Goal: Information Seeking & Learning: Learn about a topic

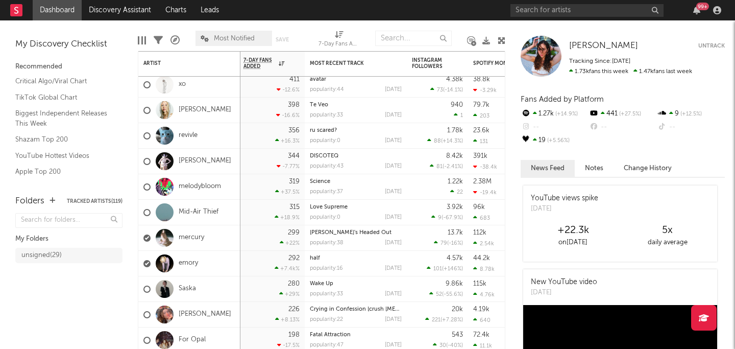
scroll to position [181, 0]
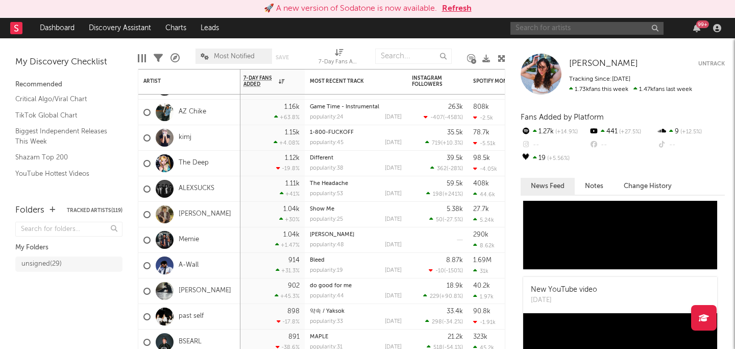
click at [575, 29] on input "text" at bounding box center [586, 28] width 153 height 13
type input "harbour"
click at [622, 28] on input "harbour" at bounding box center [586, 28] width 153 height 13
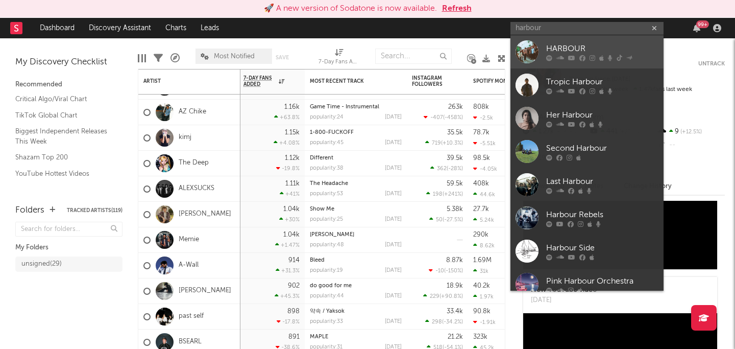
click at [584, 56] on icon at bounding box center [582, 58] width 6 height 6
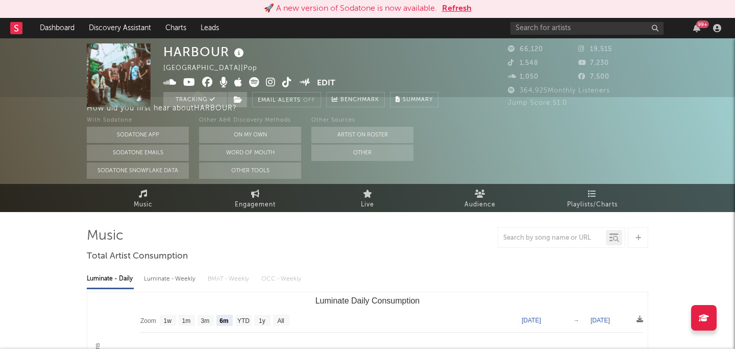
select select "6m"
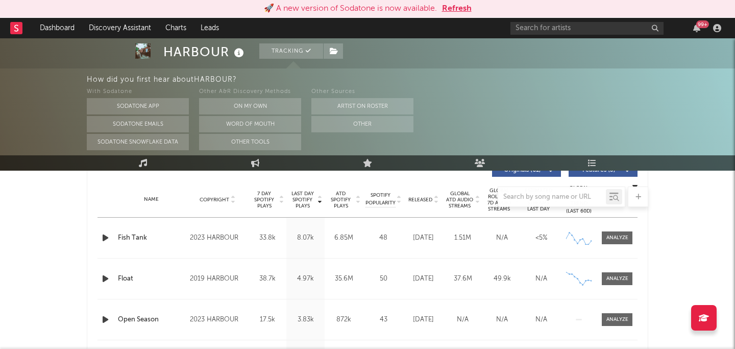
scroll to position [400, 0]
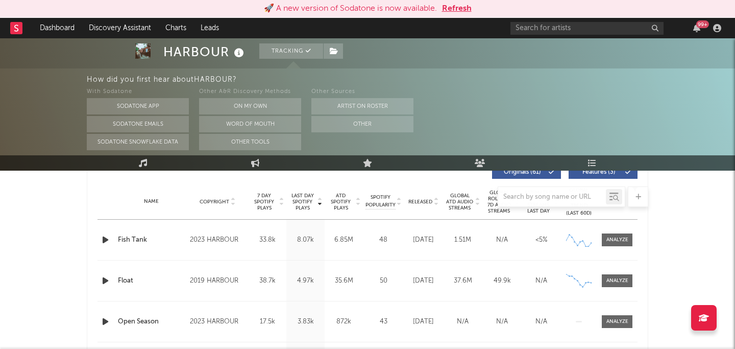
click at [419, 195] on div at bounding box center [367, 196] width 561 height 20
click at [420, 201] on div at bounding box center [367, 196] width 561 height 20
click at [427, 224] on div "Name Fish Tank Copyright 2023 HARBOUR Label HARBOUR Album Names To Chase My Dre…" at bounding box center [367, 239] width 540 height 40
click at [426, 245] on div "Feb 24, 2023" at bounding box center [423, 240] width 34 height 10
click at [455, 5] on button "Refresh" at bounding box center [457, 9] width 30 height 12
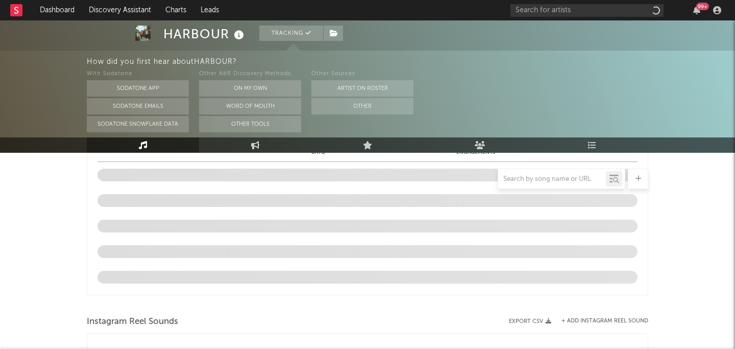
select select "6m"
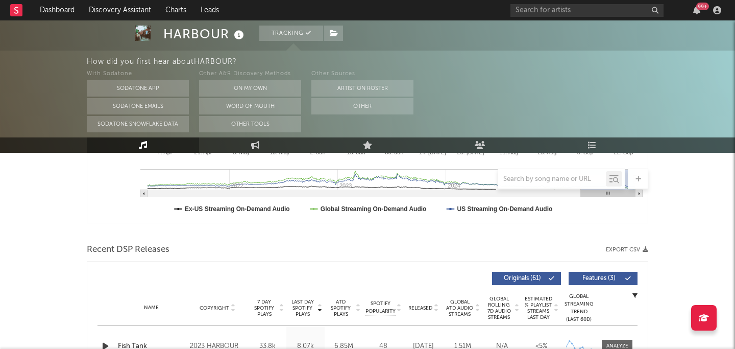
scroll to position [305, 0]
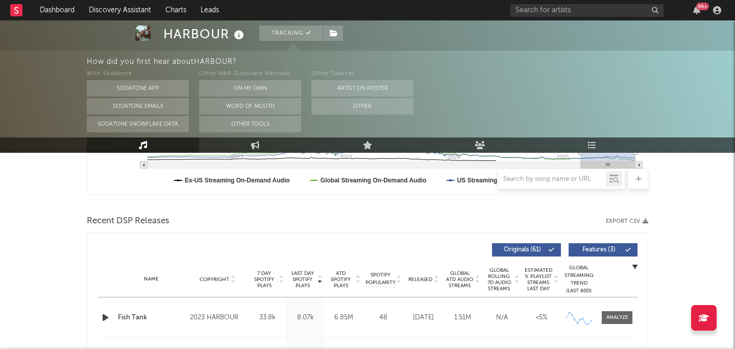
click at [421, 277] on span "Released" at bounding box center [420, 279] width 24 height 6
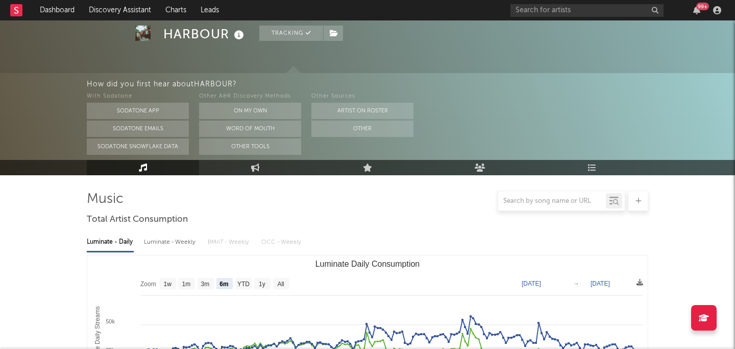
scroll to position [0, 0]
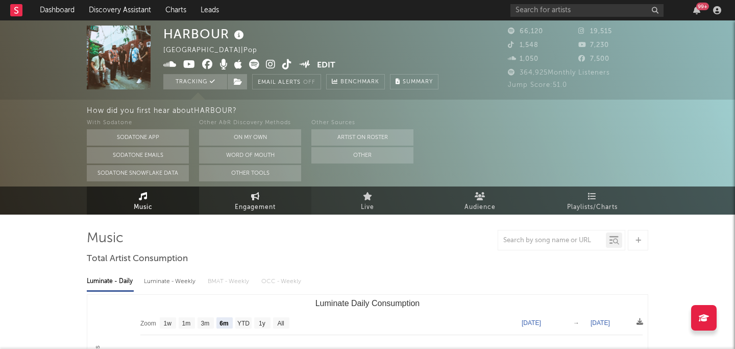
click at [253, 199] on icon at bounding box center [255, 196] width 9 height 8
select select "1w"
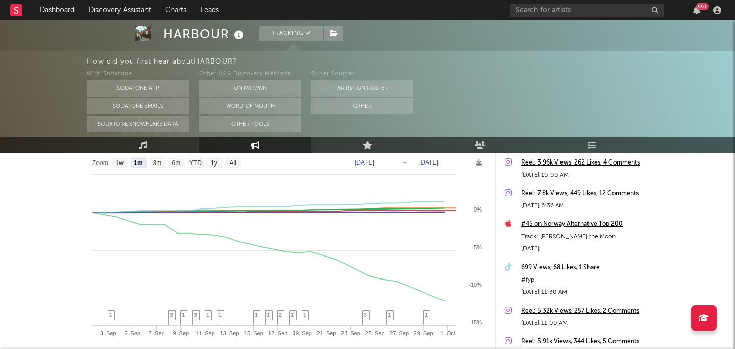
scroll to position [146, 0]
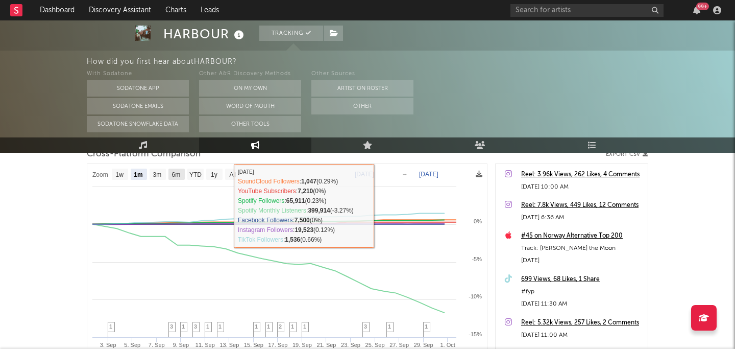
click at [174, 169] on rect at bounding box center [176, 173] width 16 height 11
select select "6m"
type input "2025-04-01"
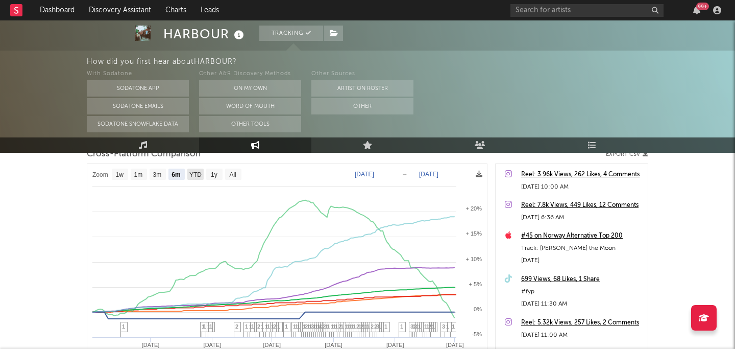
click at [191, 174] on text "YTD" at bounding box center [195, 174] width 12 height 7
select select "YTD"
type input "2025-01-01"
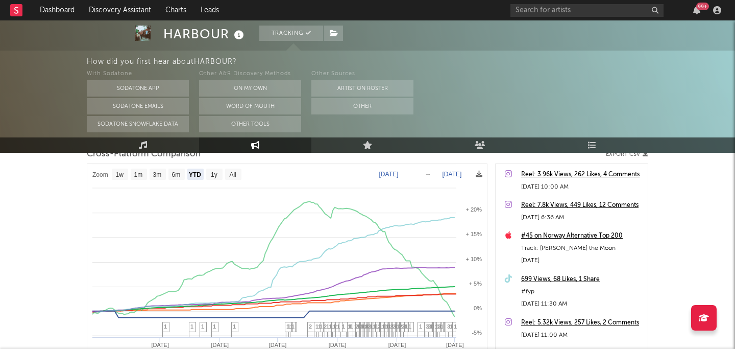
select select "1w"
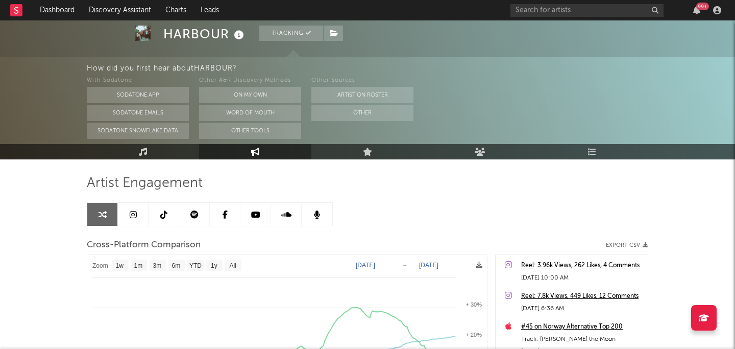
scroll to position [0, 0]
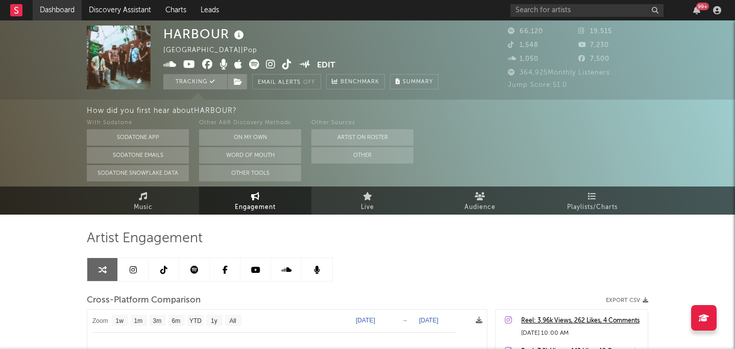
click at [57, 10] on link "Dashboard" at bounding box center [57, 10] width 49 height 20
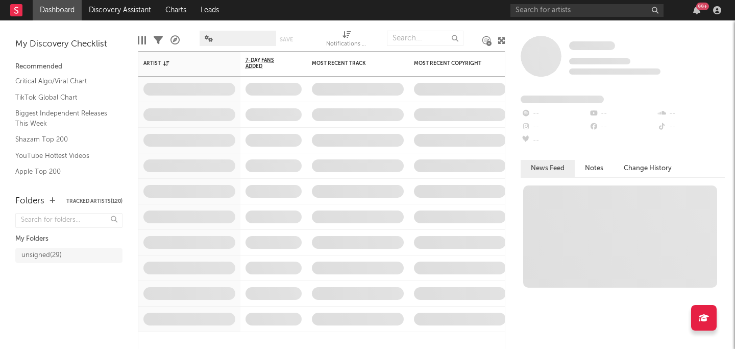
click at [120, 21] on div "My Discovery Checklist Recommended Critical Algo/Viral Chart TikTok Global Char…" at bounding box center [69, 102] width 138 height 164
click at [117, 17] on link "Discovery Assistant" at bounding box center [120, 10] width 77 height 20
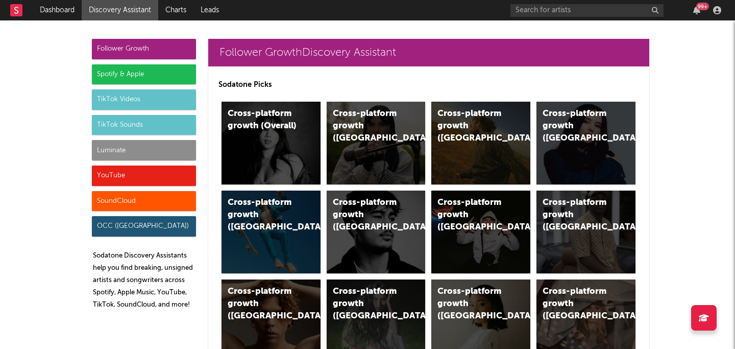
click at [152, 152] on div "Luminate" at bounding box center [144, 150] width 104 height 20
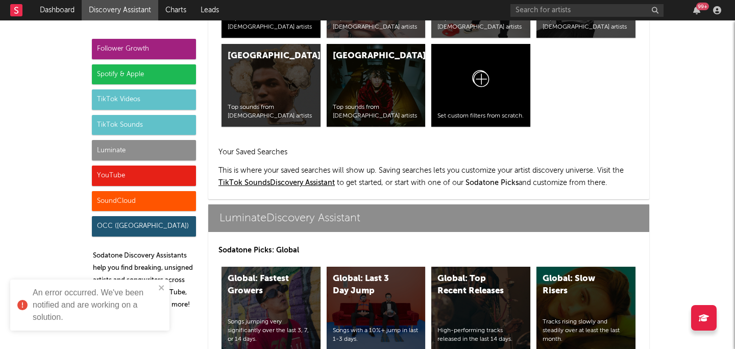
scroll to position [4432, 0]
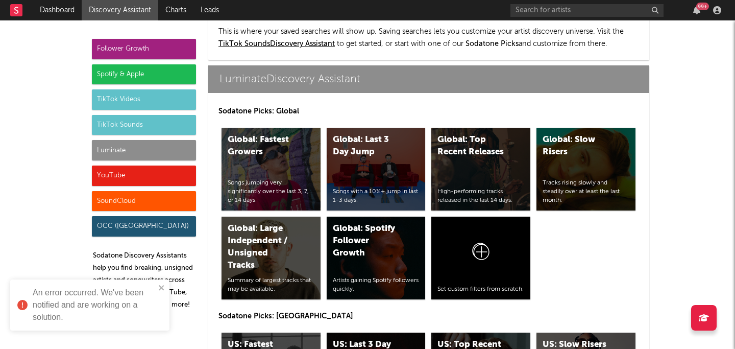
click at [158, 286] on div "An error occurred. We've been notified and are working on a solution." at bounding box center [86, 304] width 144 height 43
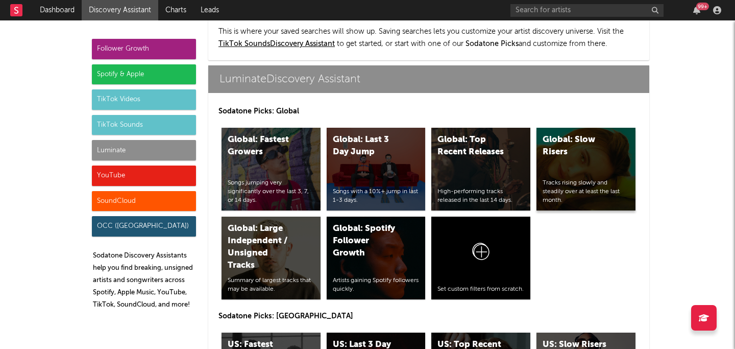
click at [581, 144] on div "Global: Slow Risers Tracks rising slowly and steadily over at least the last mo…" at bounding box center [585, 169] width 99 height 83
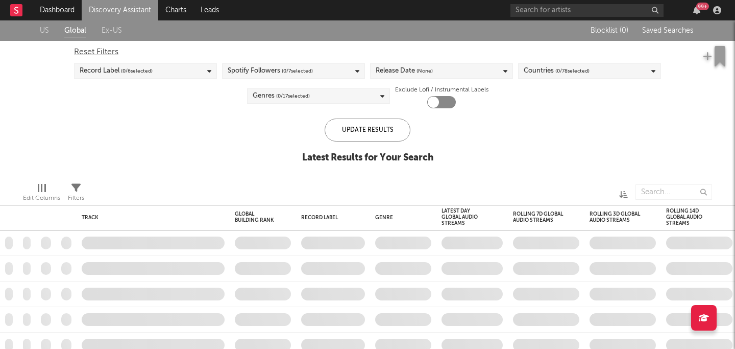
checkbox input "true"
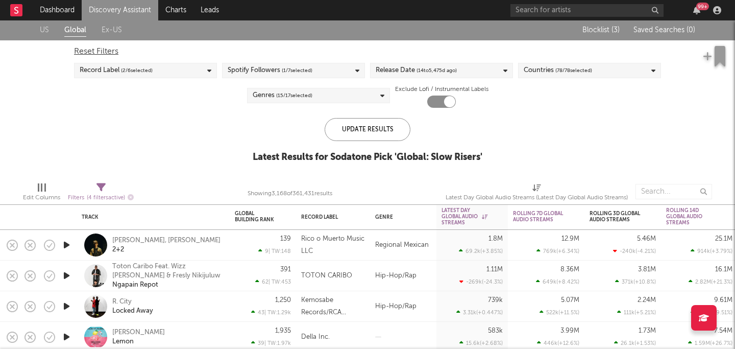
click at [324, 62] on div "Reset Filters Record Label ( 2 / 6 selected) Spotify Followers ( 1 / 7 selected…" at bounding box center [367, 73] width 597 height 67
click at [324, 63] on div "Spotify Followers ( 1 / 7 selected)" at bounding box center [293, 70] width 143 height 15
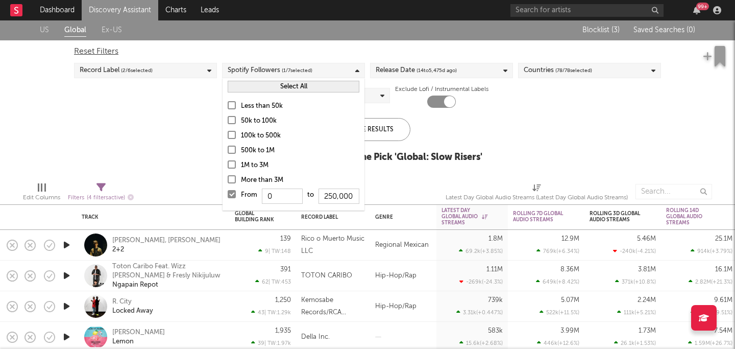
click at [233, 196] on div at bounding box center [232, 194] width 8 height 8
click at [228, 196] on input "From 0 to 250,000" at bounding box center [228, 197] width 0 height 16
click at [195, 170] on div "US Global Ex-US Blocklist ( 3 ) Saved Searches ( 0 ) Reset Filters Record Label…" at bounding box center [367, 97] width 735 height 154
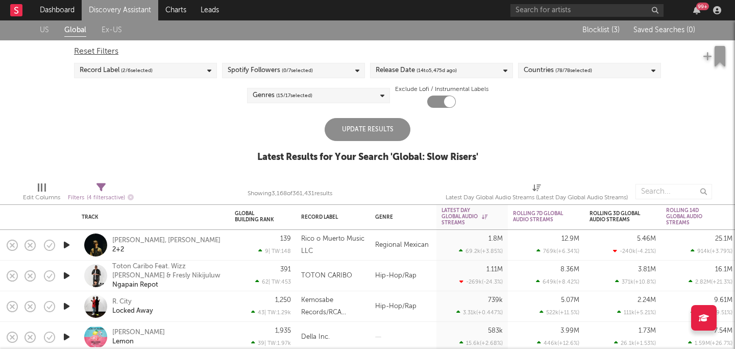
click at [462, 72] on div "Release Date ( 14 to 5,475 d ago)" at bounding box center [441, 70] width 143 height 15
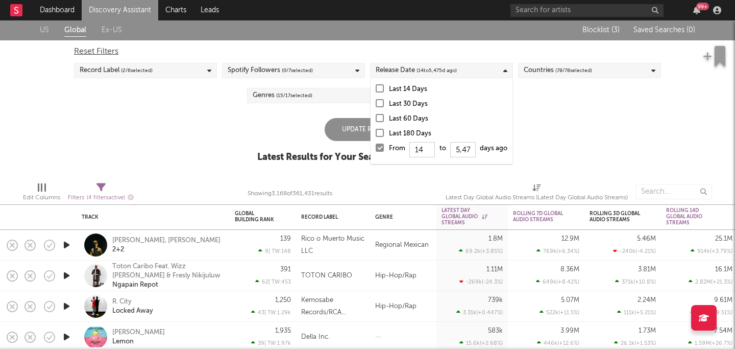
click at [386, 148] on label "From 14 to 5,475 days ago" at bounding box center [442, 150] width 132 height 16
click at [376, 148] on input "From 14 to 5,475 days ago" at bounding box center [376, 150] width 0 height 16
click at [380, 135] on div at bounding box center [380, 133] width 8 height 8
click at [376, 135] on input "Last 180 Days" at bounding box center [376, 134] width 0 height 12
click at [600, 104] on div "Reset Filters Record Label ( 2 / 6 selected) Spotify Followers ( 0 / 7 selected…" at bounding box center [367, 73] width 597 height 67
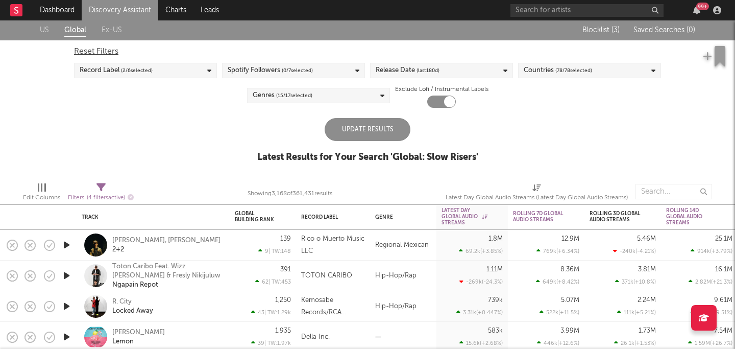
click at [545, 68] on div "Countries ( 78 / 78 selected)" at bounding box center [558, 70] width 68 height 12
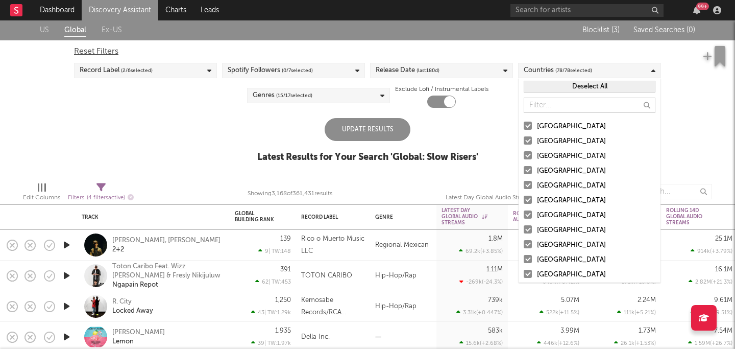
click at [539, 42] on div "Reset Filters Record Label ( 2 / 6 selected) Spotify Followers ( 0 / 7 selected…" at bounding box center [367, 73] width 597 height 67
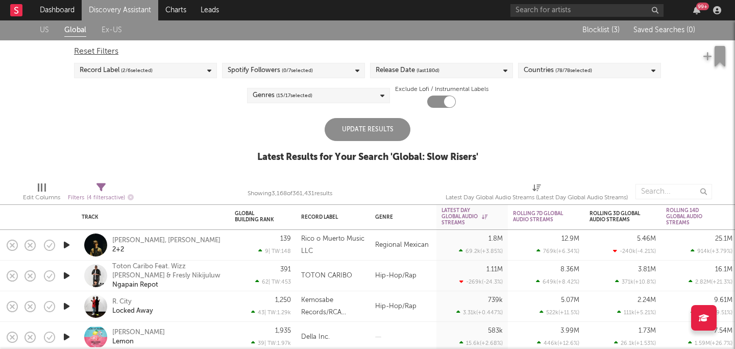
click at [368, 127] on div "Update Results" at bounding box center [368, 129] width 86 height 23
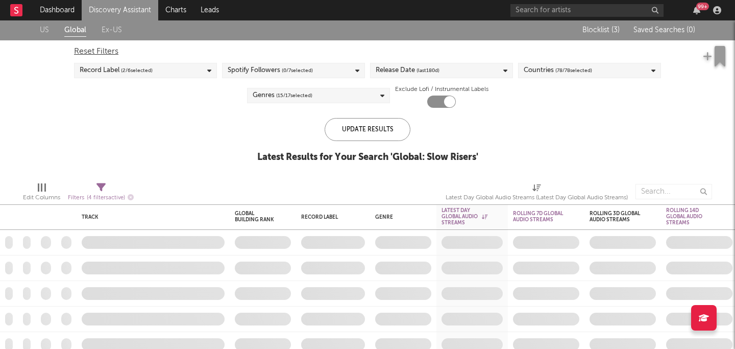
click at [192, 71] on div "Record Label ( 2 / 6 selected)" at bounding box center [145, 70] width 143 height 15
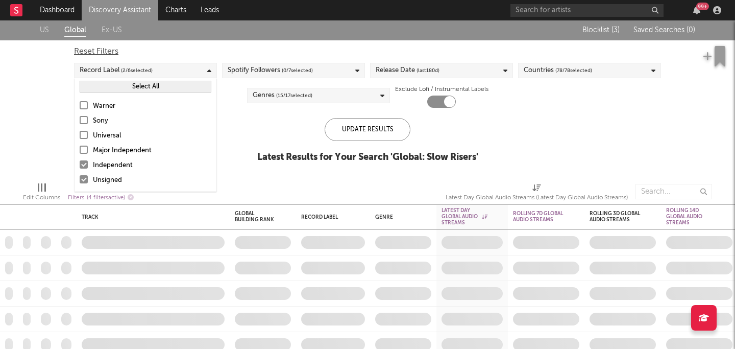
click at [192, 71] on div "Record Label ( 2 / 6 selected)" at bounding box center [145, 70] width 143 height 15
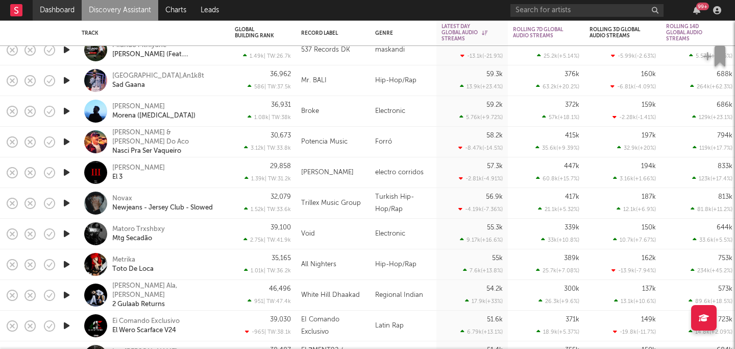
click at [54, 10] on link "Dashboard" at bounding box center [57, 10] width 49 height 20
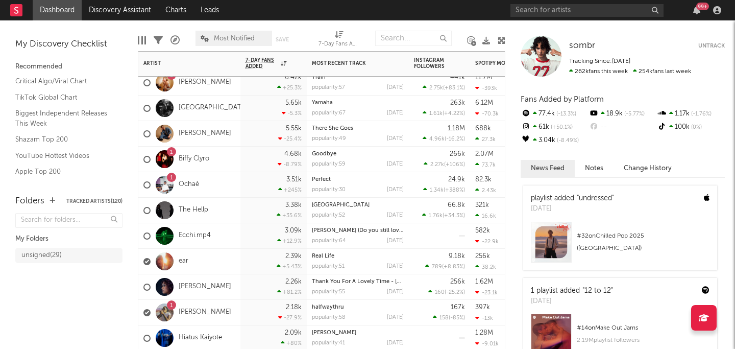
click at [256, 208] on div "3.38k +35.6 %" at bounding box center [273, 210] width 56 height 25
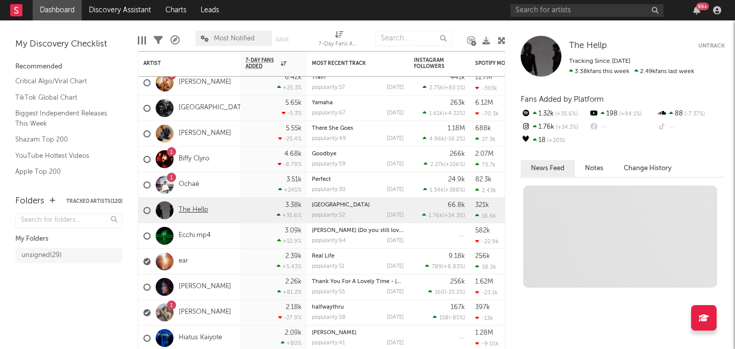
click at [194, 210] on link "The Hellp" at bounding box center [194, 210] width 30 height 9
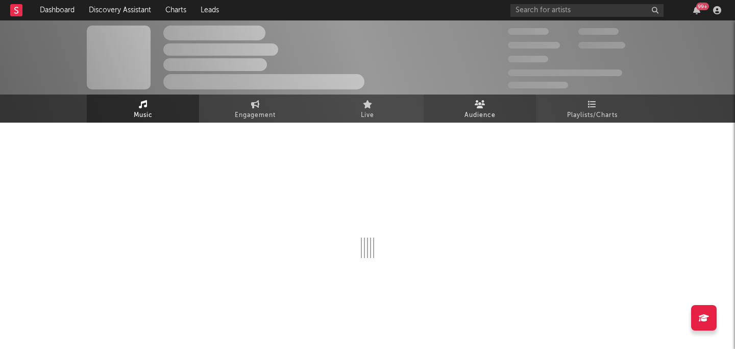
click at [481, 108] on icon at bounding box center [480, 104] width 11 height 8
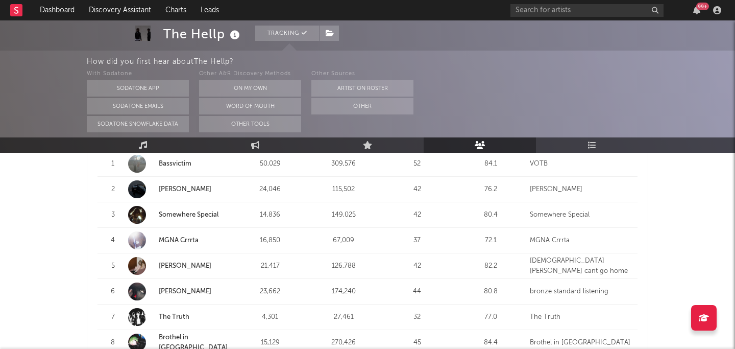
scroll to position [383, 0]
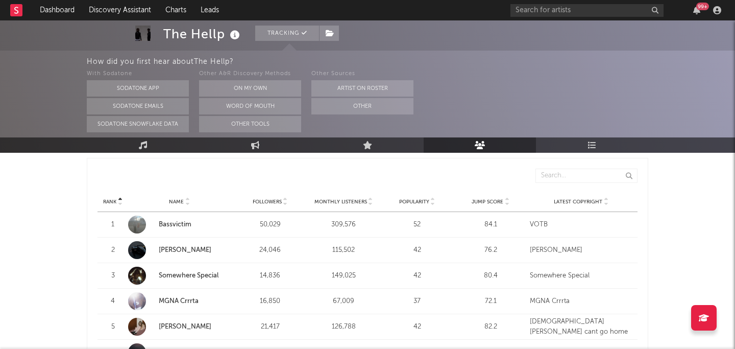
click at [358, 191] on div "Rank Name Followers Monthly Listeners Popularity Jump Score Latest Copyright" at bounding box center [367, 201] width 540 height 20
click at [351, 199] on span "Monthly Listeners" at bounding box center [340, 202] width 53 height 6
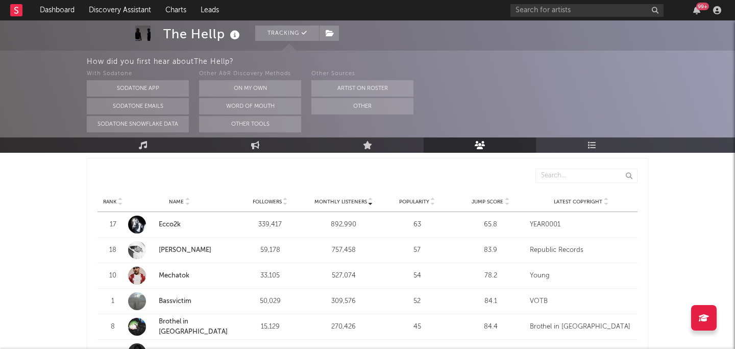
click at [352, 199] on span "Monthly Listeners" at bounding box center [340, 202] width 53 height 6
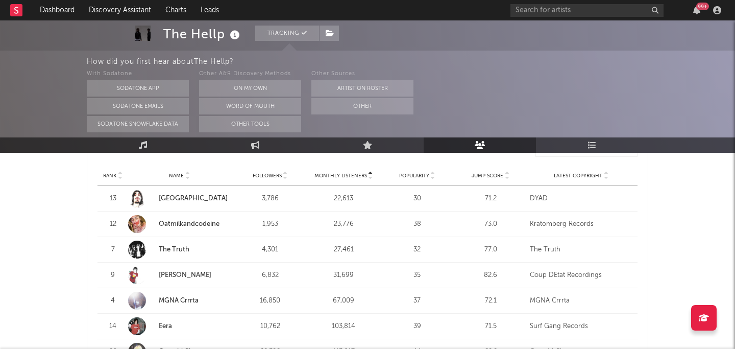
scroll to position [417, 0]
click at [171, 245] on link "The Truth" at bounding box center [174, 248] width 31 height 7
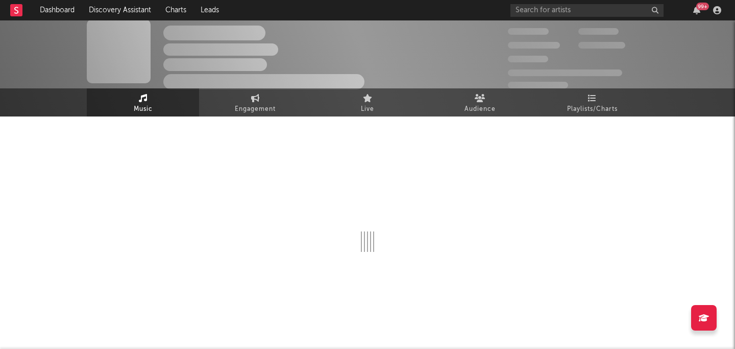
scroll to position [326, 0]
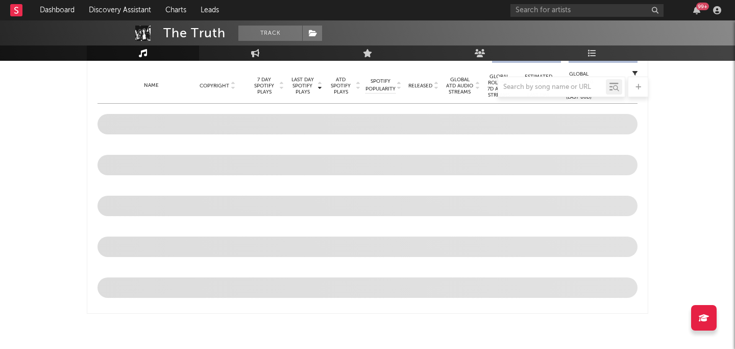
select select "1w"
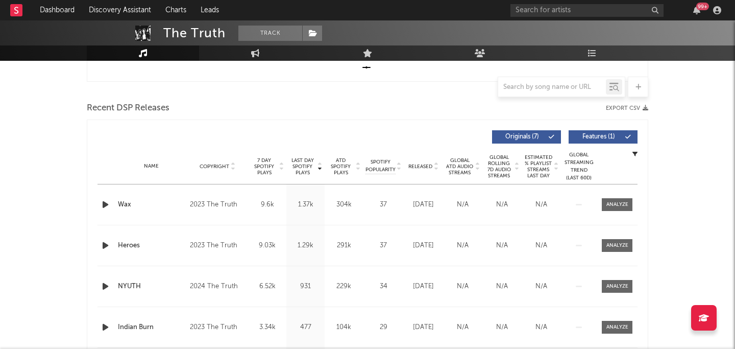
click at [420, 165] on span "Released" at bounding box center [420, 166] width 24 height 6
click at [281, 100] on div "Recent DSP Releases Export CSV" at bounding box center [367, 108] width 561 height 17
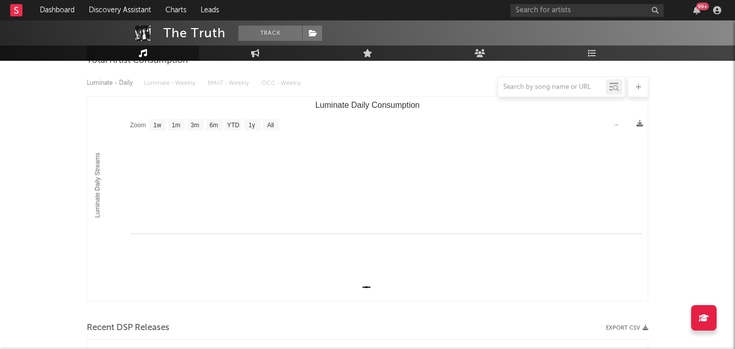
scroll to position [0, 0]
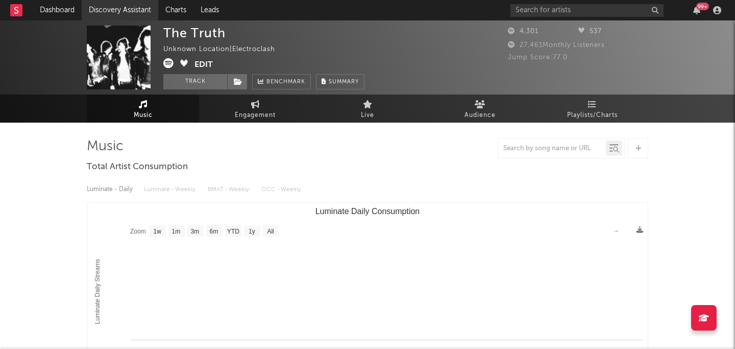
scroll to position [98, 0]
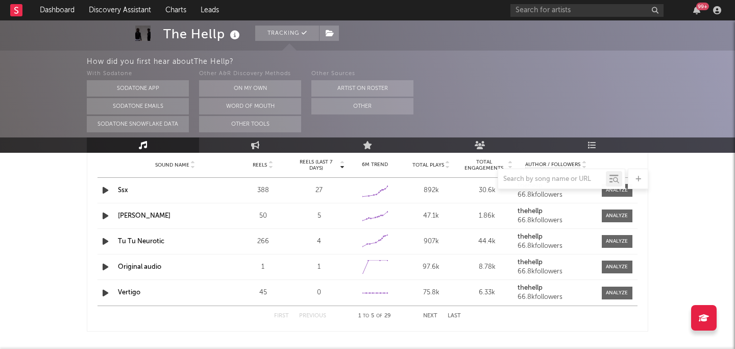
select select "6m"
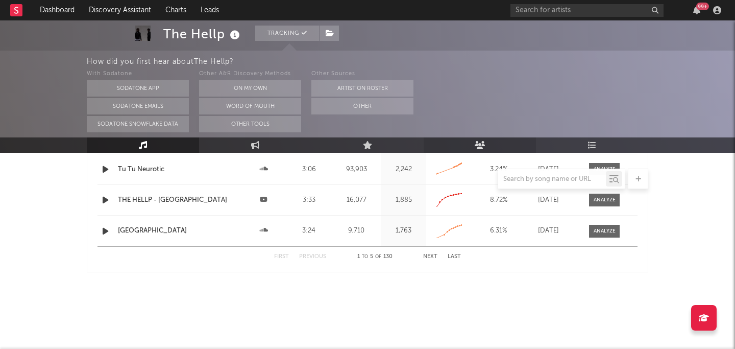
click at [485, 144] on link "Audience" at bounding box center [480, 144] width 112 height 15
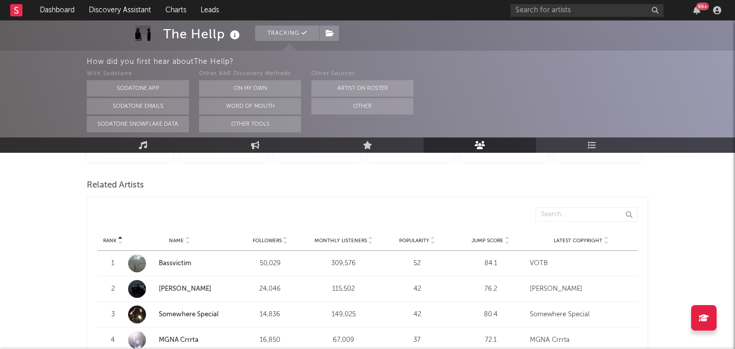
scroll to position [335, 0]
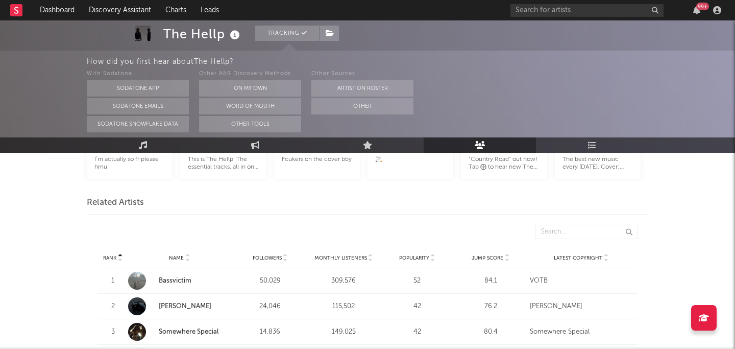
click at [343, 255] on span "Monthly Listeners" at bounding box center [340, 258] width 53 height 6
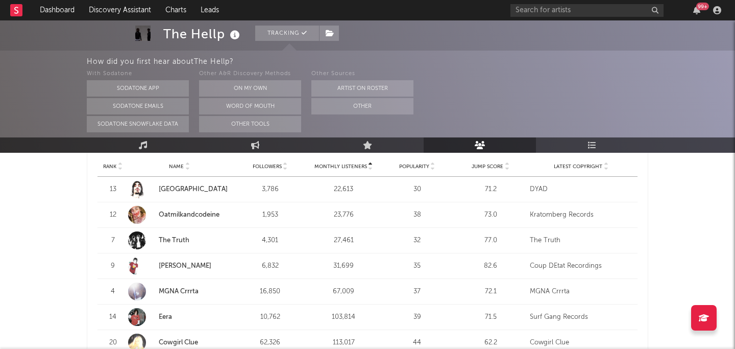
scroll to position [427, 0]
click at [194, 287] on link "MGNA Crrrta" at bounding box center [179, 290] width 40 height 7
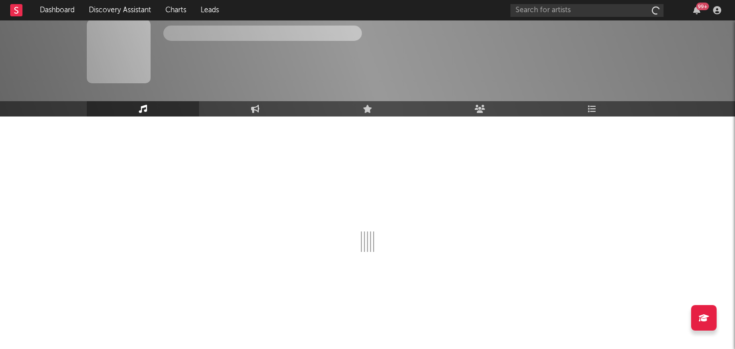
scroll to position [6, 0]
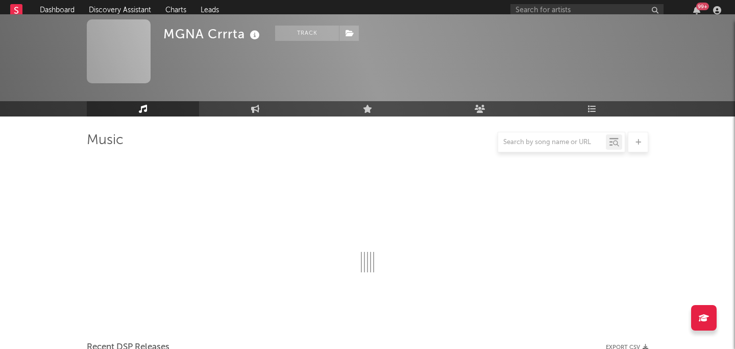
select select "6m"
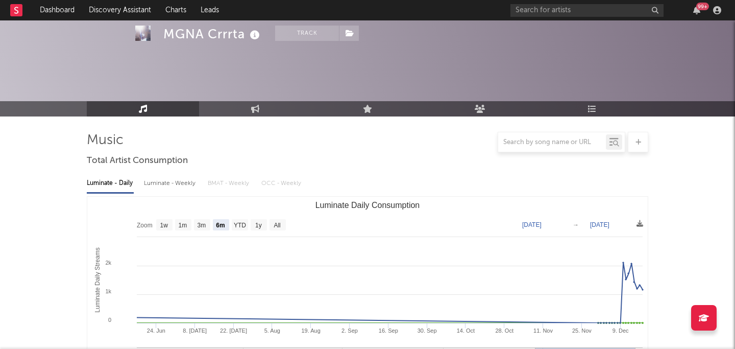
scroll to position [335, 0]
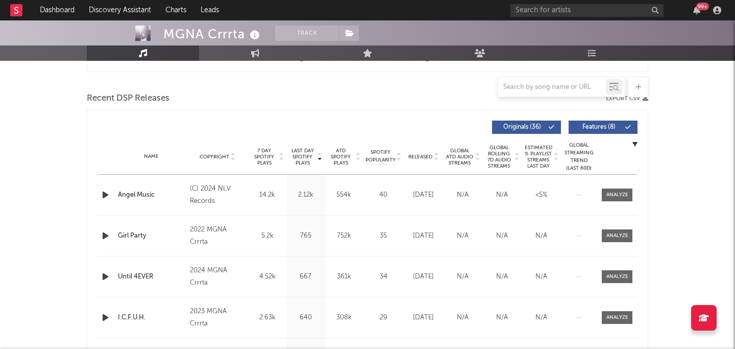
click at [428, 158] on span "Released" at bounding box center [420, 157] width 24 height 6
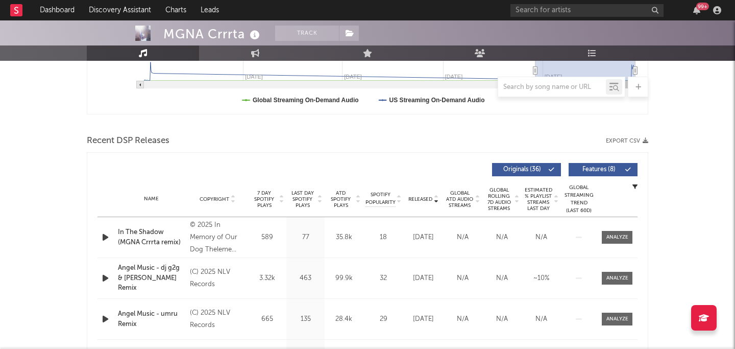
scroll to position [317, 0]
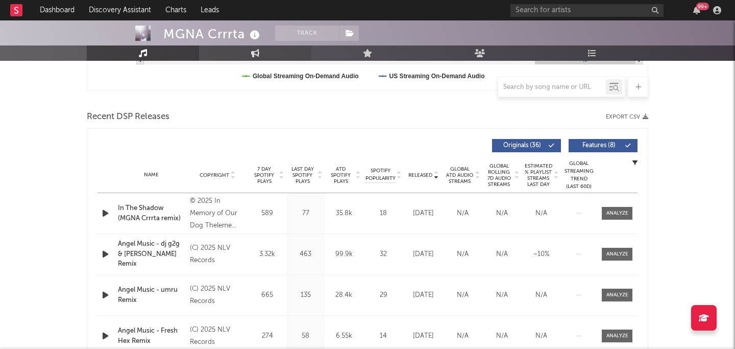
click at [263, 54] on link "Engagement" at bounding box center [255, 52] width 112 height 15
select select "1w"
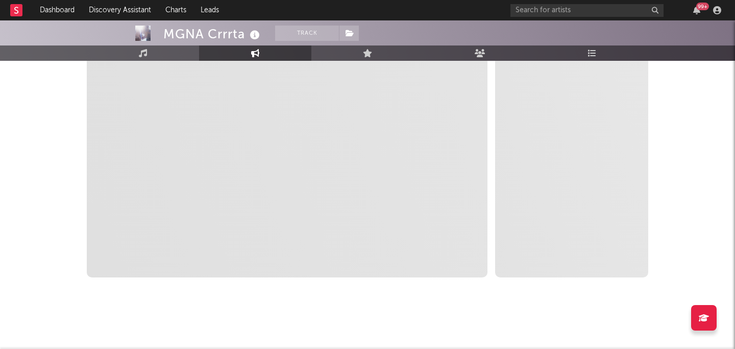
scroll to position [208, 0]
select select "1m"
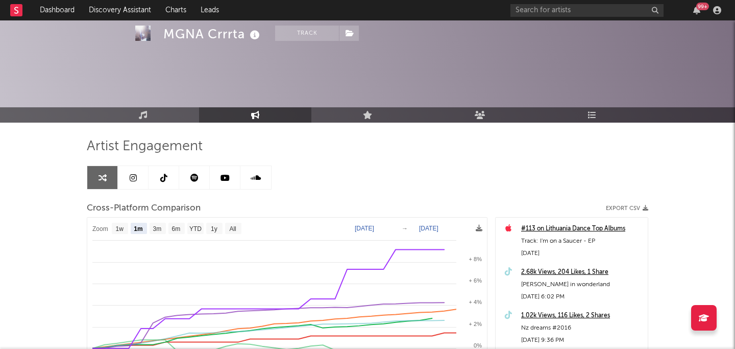
scroll to position [107, 0]
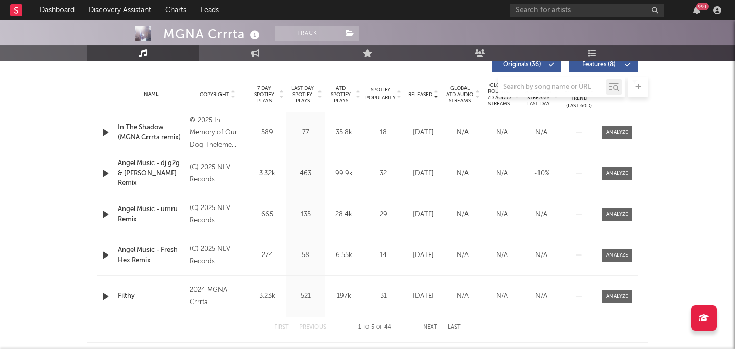
scroll to position [398, 0]
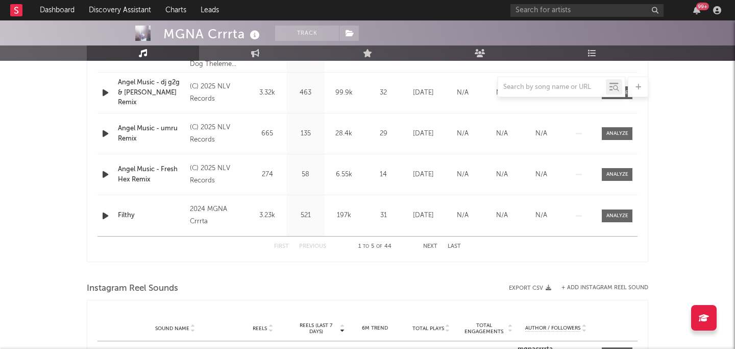
select select "6m"
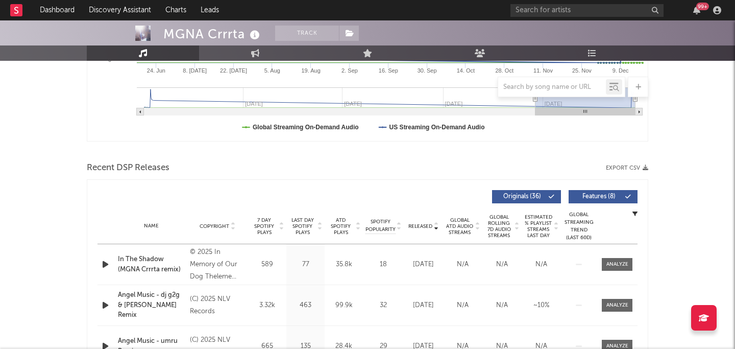
scroll to position [232, 0]
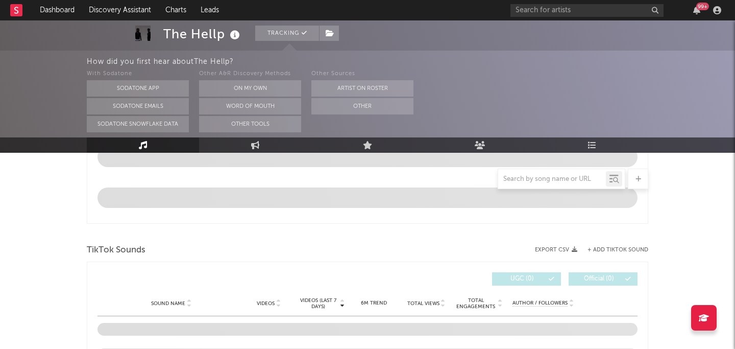
scroll to position [519, 0]
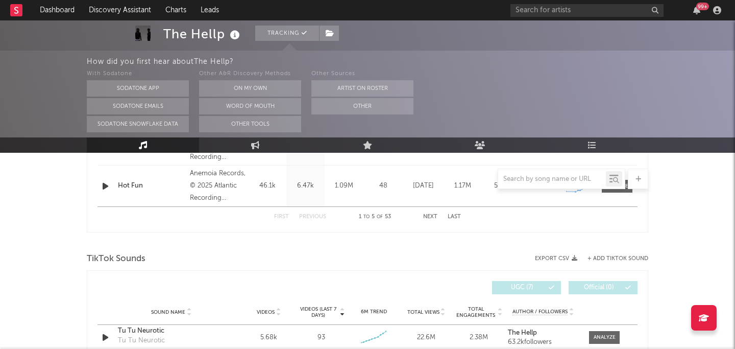
select select "6m"
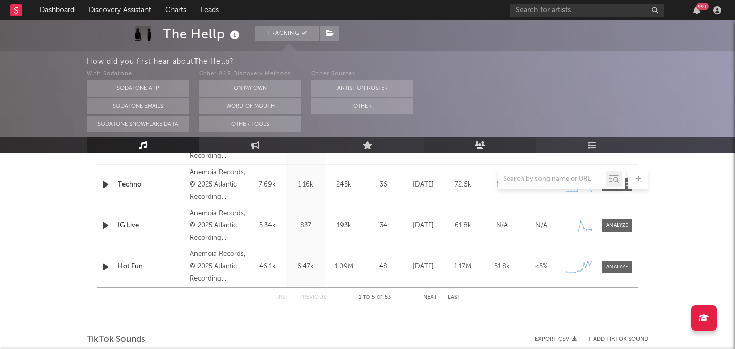
click at [469, 149] on link "Audience" at bounding box center [480, 144] width 112 height 15
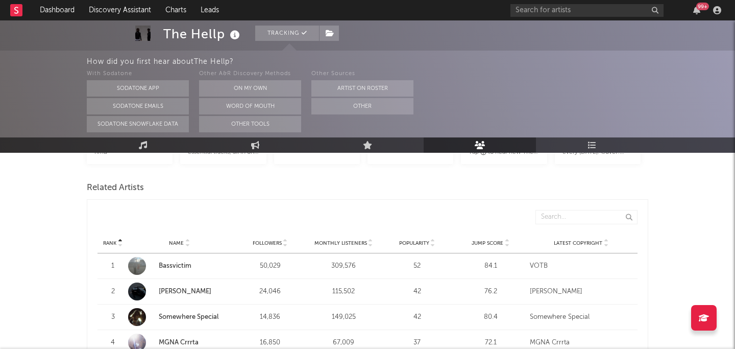
scroll to position [351, 0]
click at [362, 237] on div "Monthly Listeners" at bounding box center [343, 241] width 68 height 8
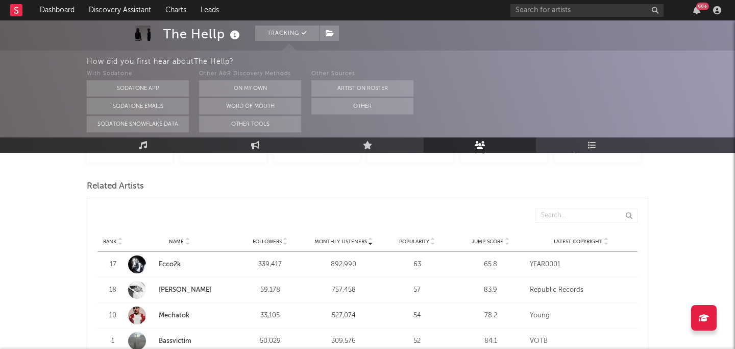
click at [362, 237] on div "Monthly Listeners" at bounding box center [343, 241] width 68 height 8
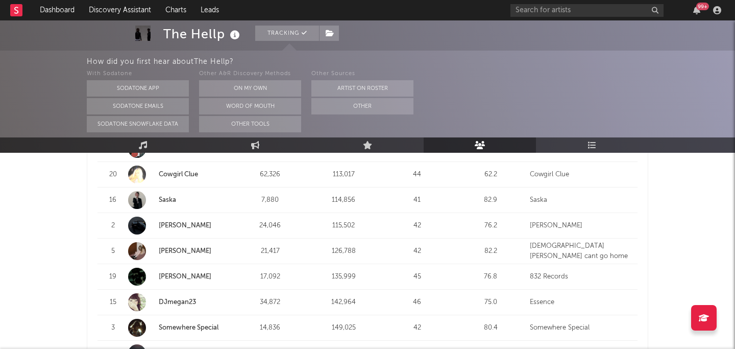
scroll to position [595, 0]
click at [164, 221] on link "damon r." at bounding box center [185, 224] width 53 height 7
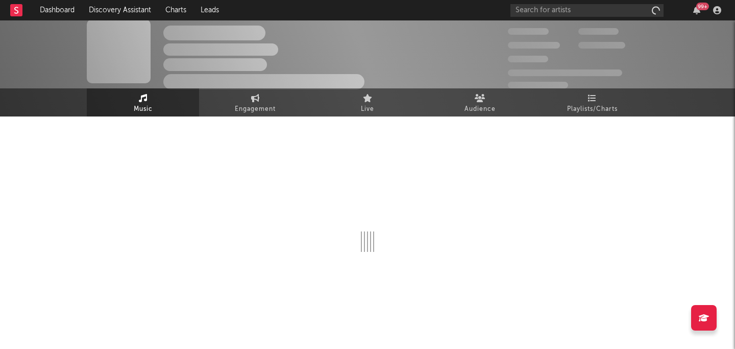
scroll to position [6, 0]
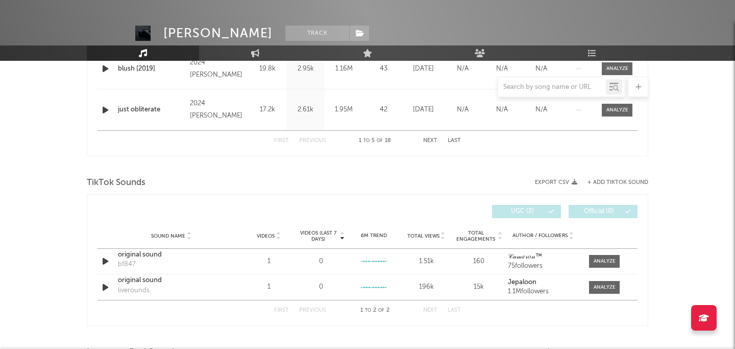
select select "6m"
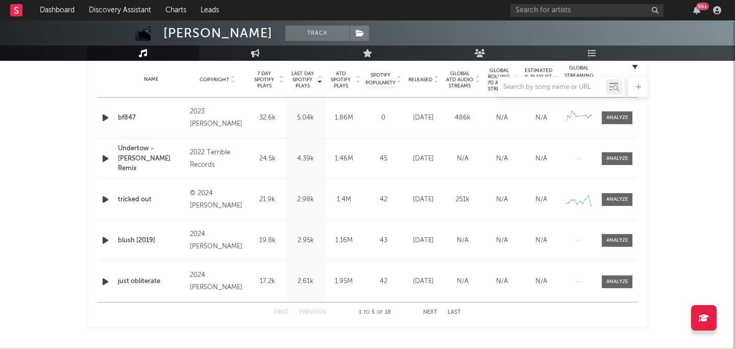
scroll to position [397, 0]
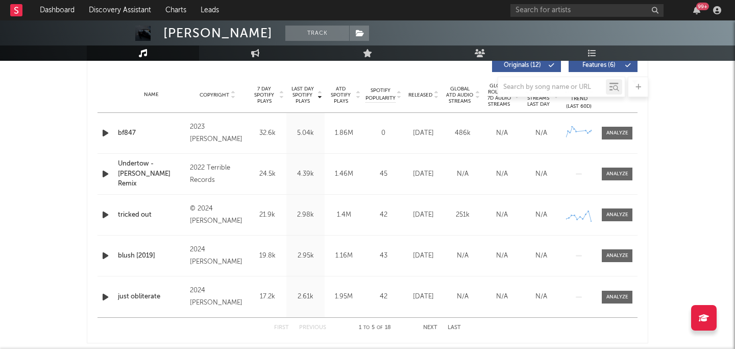
click at [418, 91] on div at bounding box center [367, 87] width 561 height 20
click at [418, 94] on div at bounding box center [367, 87] width 561 height 20
click at [434, 95] on div at bounding box center [367, 87] width 561 height 20
click at [421, 106] on div "Name Copyright Label Album Names Composer Names 7 Day Spotify Plays Last Day Sp…" at bounding box center [367, 95] width 540 height 36
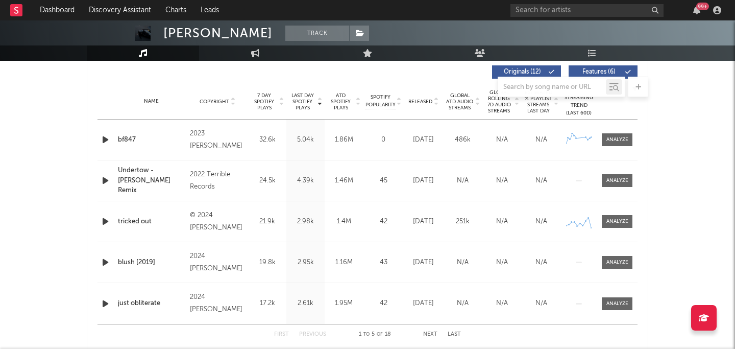
scroll to position [392, 0]
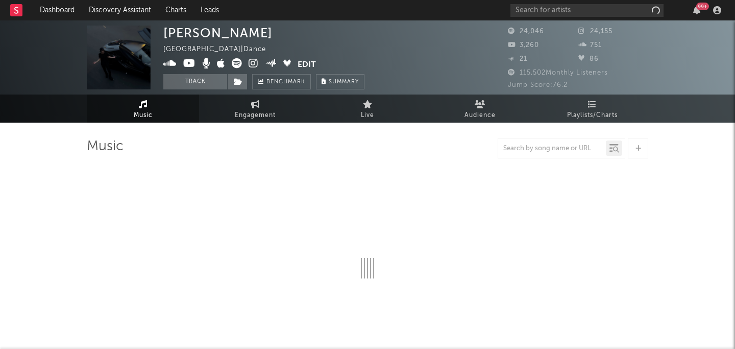
select select "6m"
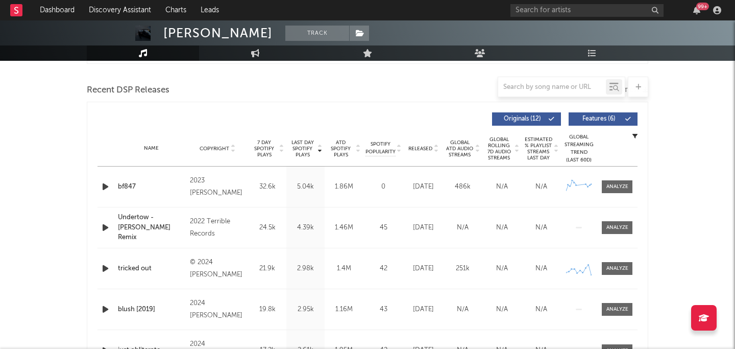
scroll to position [368, 0]
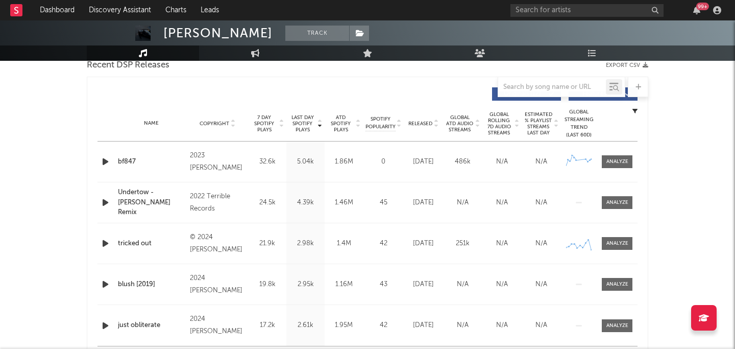
click at [426, 120] on span "Released" at bounding box center [420, 123] width 24 height 6
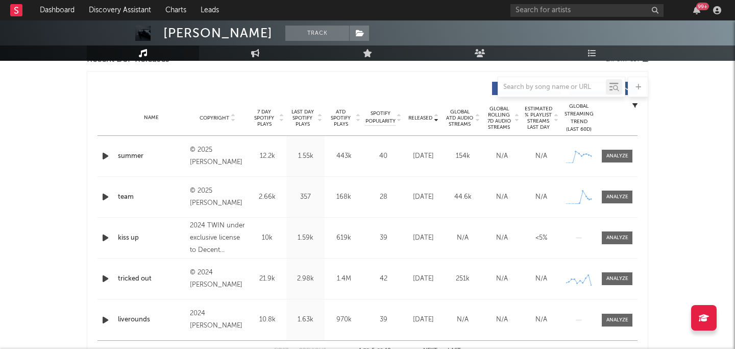
scroll to position [0, 0]
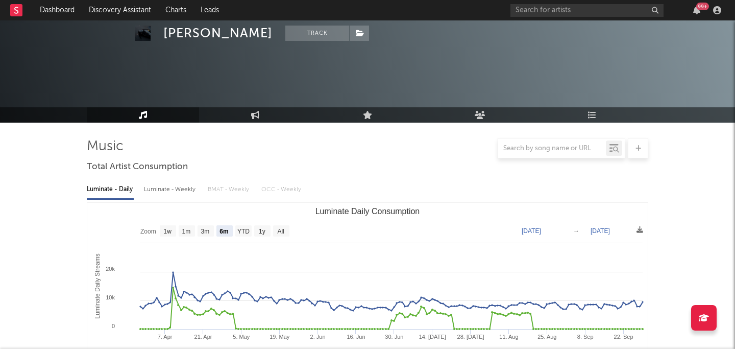
scroll to position [98, 0]
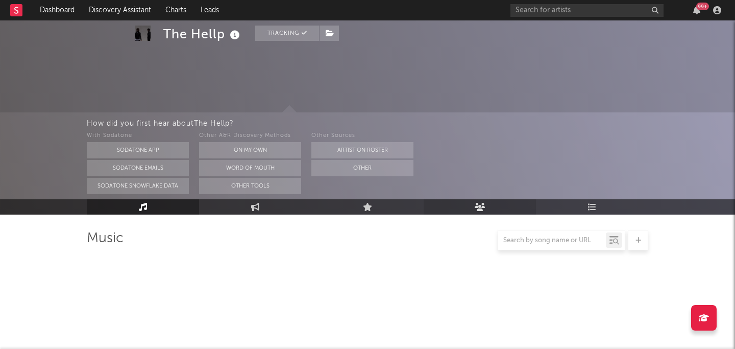
select select "6m"
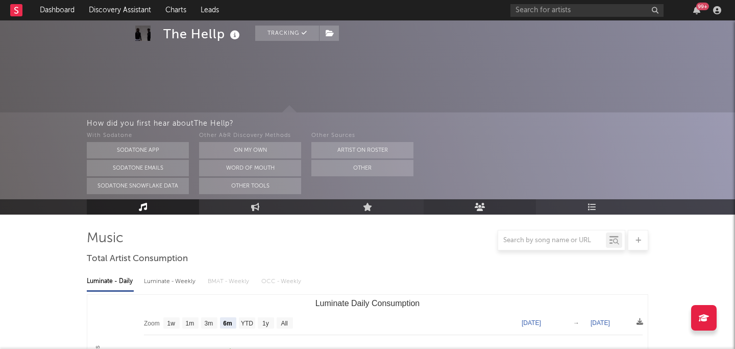
scroll to position [93, 0]
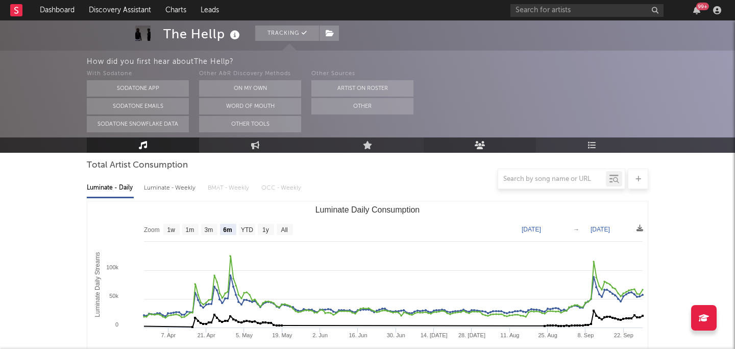
click at [483, 139] on link "Audience" at bounding box center [480, 144] width 112 height 15
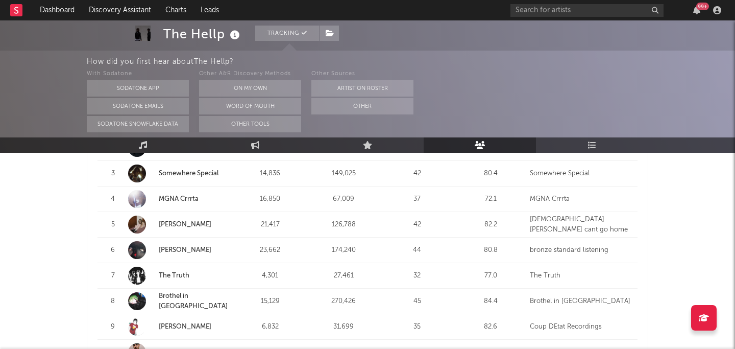
scroll to position [381, 0]
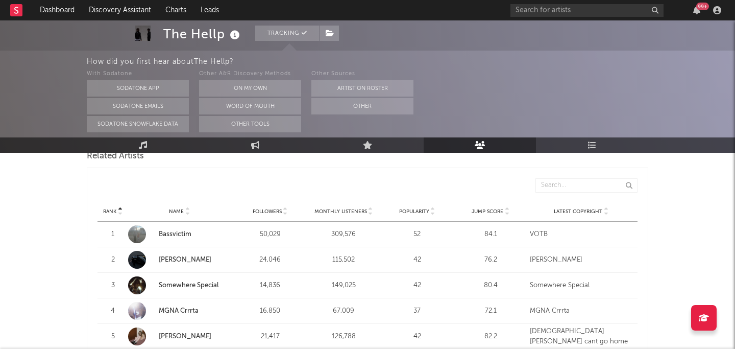
click at [346, 201] on div "Rank Name Followers Monthly Listeners Popularity Jump Score Latest Copyright" at bounding box center [367, 211] width 540 height 20
click at [342, 201] on div "Rank Name Followers Monthly Listeners Popularity Jump Score Latest Copyright" at bounding box center [367, 211] width 540 height 20
click at [340, 208] on span "Monthly Listeners" at bounding box center [340, 211] width 53 height 6
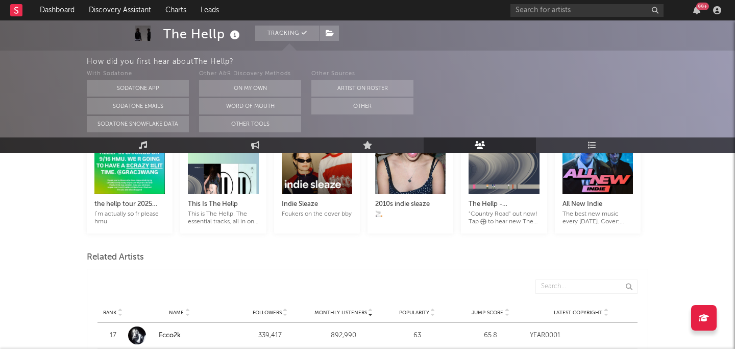
scroll to position [358, 0]
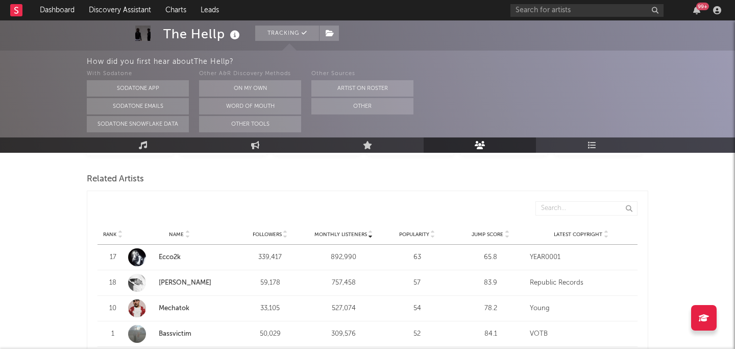
click at [340, 231] on span "Monthly Listeners" at bounding box center [340, 234] width 53 height 6
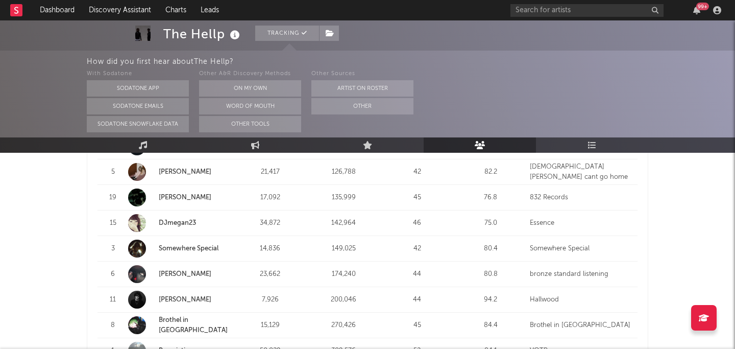
scroll to position [676, 0]
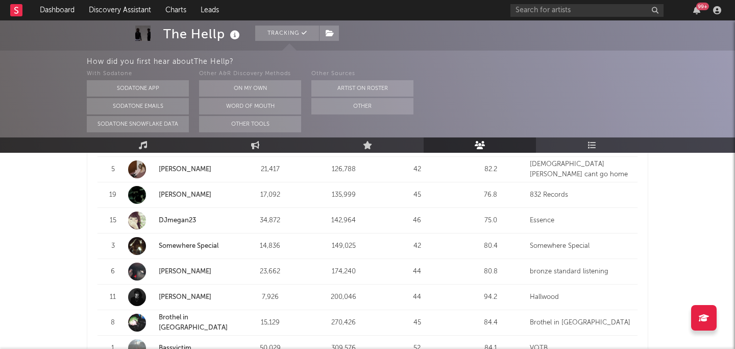
click at [199, 242] on link "Somewhere Special" at bounding box center [189, 245] width 60 height 7
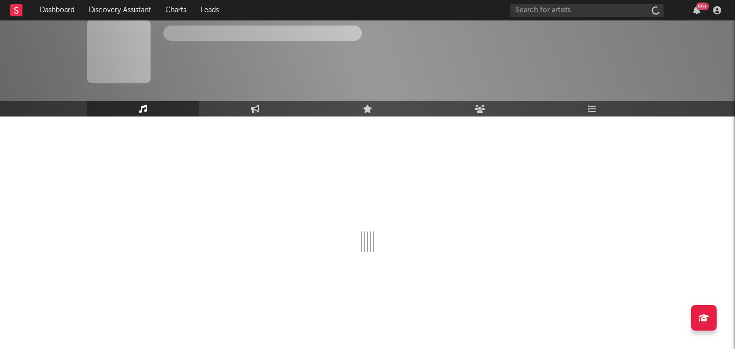
scroll to position [6, 0]
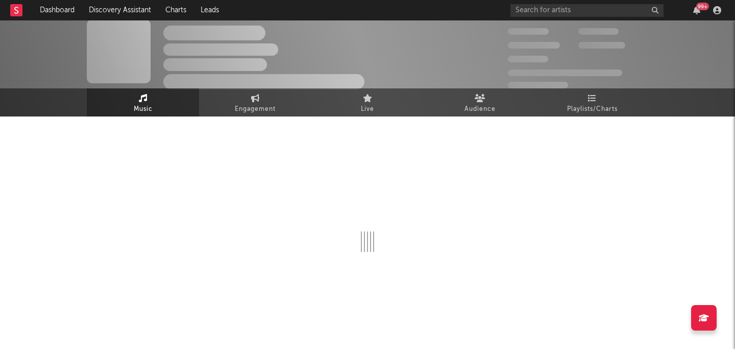
select select "6m"
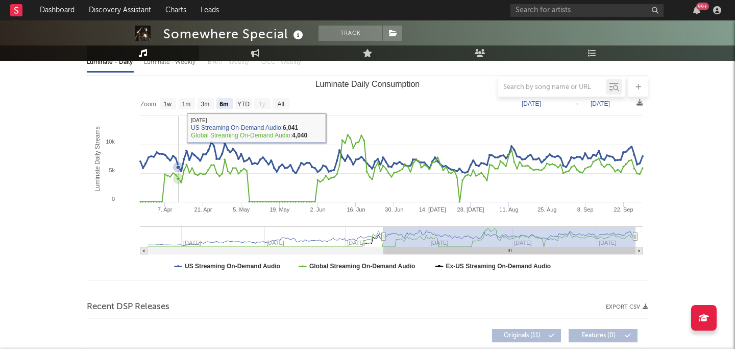
scroll to position [0, 0]
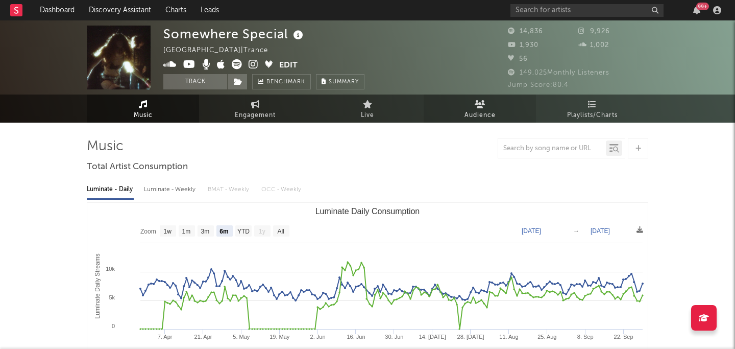
click at [502, 106] on link "Audience" at bounding box center [480, 108] width 112 height 28
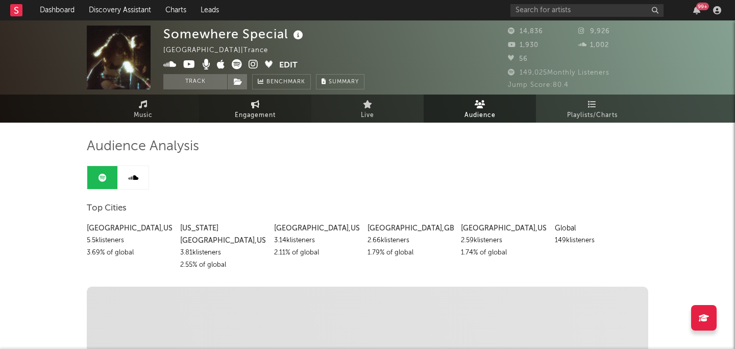
click at [258, 109] on span "Engagement" at bounding box center [255, 115] width 41 height 12
select select "1w"
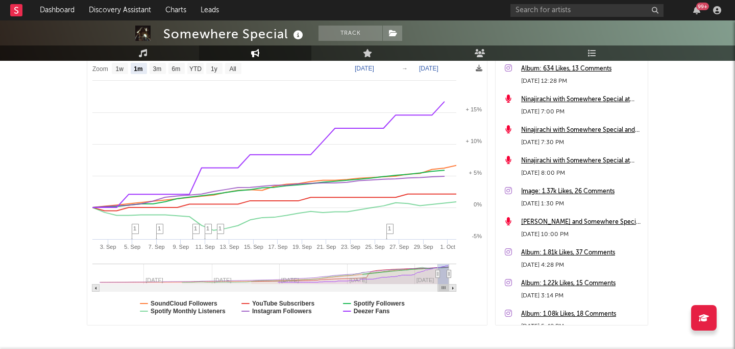
scroll to position [149, 0]
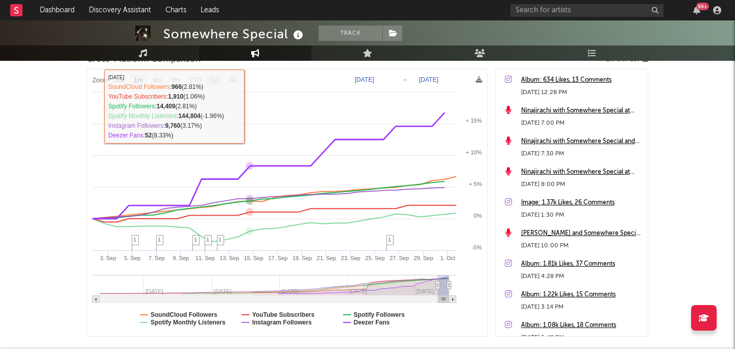
click at [218, 83] on rect at bounding box center [214, 79] width 16 height 11
select select "1y"
type input "2024-10-01"
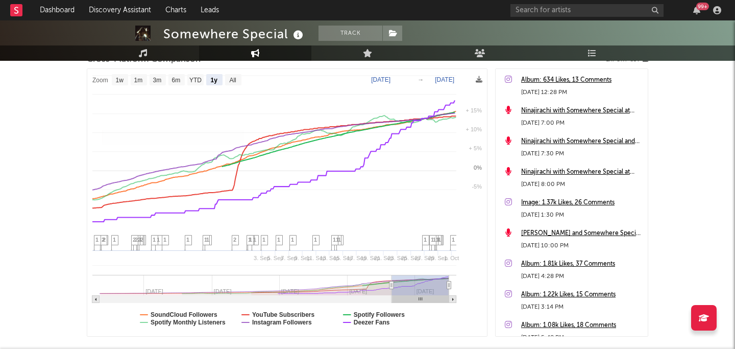
select select "1y"
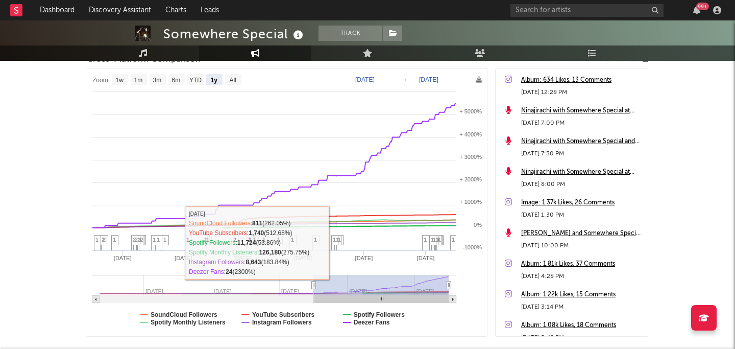
scroll to position [162, 0]
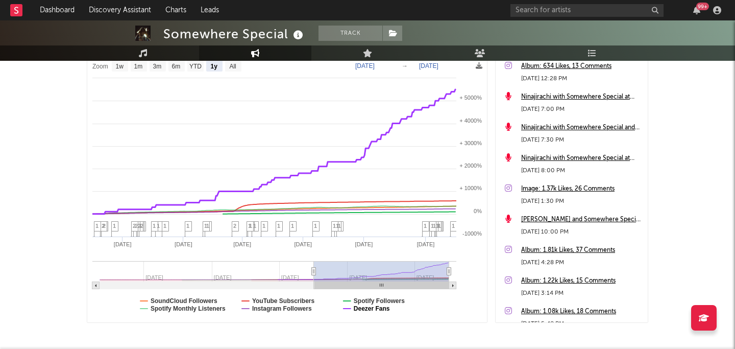
click at [358, 309] on text "Deezer Fans" at bounding box center [372, 308] width 36 height 7
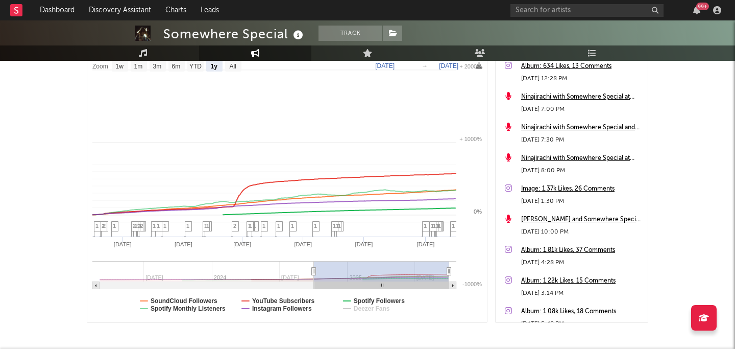
select select "1y"
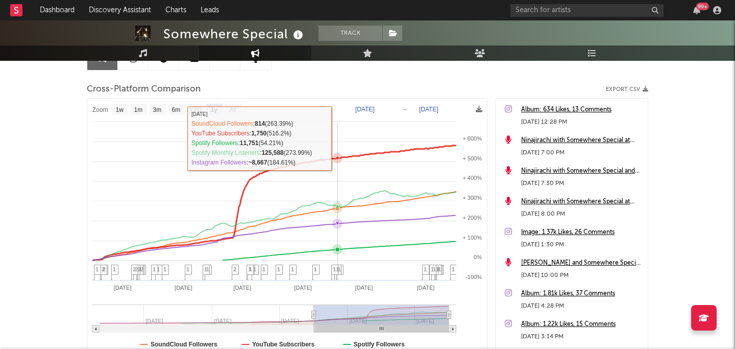
scroll to position [208, 0]
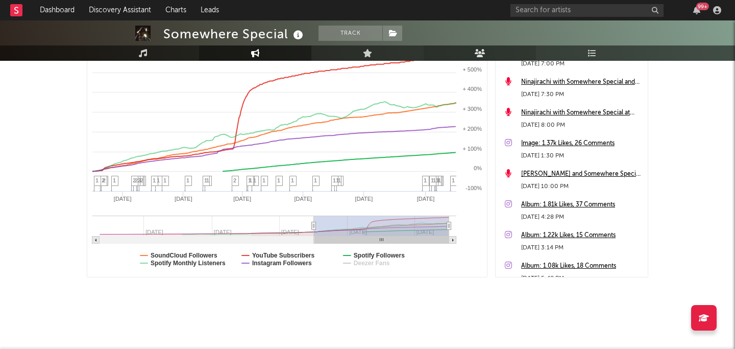
click at [478, 55] on icon at bounding box center [480, 53] width 11 height 8
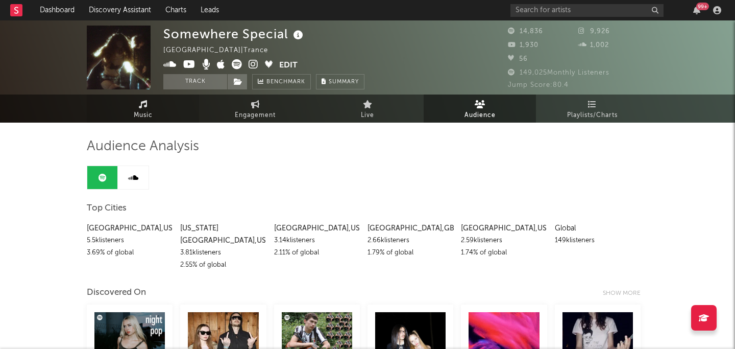
click at [152, 98] on link "Music" at bounding box center [143, 108] width 112 height 28
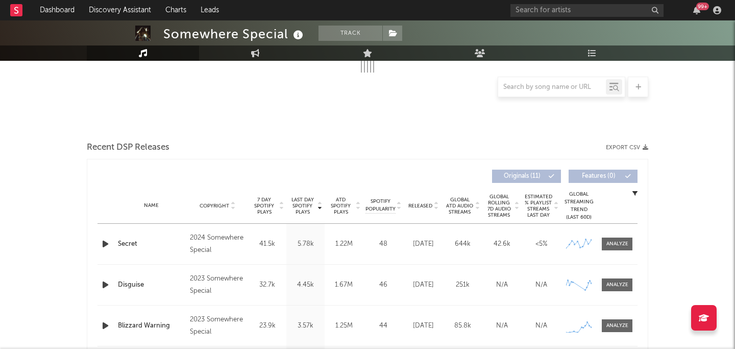
scroll to position [288, 0]
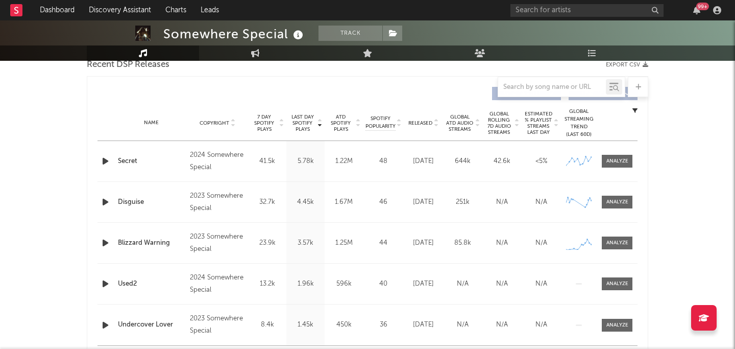
select select "6m"
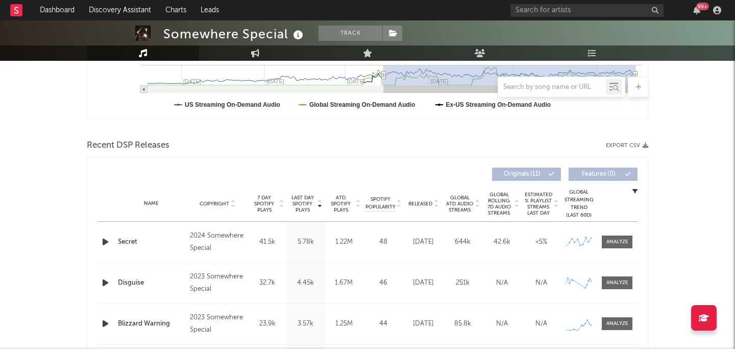
click at [427, 204] on span "Released" at bounding box center [420, 204] width 24 height 6
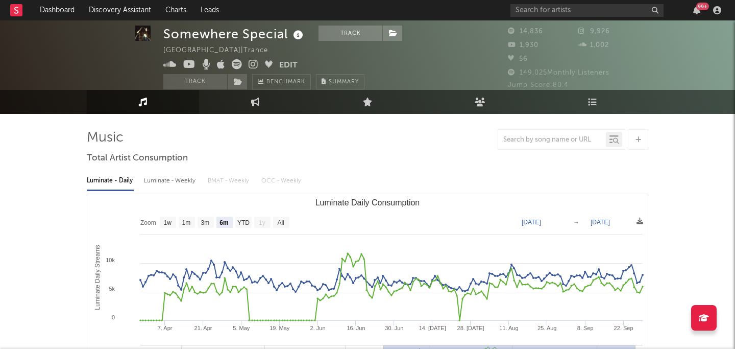
scroll to position [9, 0]
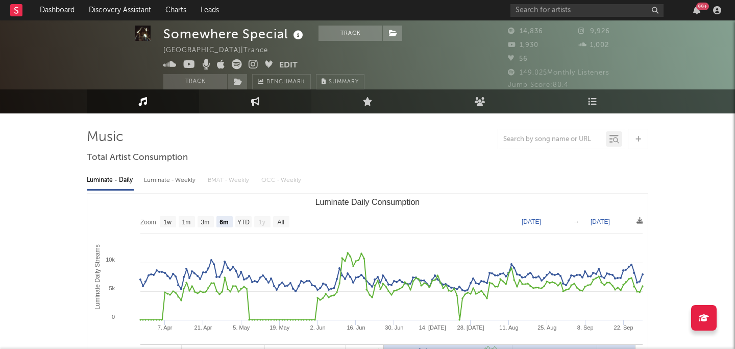
click at [244, 103] on link "Engagement" at bounding box center [255, 101] width 112 height 24
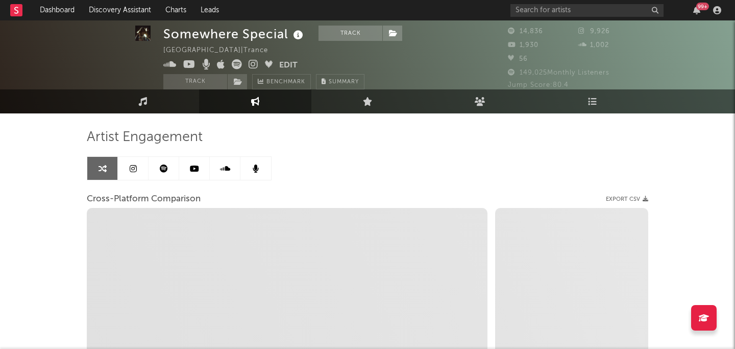
select select "1w"
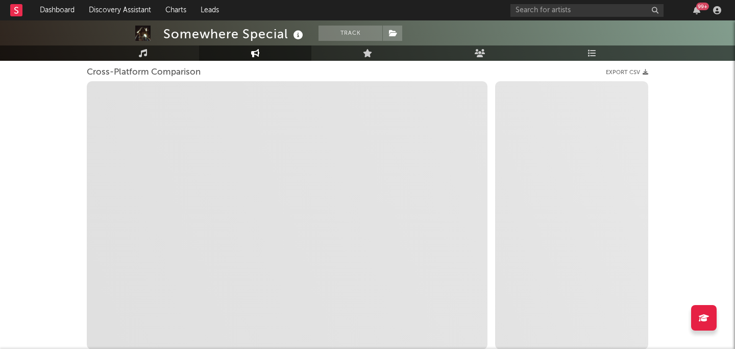
select select "1m"
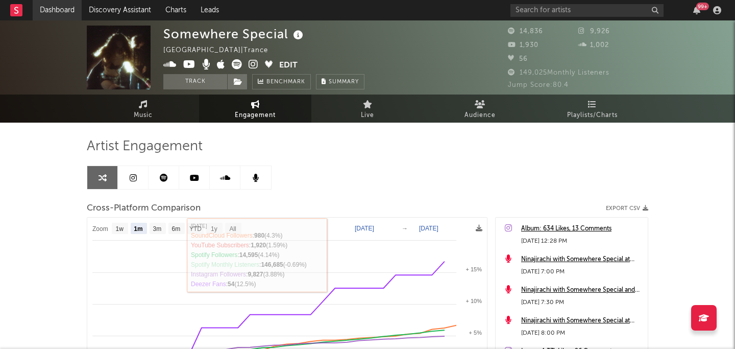
scroll to position [9, 0]
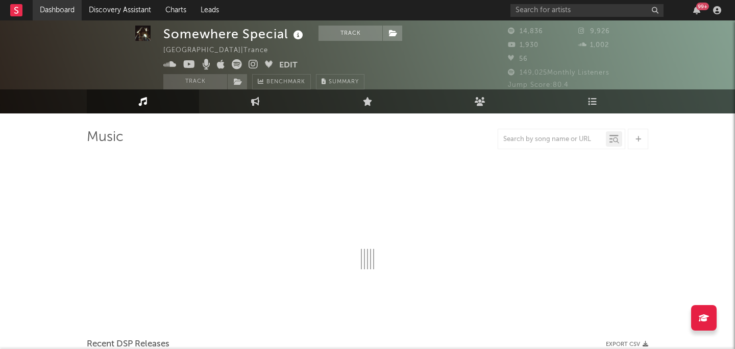
select select "6m"
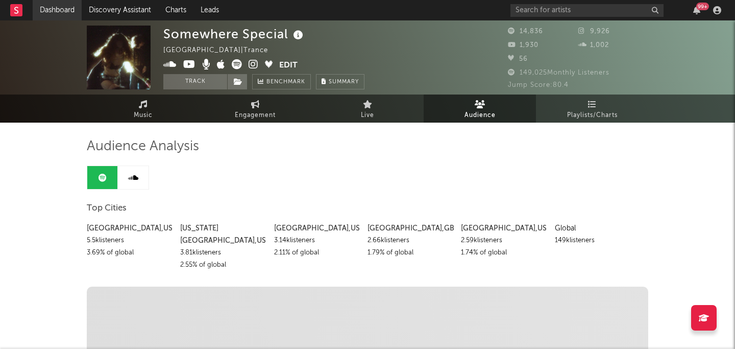
select select "1w"
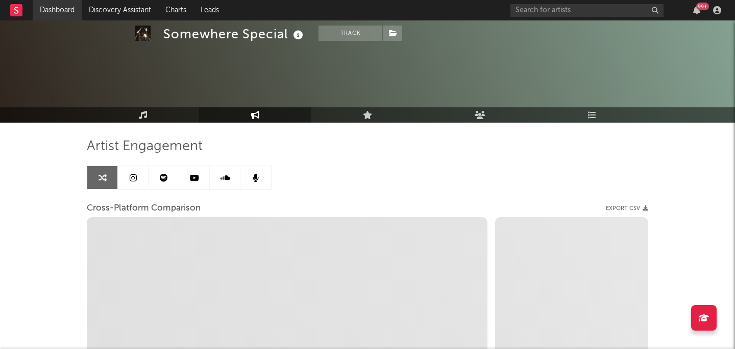
scroll to position [208, 0]
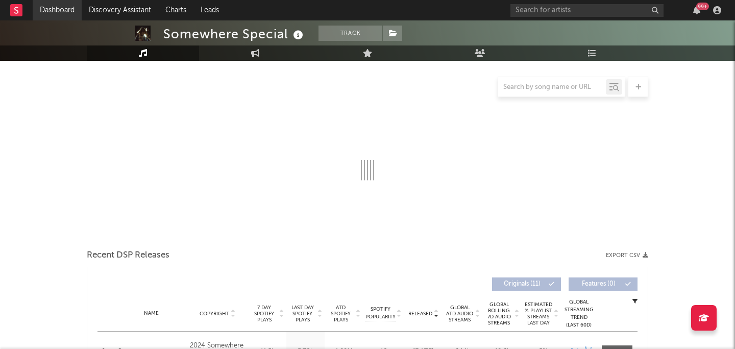
select select "6m"
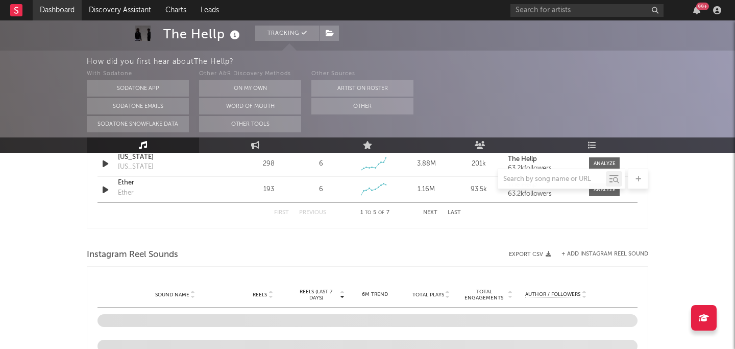
scroll to position [768, 0]
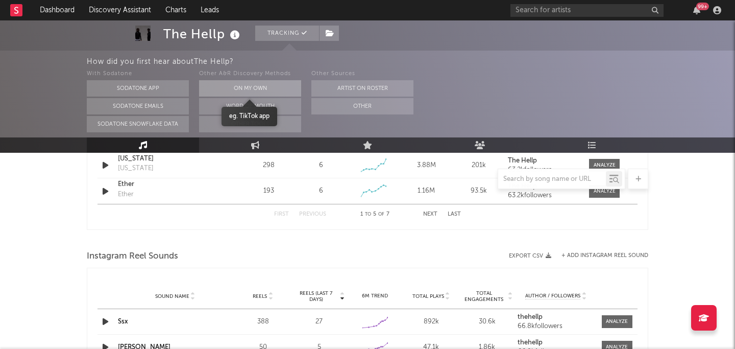
select select "6m"
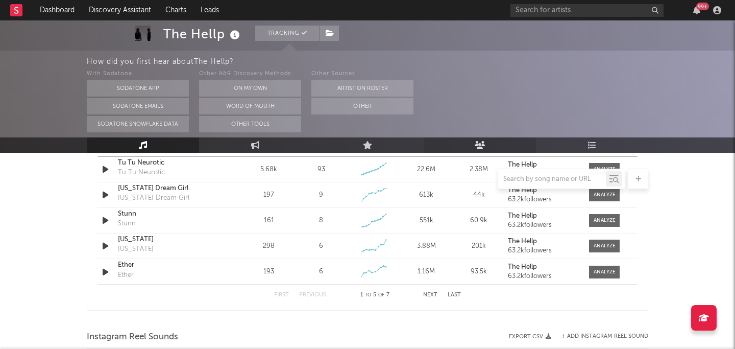
click at [474, 140] on link "Audience" at bounding box center [480, 144] width 112 height 15
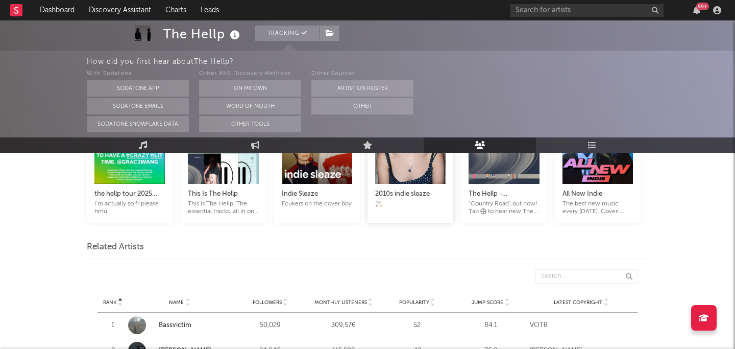
scroll to position [285, 0]
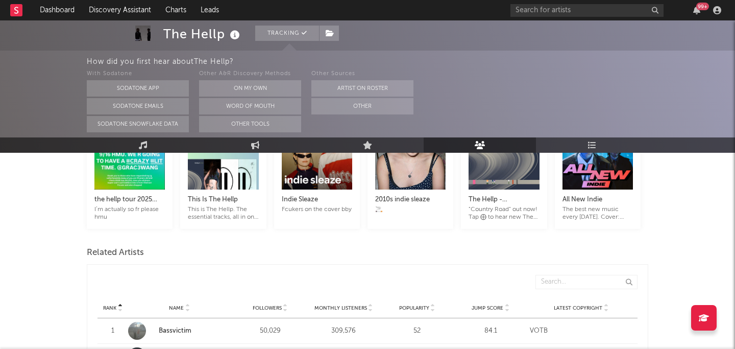
click at [315, 298] on div "Rank Name Followers Monthly Listeners Popularity Jump Score Latest Copyright" at bounding box center [367, 308] width 540 height 20
click at [328, 304] on div "Monthly Listeners" at bounding box center [343, 308] width 68 height 8
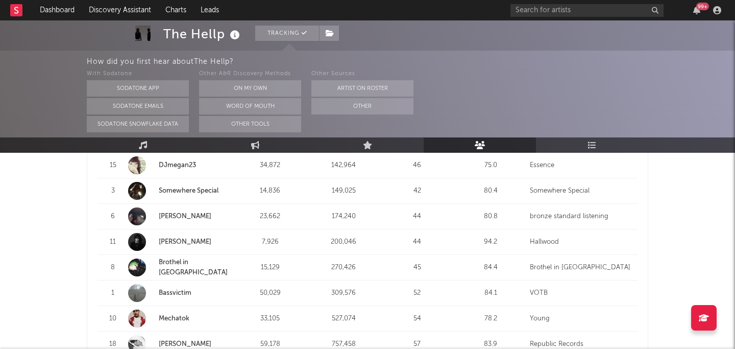
scroll to position [734, 0]
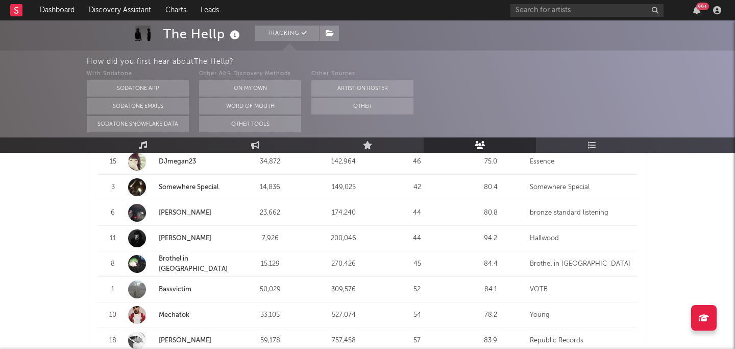
click at [185, 255] on link "Brothel in Belize" at bounding box center [193, 263] width 69 height 17
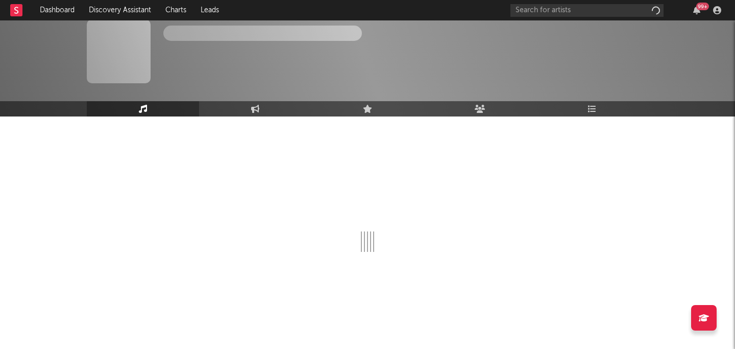
scroll to position [6, 0]
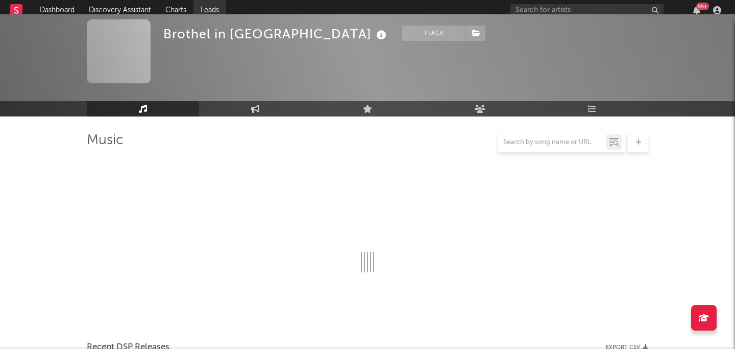
select select "6m"
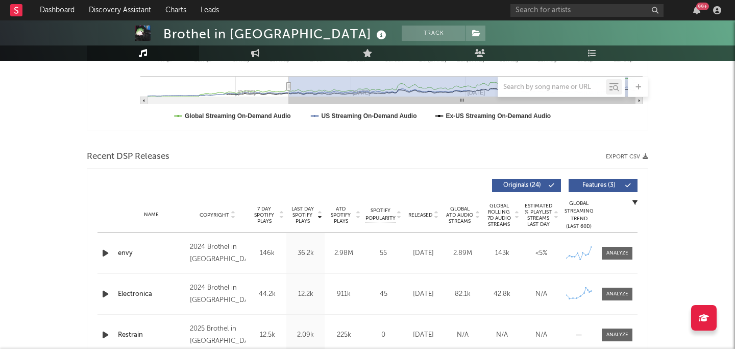
scroll to position [277, 0]
click at [485, 53] on link "Audience" at bounding box center [480, 52] width 112 height 15
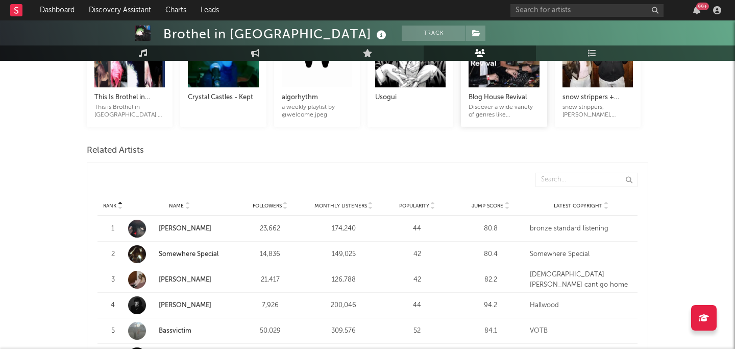
scroll to position [299, 0]
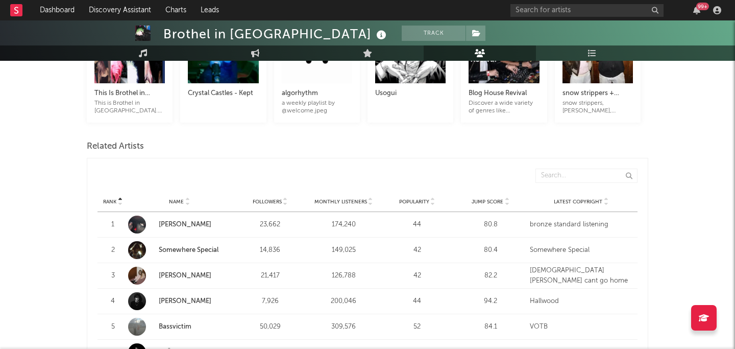
click at [352, 199] on span "Monthly Listeners" at bounding box center [340, 202] width 53 height 6
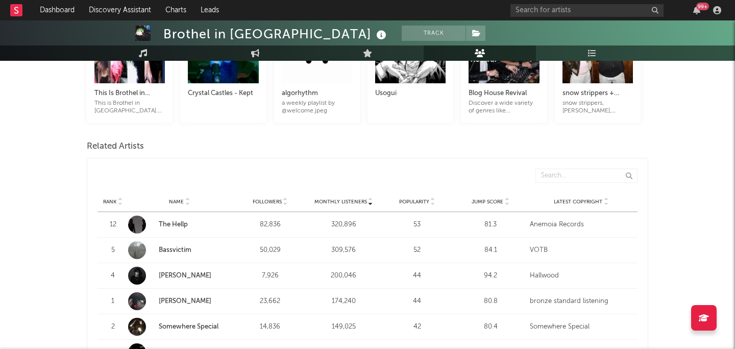
click at [355, 199] on span "Monthly Listeners" at bounding box center [340, 202] width 53 height 6
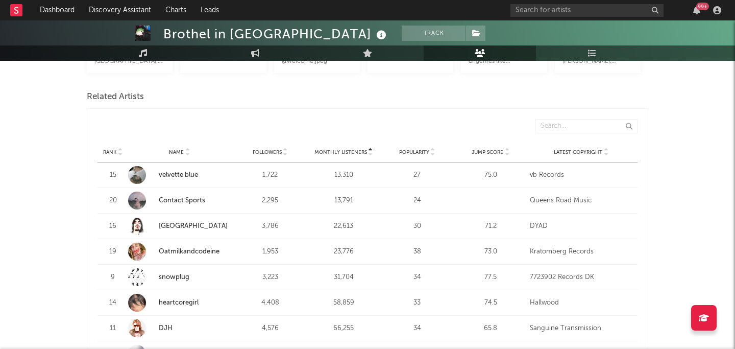
scroll to position [351, 0]
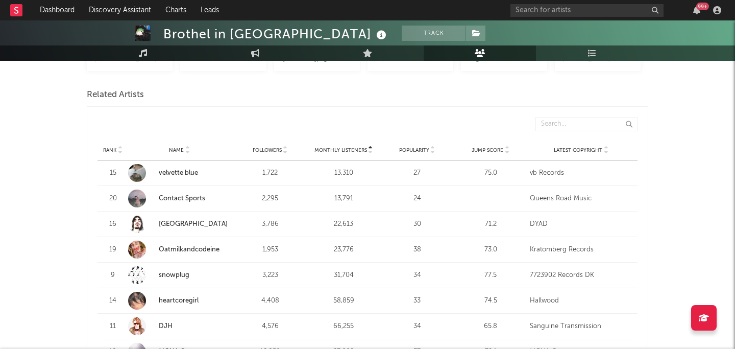
click at [192, 169] on link "velvette blue" at bounding box center [178, 172] width 39 height 7
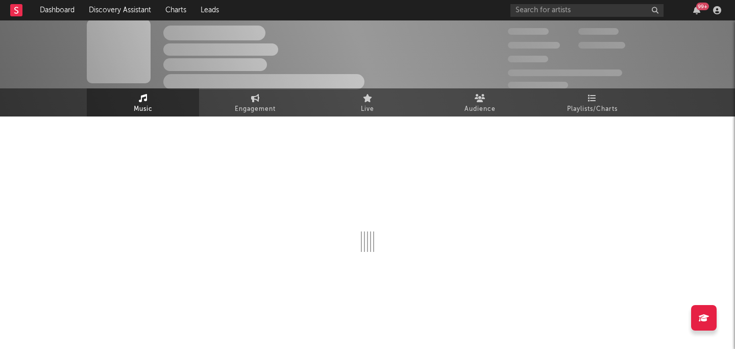
select select "6m"
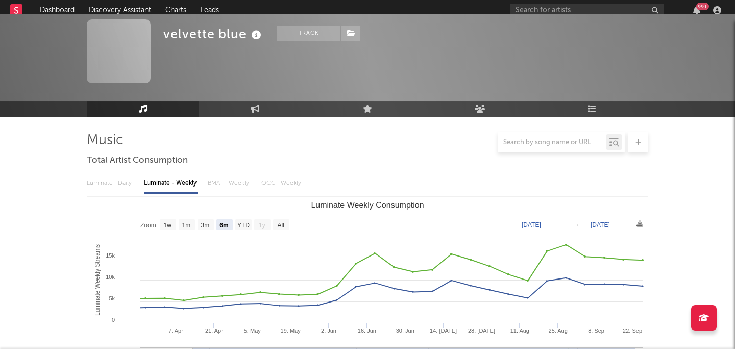
scroll to position [351, 0]
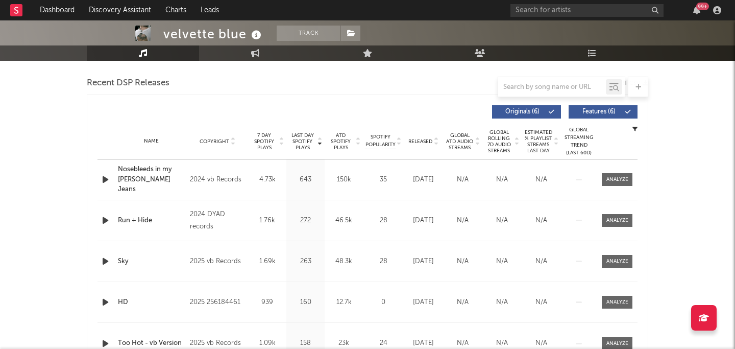
scroll to position [6, 0]
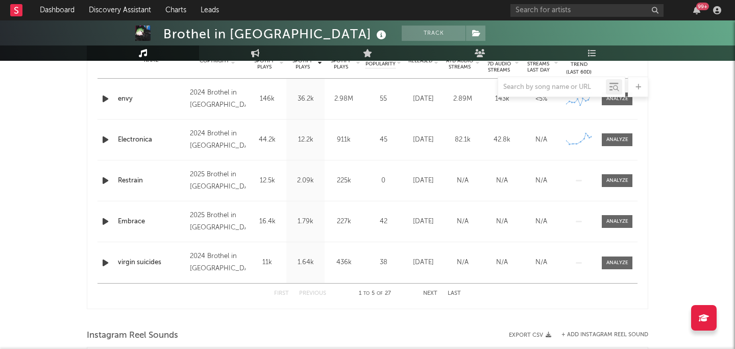
select select "6m"
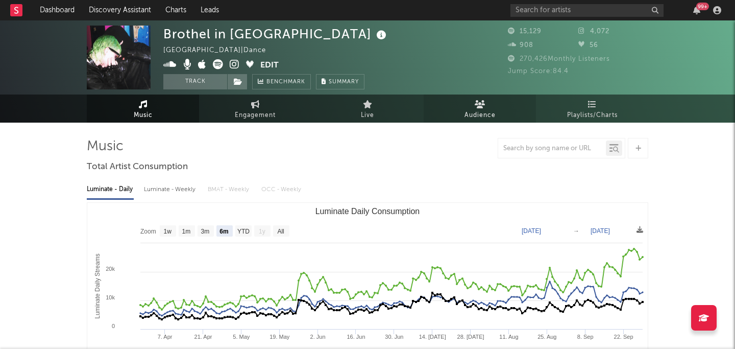
click at [483, 110] on span "Audience" at bounding box center [479, 115] width 31 height 12
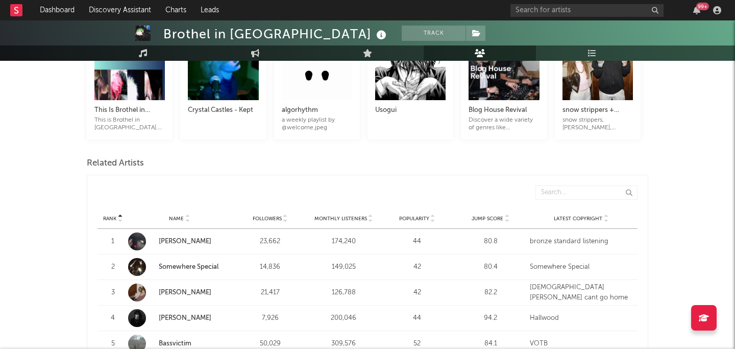
scroll to position [269, 0]
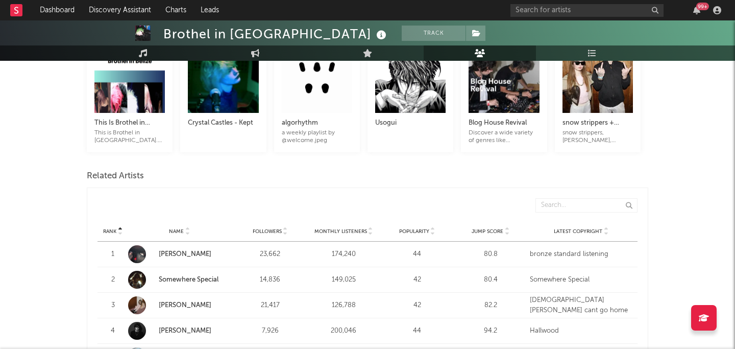
click at [412, 221] on div "Rank Name Followers Monthly Listeners Popularity Jump Score Latest Copyright" at bounding box center [367, 231] width 540 height 20
click at [365, 227] on div "Monthly Listeners" at bounding box center [343, 231] width 68 height 8
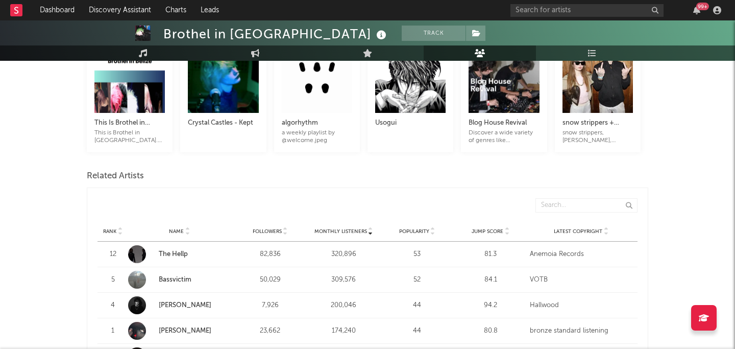
click at [365, 227] on div "Monthly Listeners" at bounding box center [343, 231] width 68 height 8
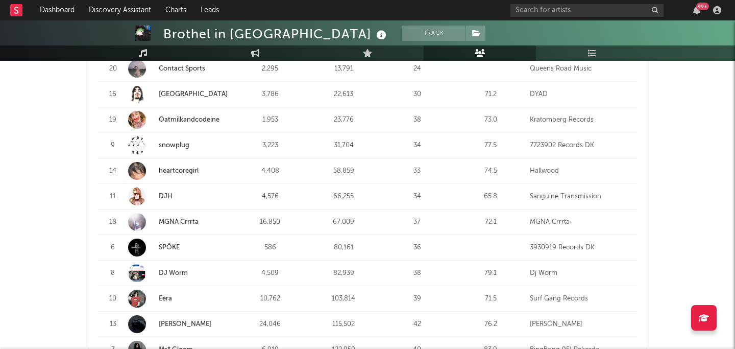
scroll to position [481, 0]
click at [164, 268] on link "DJ Worm" at bounding box center [173, 271] width 29 height 7
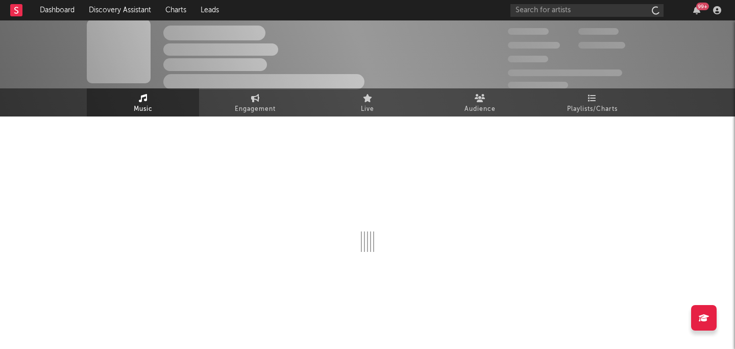
scroll to position [6, 0]
select select "1w"
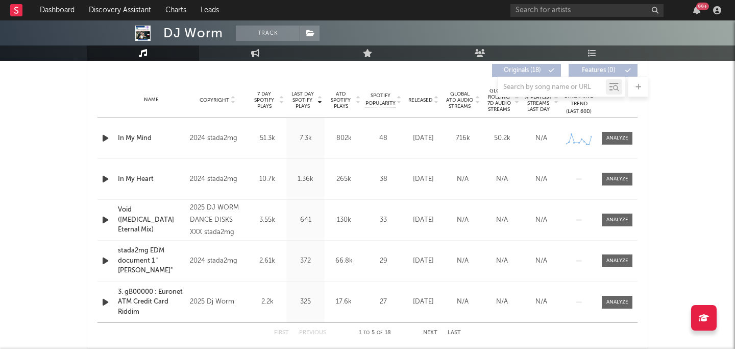
scroll to position [386, 0]
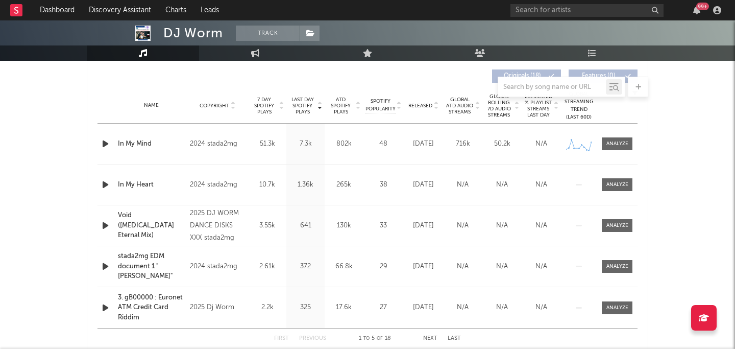
click at [420, 107] on span "Released" at bounding box center [420, 106] width 24 height 6
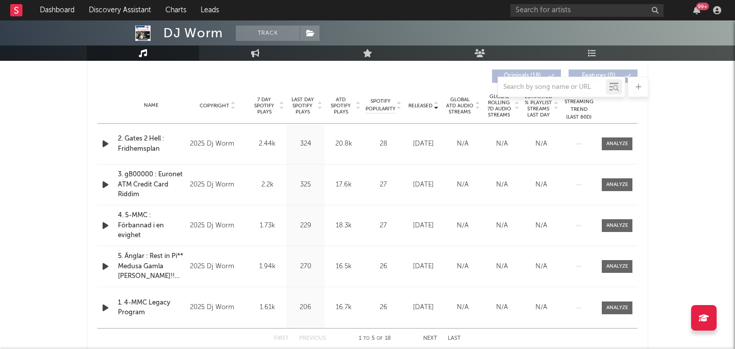
click at [420, 107] on span "Released" at bounding box center [420, 106] width 24 height 6
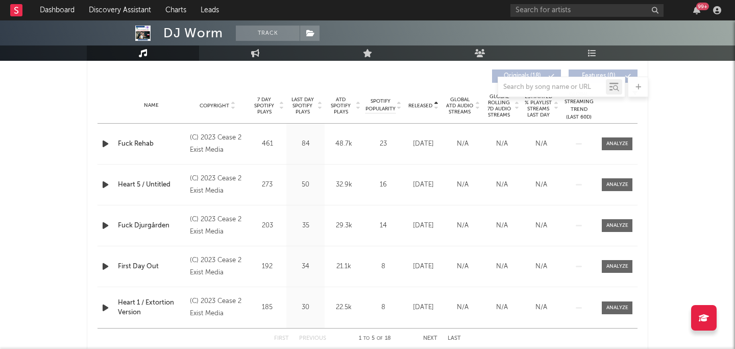
click at [420, 107] on span "Released" at bounding box center [420, 106] width 24 height 6
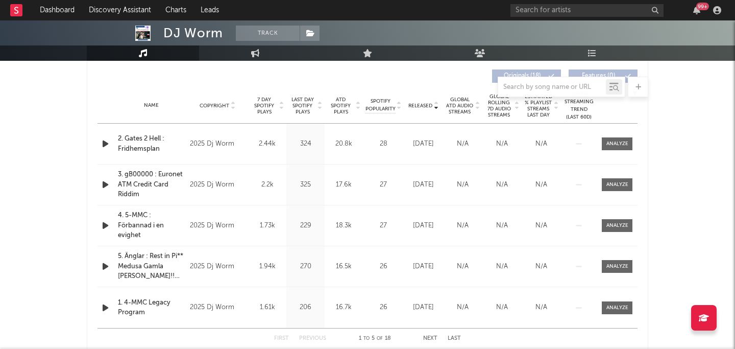
scroll to position [0, 0]
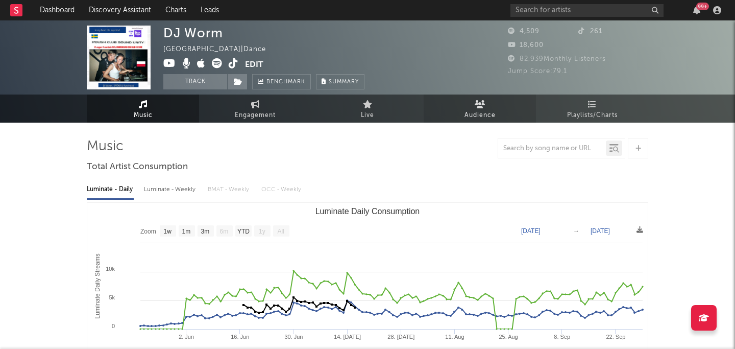
click at [484, 112] on span "Audience" at bounding box center [479, 115] width 31 height 12
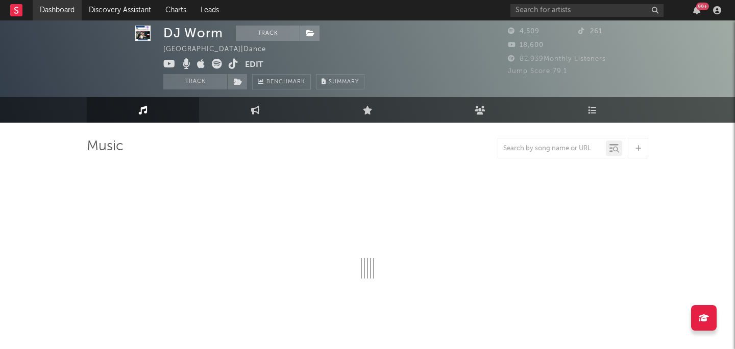
scroll to position [6, 0]
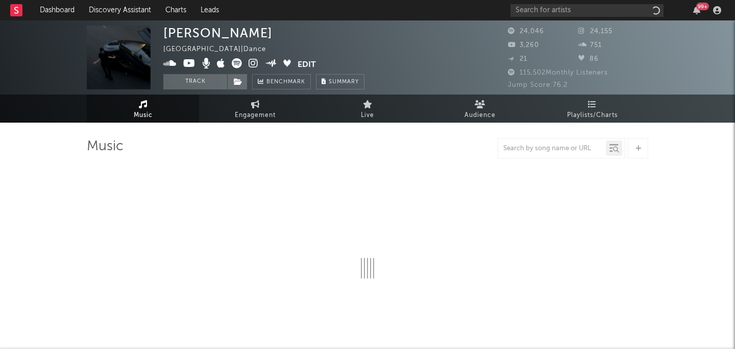
select select "6m"
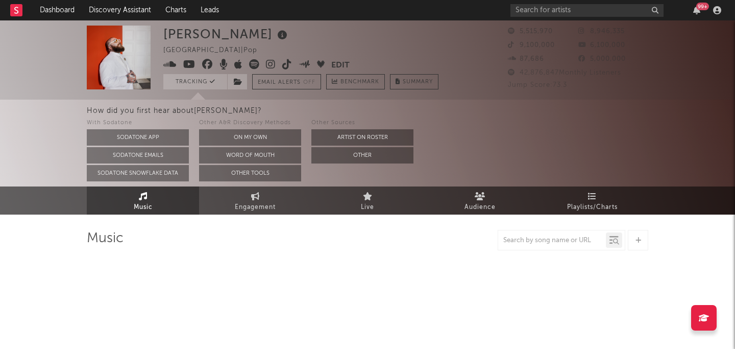
select select "6m"
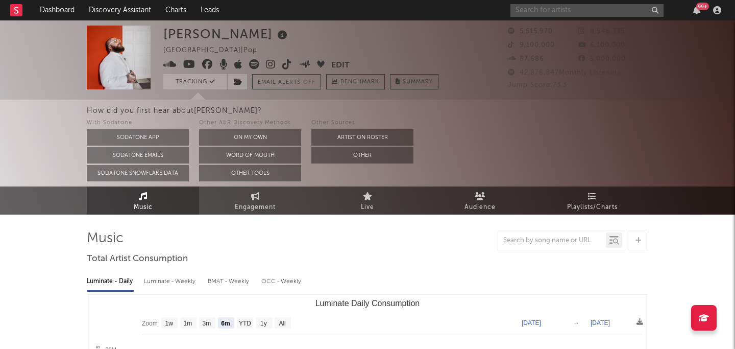
click at [550, 10] on input "text" at bounding box center [586, 10] width 153 height 13
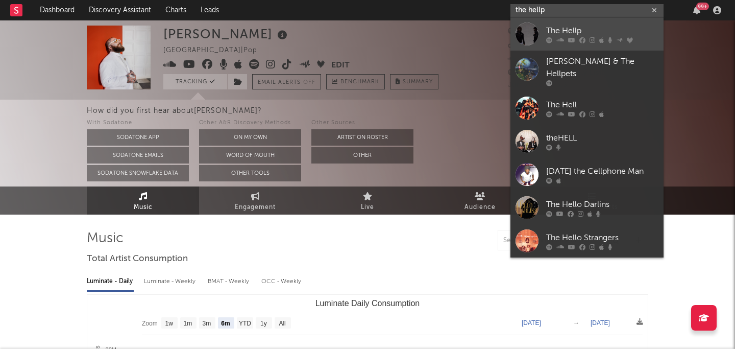
type input "the hellp"
click at [597, 32] on div "The Hellp" at bounding box center [602, 30] width 112 height 12
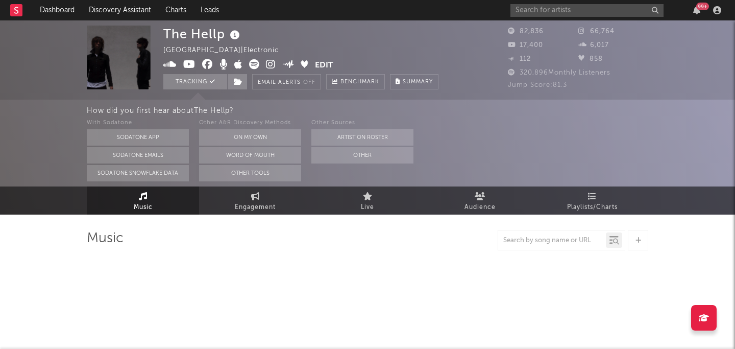
select select "6m"
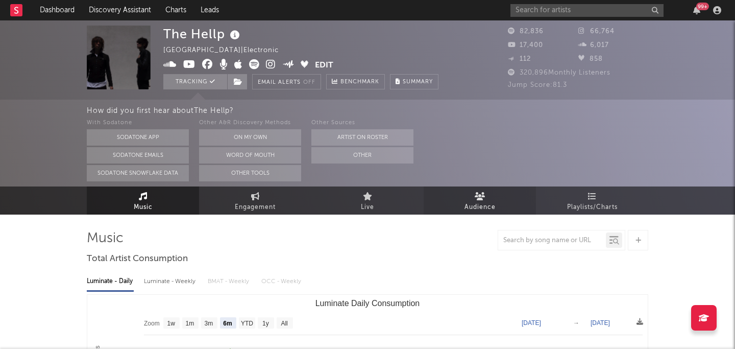
click at [455, 195] on link "Audience" at bounding box center [480, 200] width 112 height 28
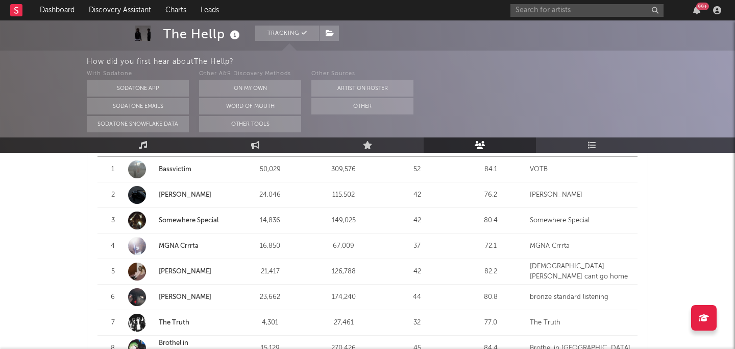
scroll to position [312, 0]
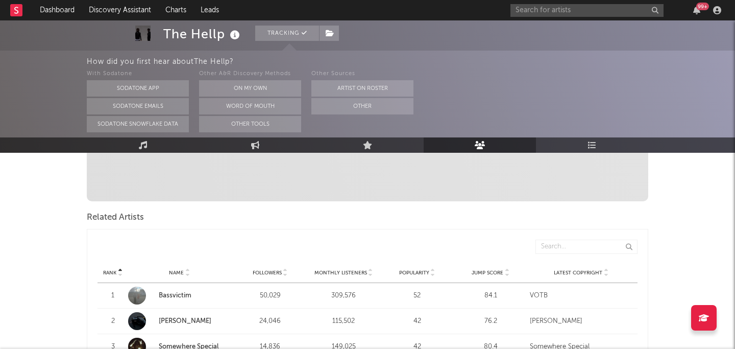
click at [415, 269] on span "Popularity" at bounding box center [414, 272] width 30 height 6
click at [416, 262] on div "Rank Name Followers Monthly Listeners Popularity Jump Score Latest Copyright" at bounding box center [367, 272] width 540 height 20
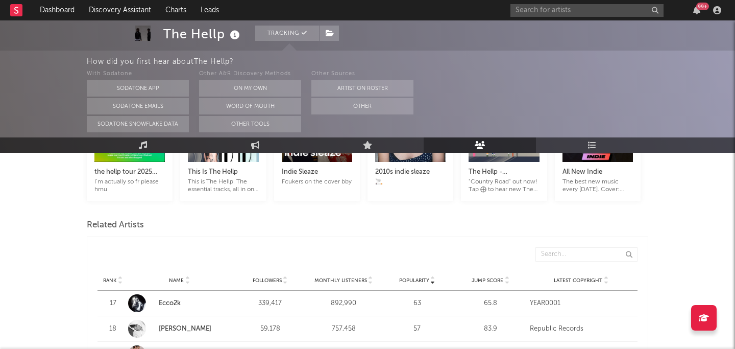
click at [352, 273] on div "Rank Name Followers Monthly Listeners Popularity Jump Score Latest Copyright" at bounding box center [367, 280] width 540 height 20
click at [351, 277] on span "Monthly Listeners" at bounding box center [340, 280] width 53 height 6
click at [339, 277] on span "Monthly Listeners" at bounding box center [340, 280] width 53 height 6
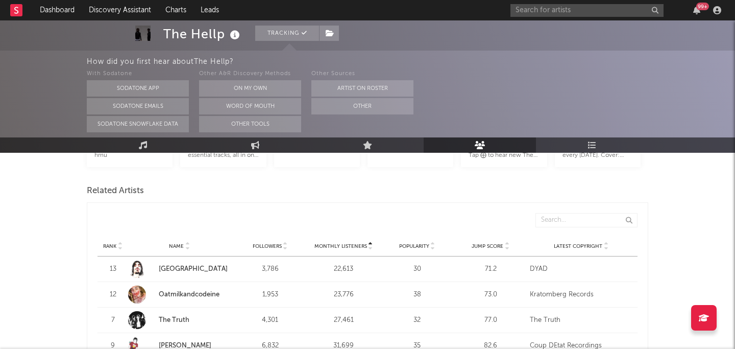
scroll to position [351, 0]
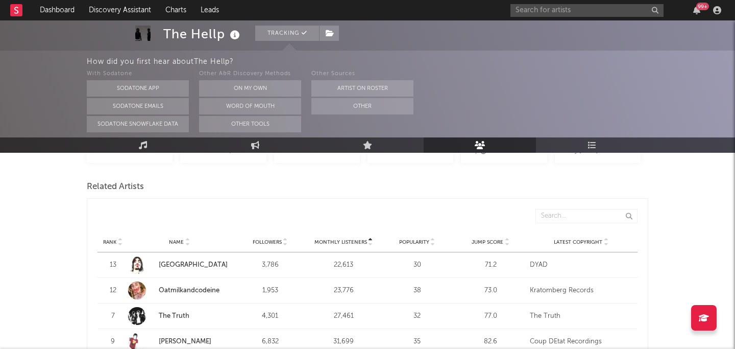
click at [345, 239] on span "Monthly Listeners" at bounding box center [340, 242] width 53 height 6
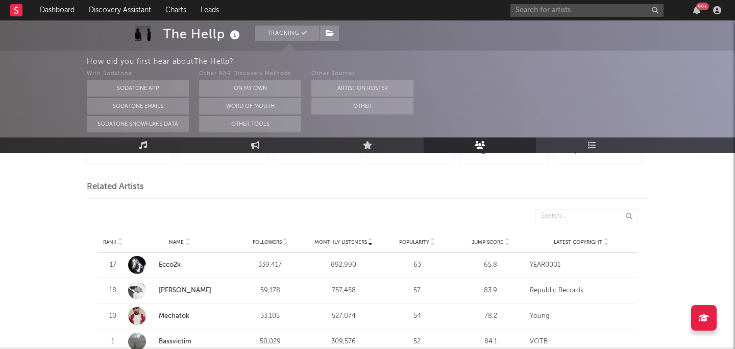
click at [345, 239] on span "Monthly Listeners" at bounding box center [340, 242] width 53 height 6
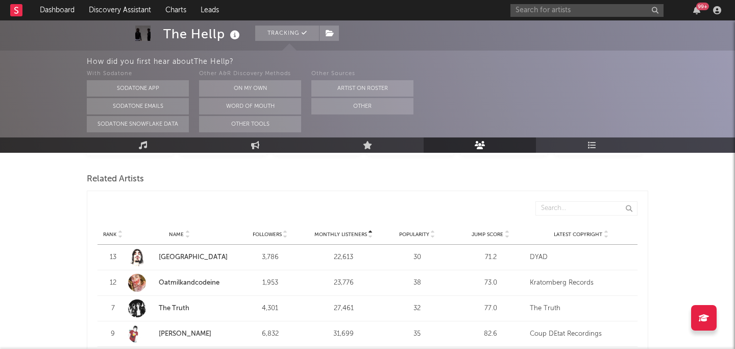
scroll to position [347, 0]
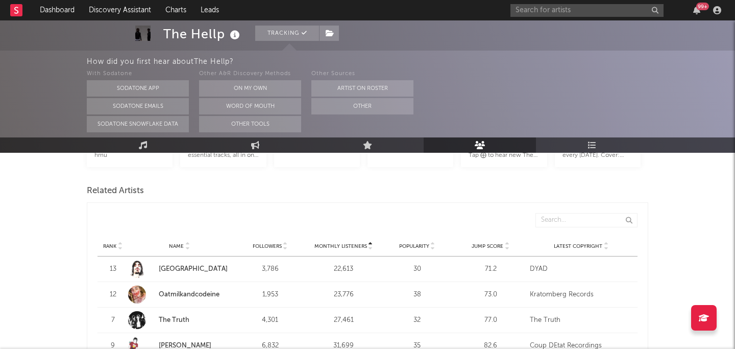
click at [341, 243] on span "Monthly Listeners" at bounding box center [340, 246] width 53 height 6
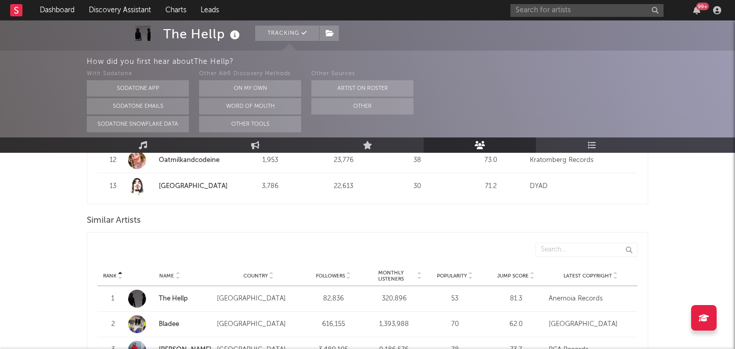
scroll to position [959, 0]
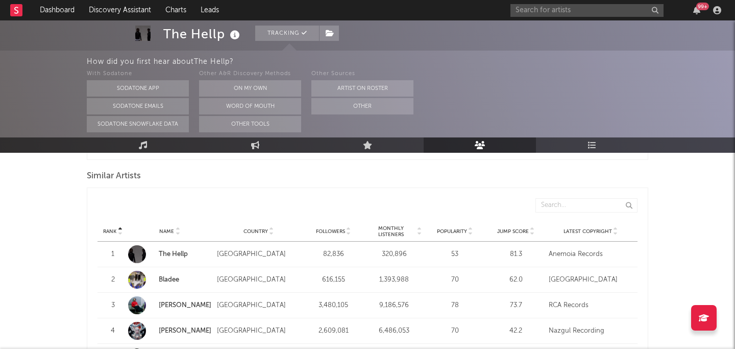
click at [394, 225] on span "Monthly Listeners" at bounding box center [391, 231] width 50 height 12
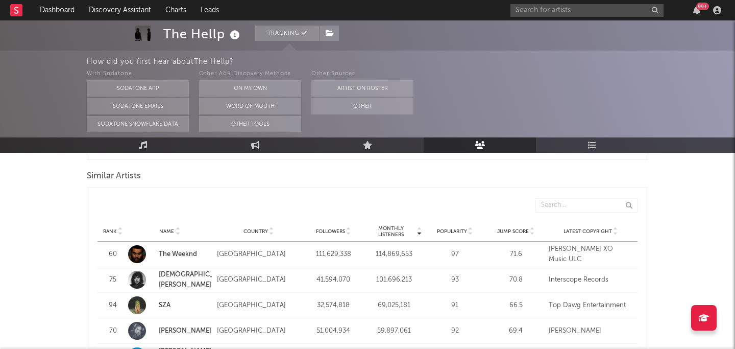
click at [394, 225] on span "Monthly Listeners" at bounding box center [391, 231] width 50 height 12
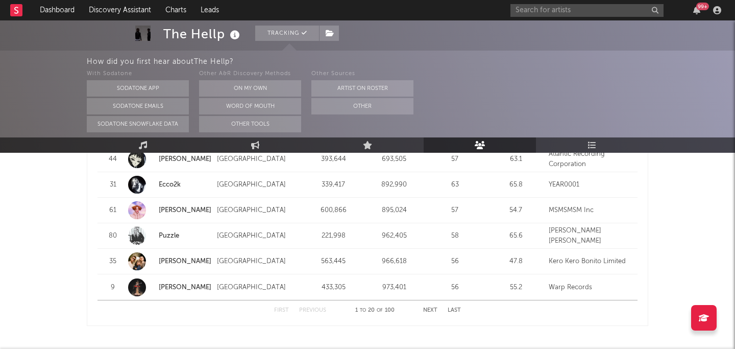
scroll to position [1413, 0]
click at [423, 306] on button "Next" at bounding box center [430, 309] width 14 height 6
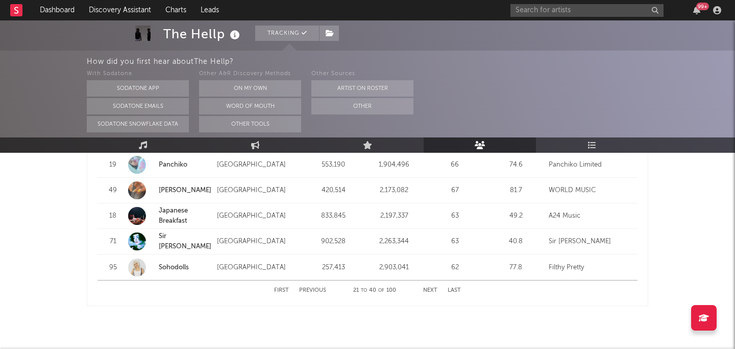
scroll to position [1434, 0]
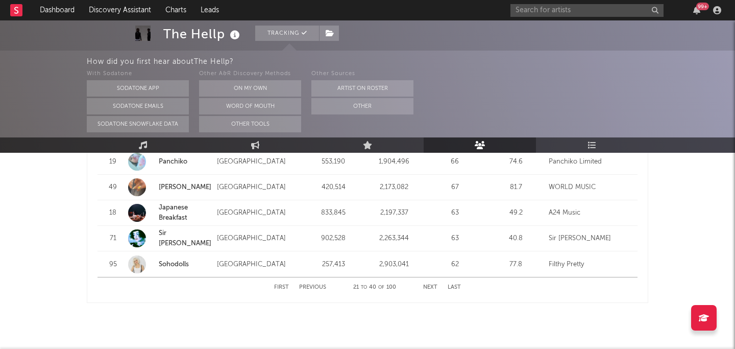
click at [421, 277] on div "First Previous 21 to 40 of 100 Next Last" at bounding box center [367, 287] width 187 height 20
click at [424, 284] on button "Next" at bounding box center [430, 287] width 14 height 6
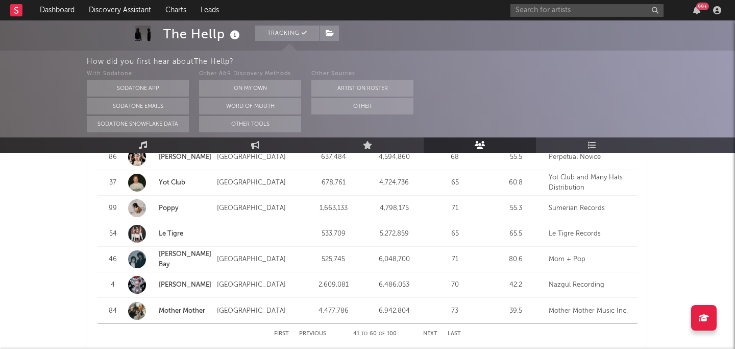
scroll to position [1388, 0]
click at [473, 228] on div "65" at bounding box center [455, 233] width 56 height 10
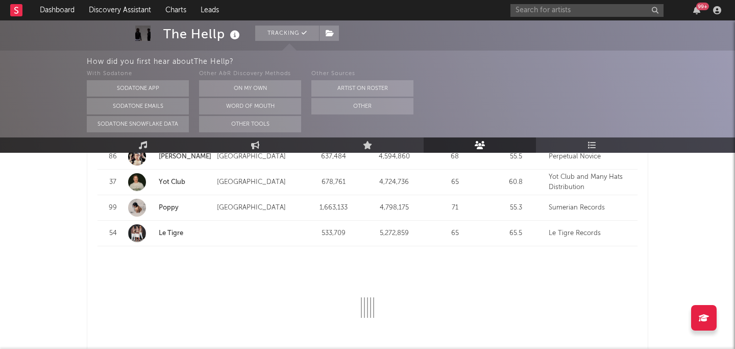
click at [173, 230] on link "Le Tigre" at bounding box center [171, 233] width 24 height 7
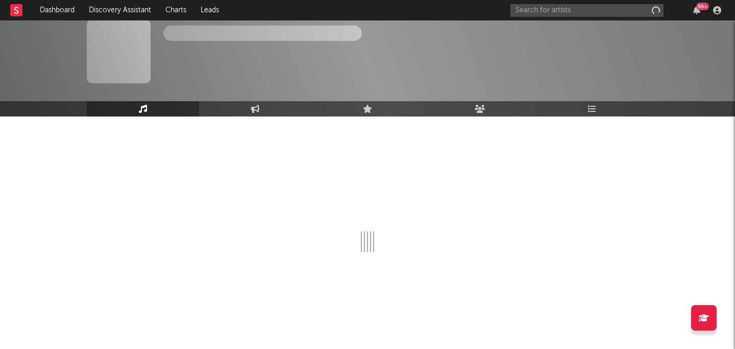
scroll to position [6, 0]
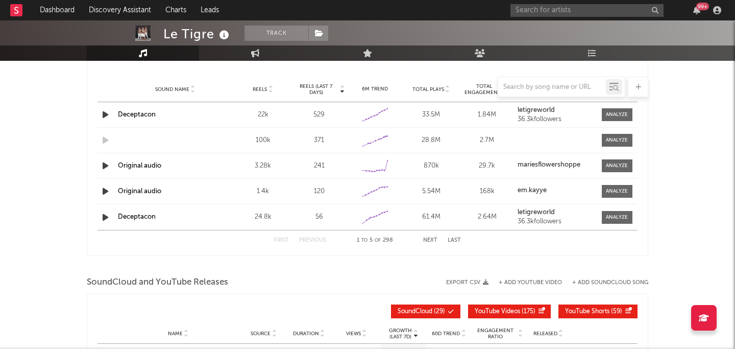
select select "6m"
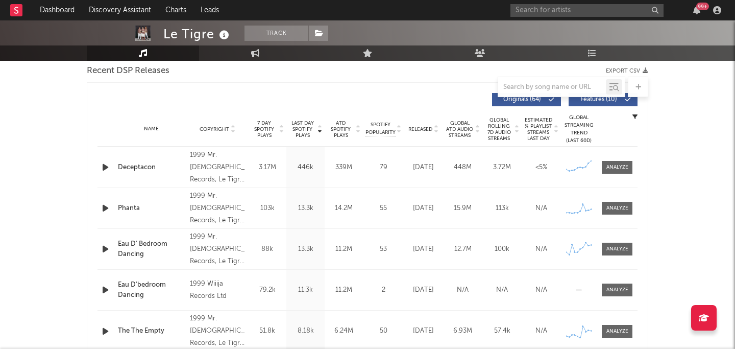
scroll to position [374, 0]
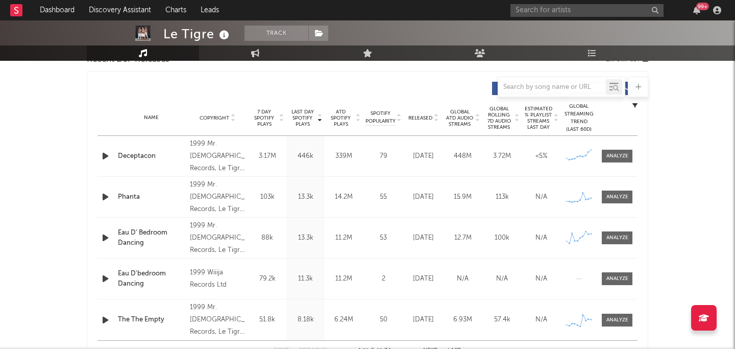
click at [417, 112] on div "Name Copyright Label Album Names Composer Names 7 Day Spotify Plays Last Day Sp…" at bounding box center [367, 118] width 540 height 36
click at [414, 117] on span "Released" at bounding box center [420, 118] width 24 height 6
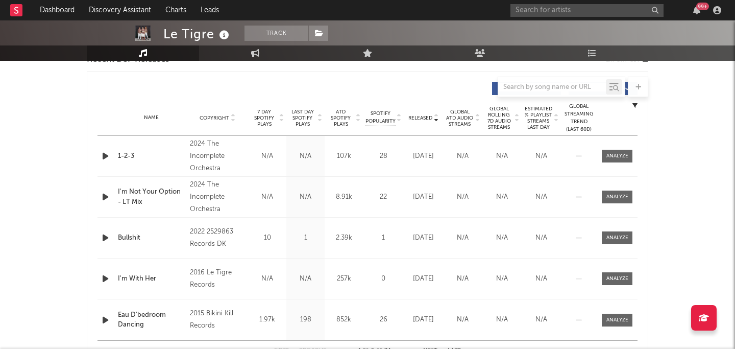
click at [414, 117] on span "Released" at bounding box center [420, 118] width 24 height 6
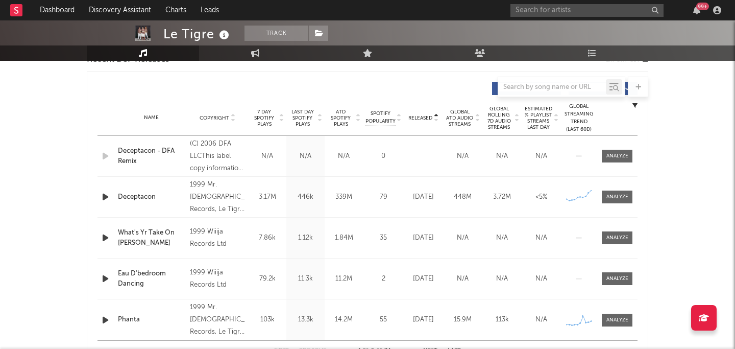
click at [414, 117] on span "Released" at bounding box center [420, 118] width 24 height 6
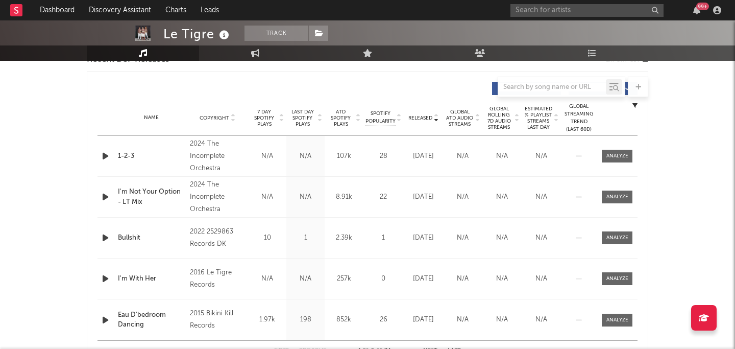
click at [205, 152] on div "2024 The Incomplete Orchestra" at bounding box center [218, 156] width 56 height 37
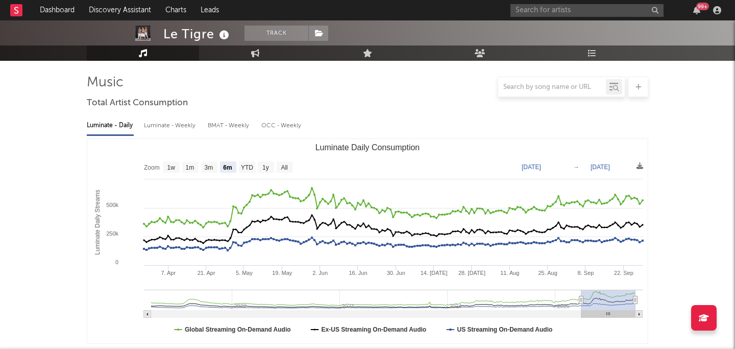
scroll to position [0, 0]
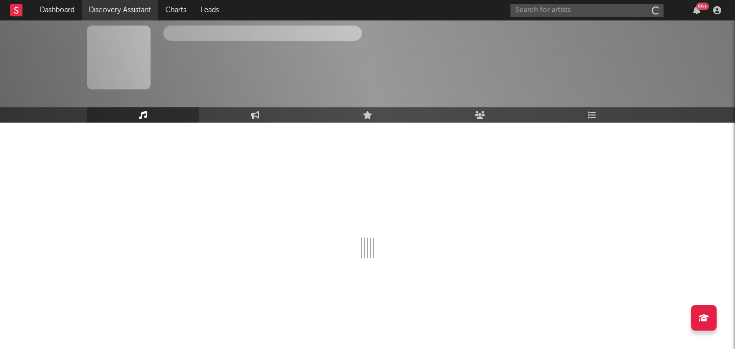
scroll to position [6, 0]
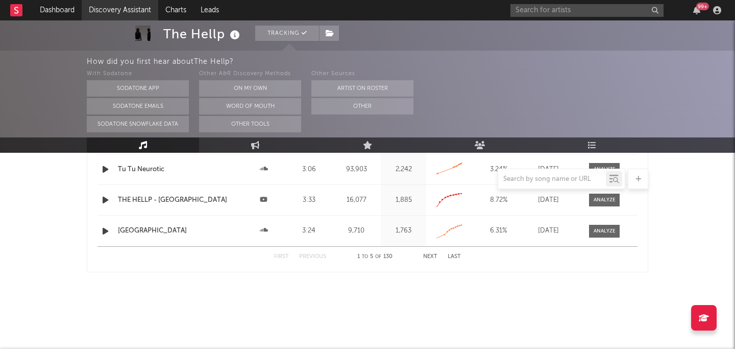
select select "6m"
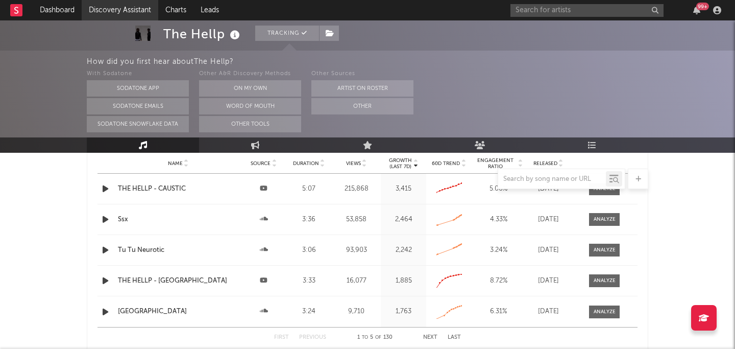
scroll to position [1306, 0]
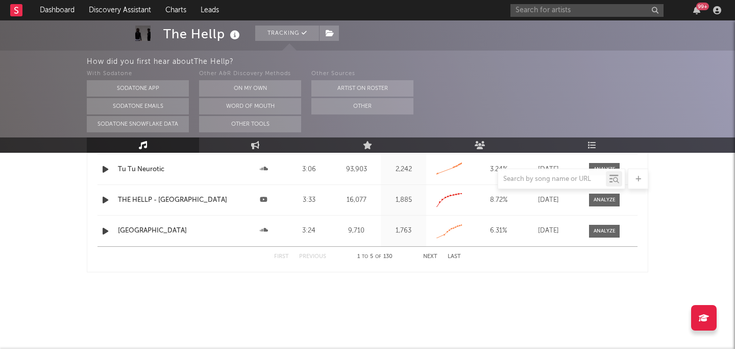
click at [529, 19] on div "99 +" at bounding box center [617, 10] width 214 height 20
click at [524, 11] on input "text" at bounding box center [586, 10] width 153 height 13
type input "le tigre"
click at [561, 12] on input "le tigre" at bounding box center [586, 10] width 153 height 13
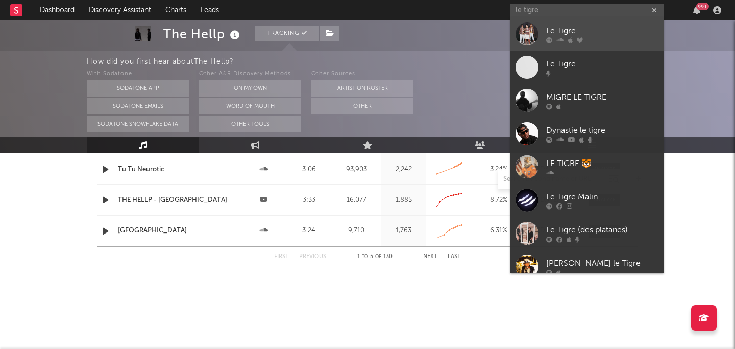
click at [562, 30] on div "Le Tigre" at bounding box center [602, 30] width 112 height 12
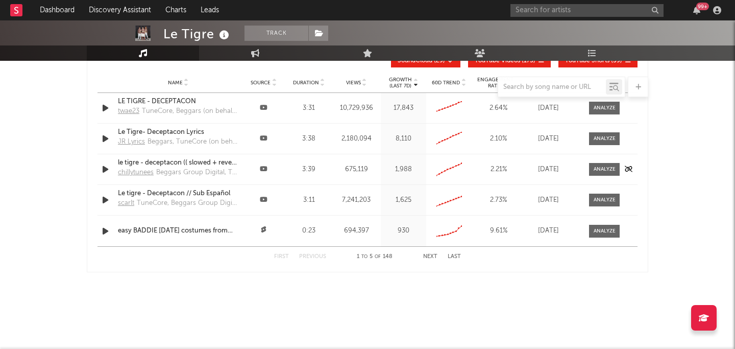
scroll to position [1214, 0]
select select "6m"
click at [487, 50] on link "Audience" at bounding box center [480, 52] width 112 height 15
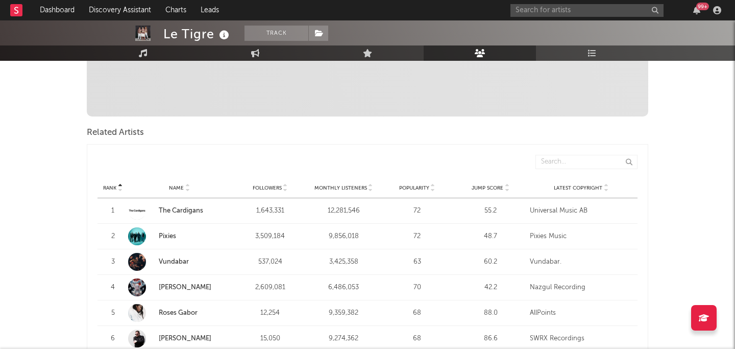
scroll to position [292, 0]
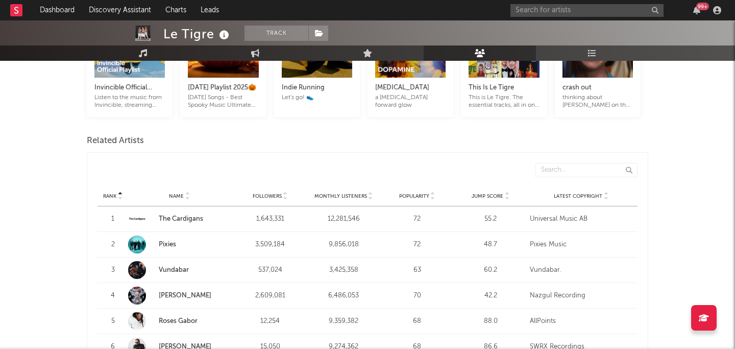
click at [355, 193] on span "Monthly Listeners" at bounding box center [340, 196] width 53 height 6
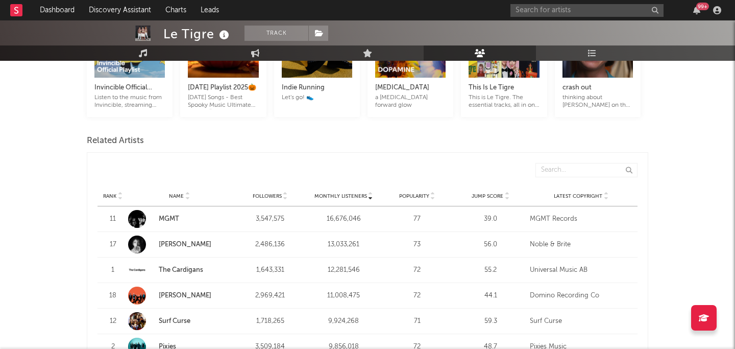
click at [355, 193] on span "Monthly Listeners" at bounding box center [340, 196] width 53 height 6
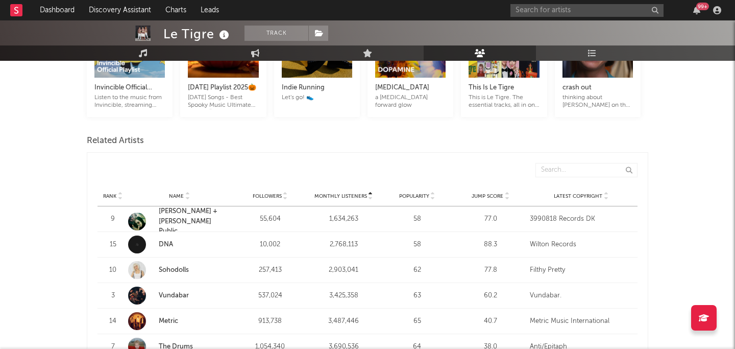
click at [345, 194] on span "Monthly Listeners" at bounding box center [340, 196] width 53 height 6
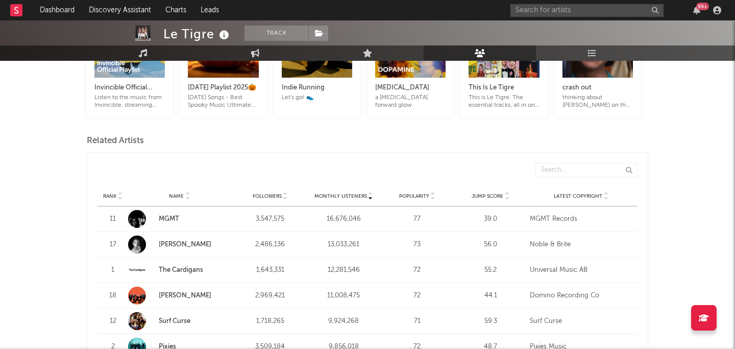
click at [345, 194] on span "Monthly Listeners" at bounding box center [340, 196] width 53 height 6
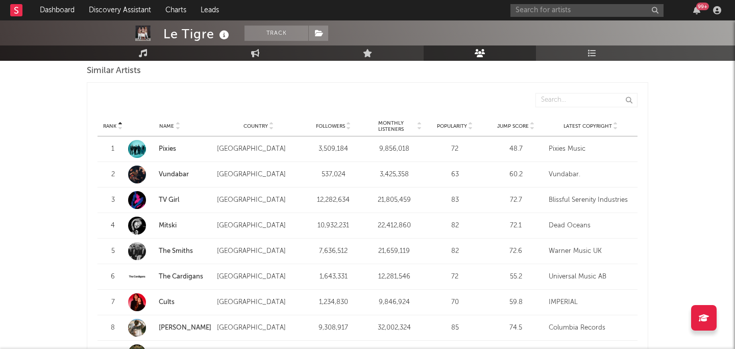
scroll to position [953, 0]
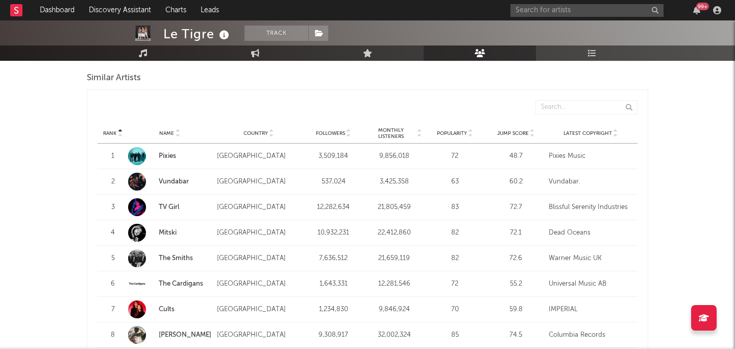
click at [331, 134] on span "Followers" at bounding box center [330, 133] width 29 height 6
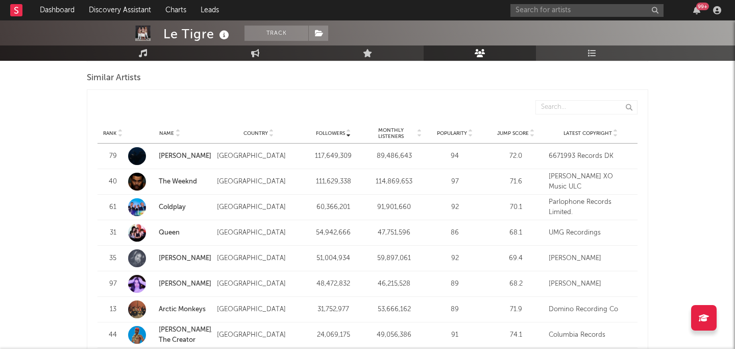
click at [331, 134] on span "Followers" at bounding box center [330, 133] width 29 height 6
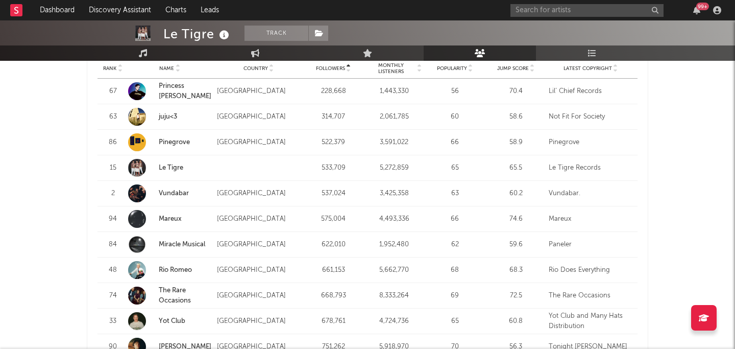
scroll to position [1020, 0]
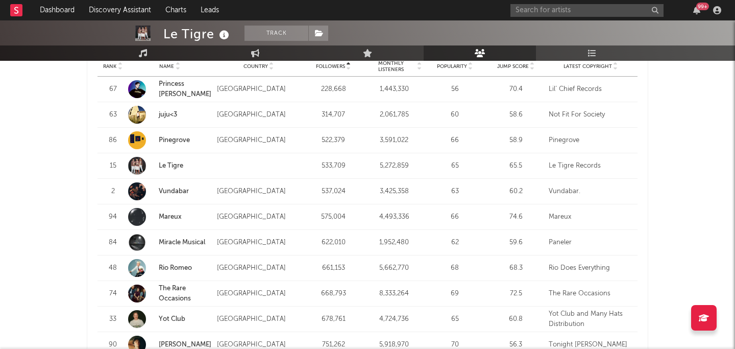
click at [174, 214] on link "Mareux" at bounding box center [170, 216] width 23 height 7
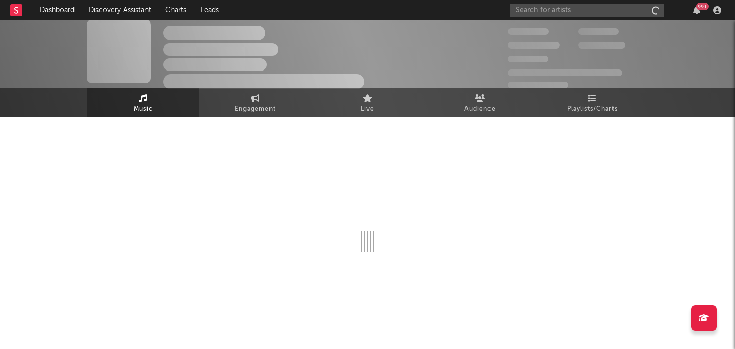
scroll to position [6, 0]
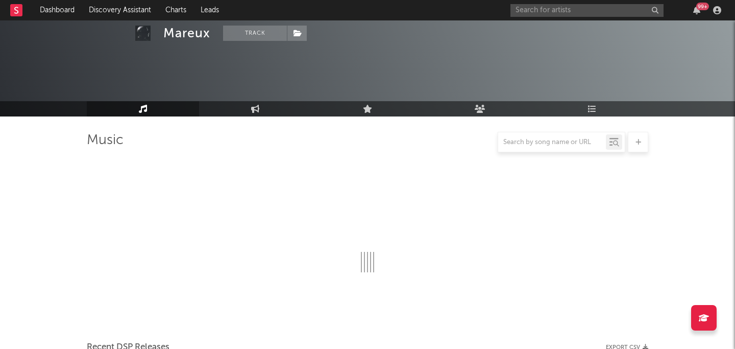
select select "6m"
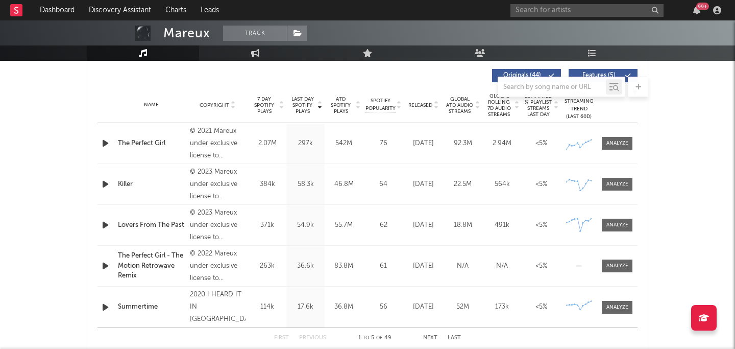
scroll to position [385, 0]
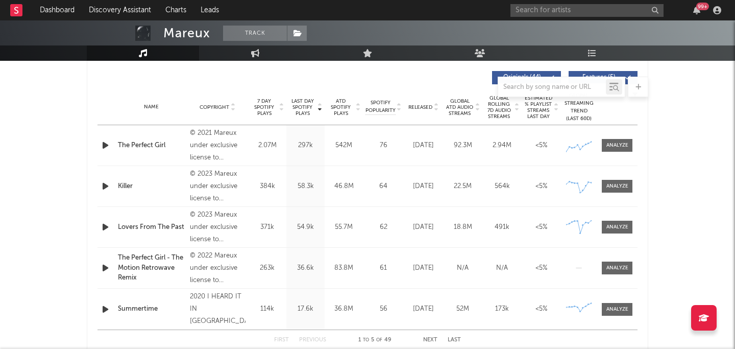
click at [422, 104] on span "Released" at bounding box center [420, 107] width 24 height 6
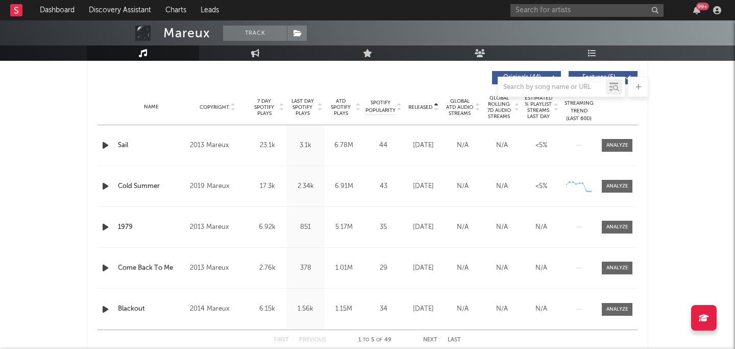
click at [422, 104] on span "Released" at bounding box center [420, 107] width 24 height 6
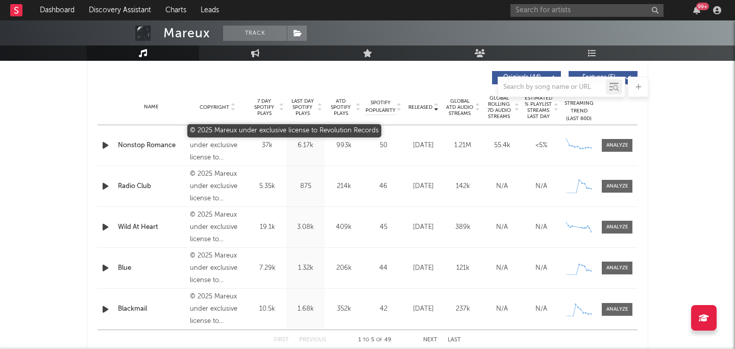
click at [213, 131] on div "© 2025 Mareux under exclusive license to Revolution Records" at bounding box center [218, 145] width 56 height 37
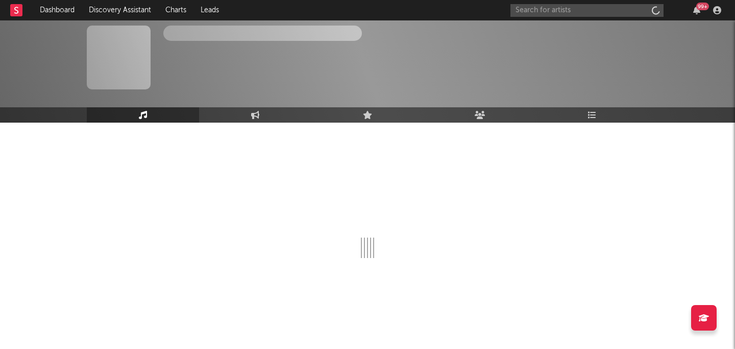
scroll to position [6, 0]
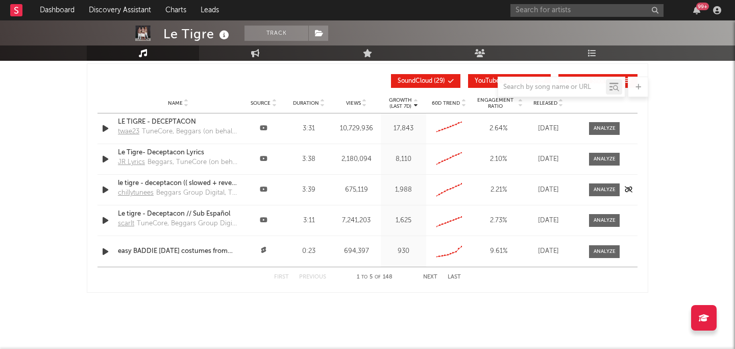
select select "6m"
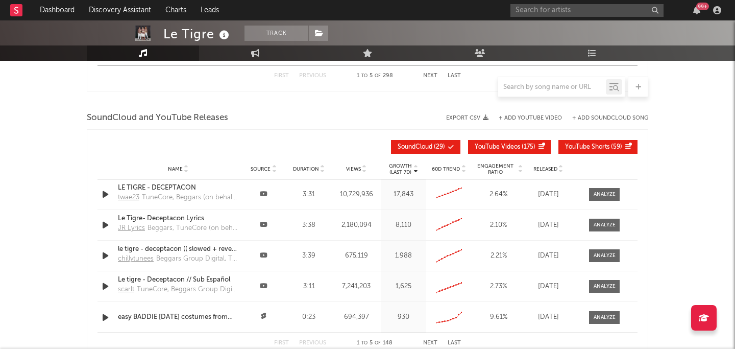
scroll to position [939, 0]
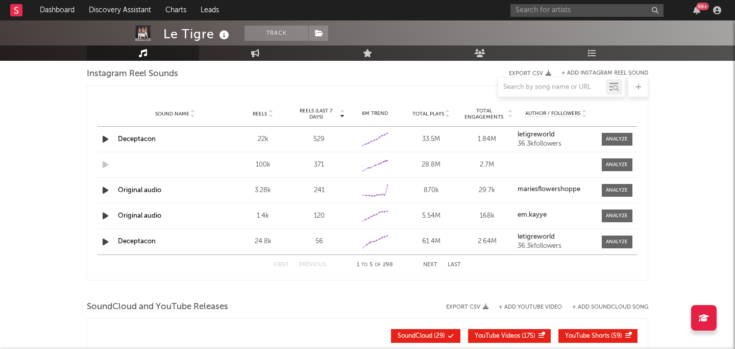
click at [466, 44] on div at bounding box center [367, 10] width 735 height 102
click at [474, 48] on link "Audience" at bounding box center [480, 52] width 112 height 15
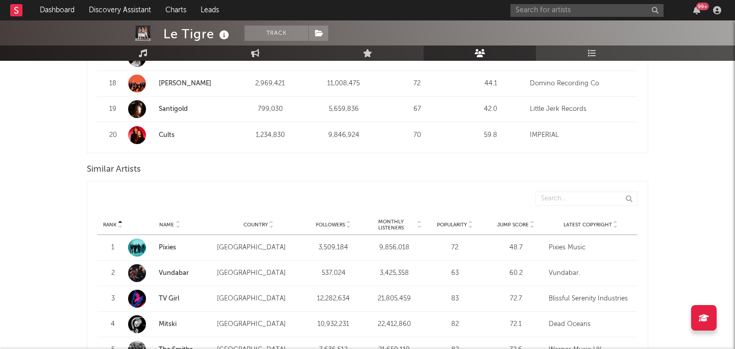
scroll to position [840, 0]
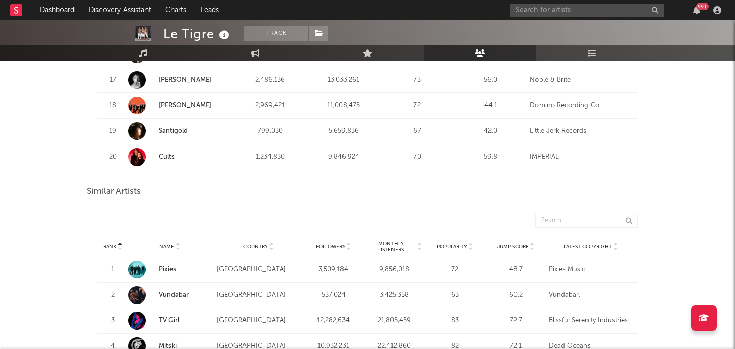
click at [338, 246] on span "Followers" at bounding box center [330, 246] width 29 height 6
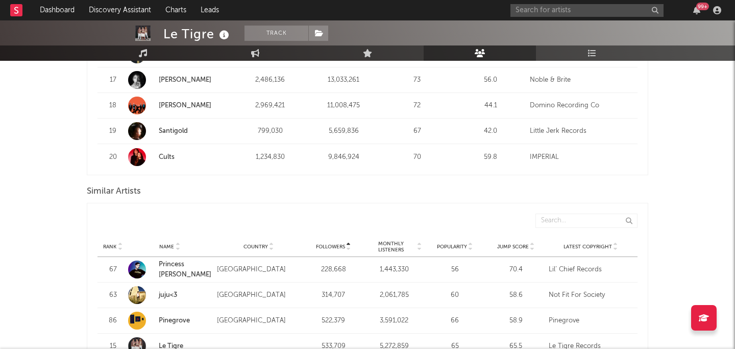
click at [389, 245] on span "Monthly Listeners" at bounding box center [391, 246] width 50 height 12
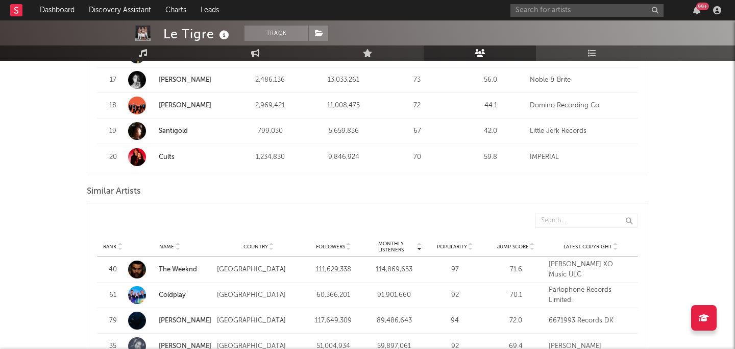
click at [389, 245] on span "Monthly Listeners" at bounding box center [391, 246] width 50 height 12
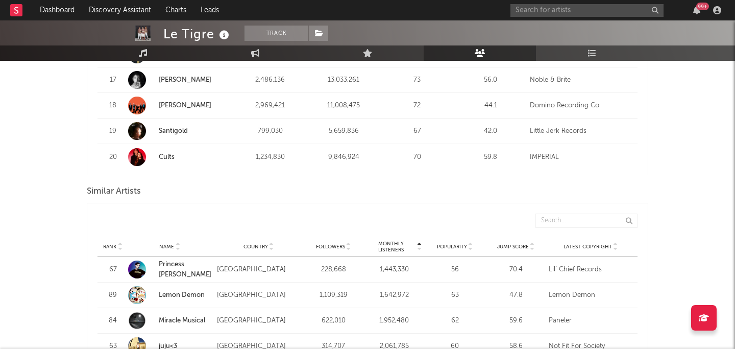
click at [389, 245] on span "Monthly Listeners" at bounding box center [391, 246] width 50 height 12
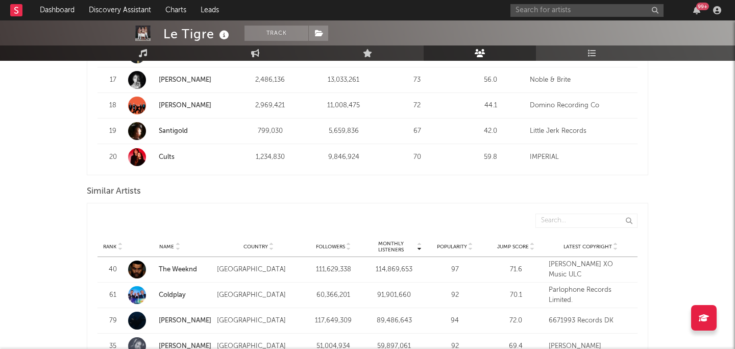
click at [389, 245] on span "Monthly Listeners" at bounding box center [391, 246] width 50 height 12
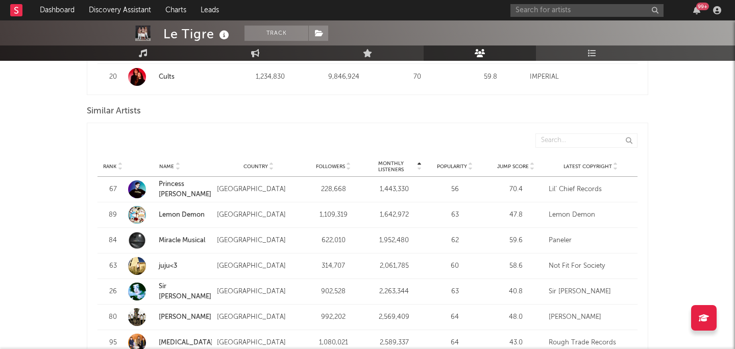
scroll to position [906, 0]
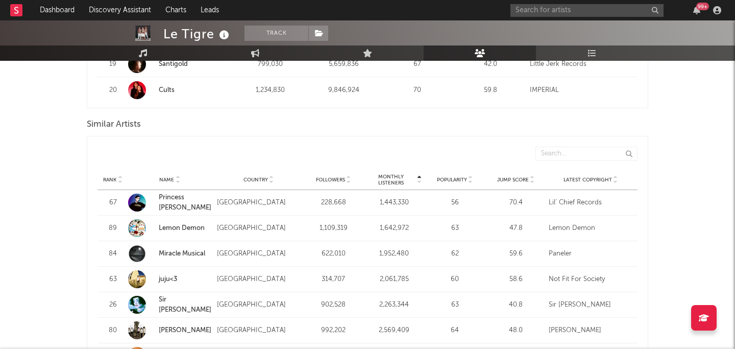
click at [396, 182] on span "Monthly Listeners" at bounding box center [391, 180] width 50 height 12
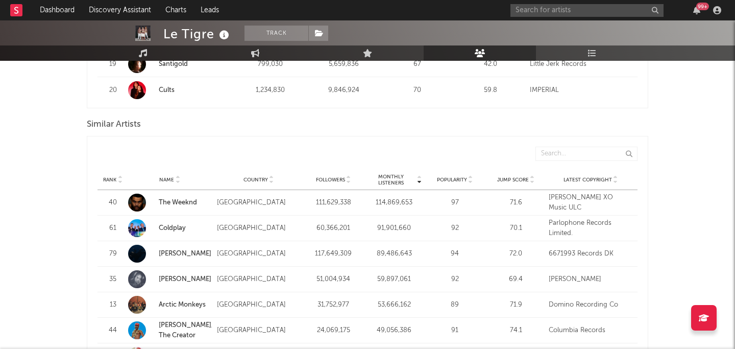
click at [396, 182] on span "Monthly Listeners" at bounding box center [391, 180] width 50 height 12
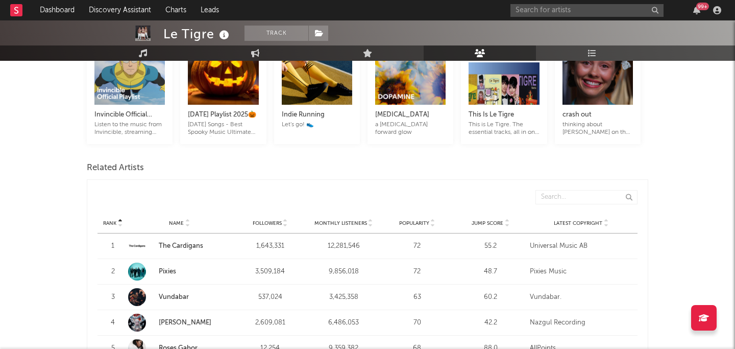
scroll to position [263, 0]
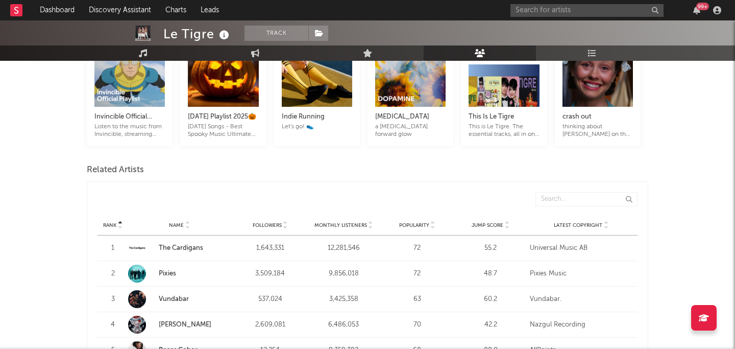
click at [350, 229] on div "Rank Name Followers Monthly Listeners Popularity Jump Score Latest Copyright" at bounding box center [367, 225] width 540 height 20
click at [349, 219] on div "Rank Name Followers Monthly Listeners Popularity Jump Score Latest Copyright" at bounding box center [367, 225] width 540 height 20
click at [349, 223] on span "Monthly Listeners" at bounding box center [340, 225] width 53 height 6
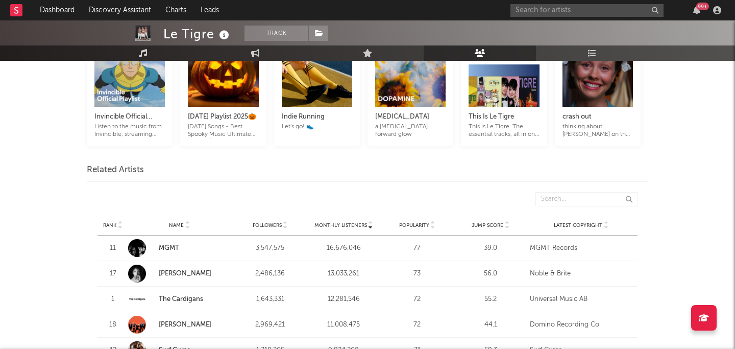
click at [349, 223] on span "Monthly Listeners" at bounding box center [340, 225] width 53 height 6
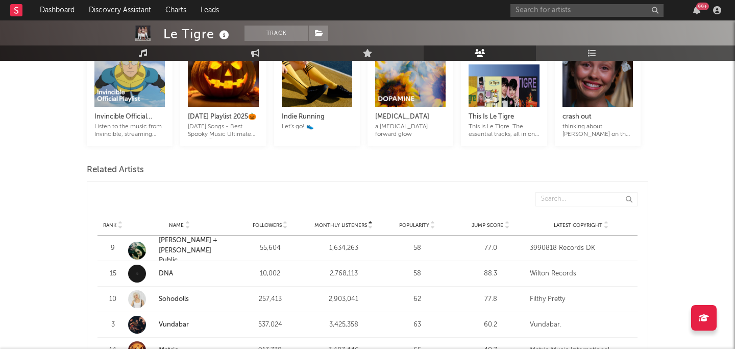
click at [349, 223] on span "Monthly Listeners" at bounding box center [340, 225] width 53 height 6
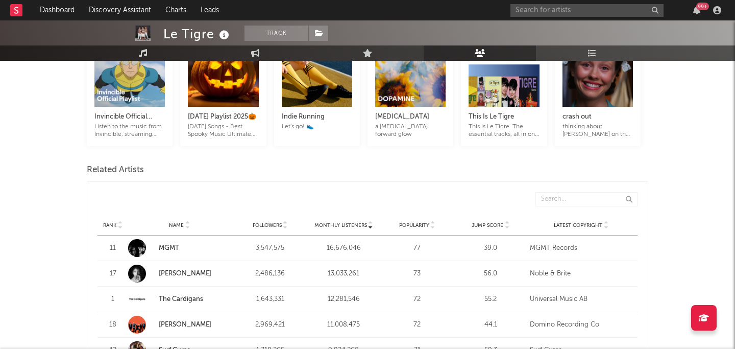
click at [349, 223] on span "Monthly Listeners" at bounding box center [340, 225] width 53 height 6
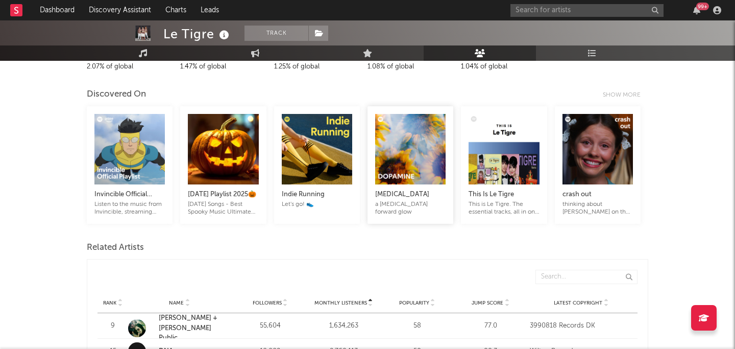
scroll to position [227, 0]
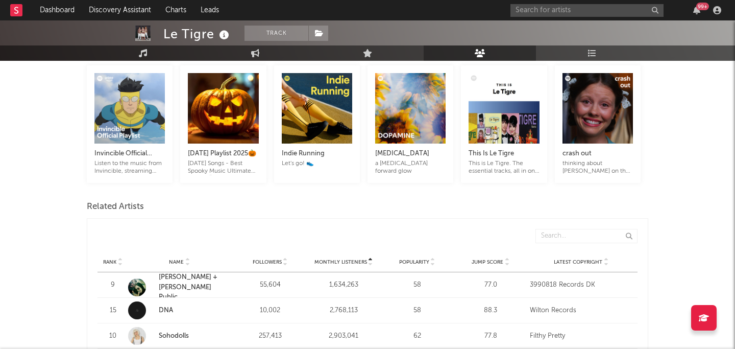
click at [356, 260] on span "Monthly Listeners" at bounding box center [340, 262] width 53 height 6
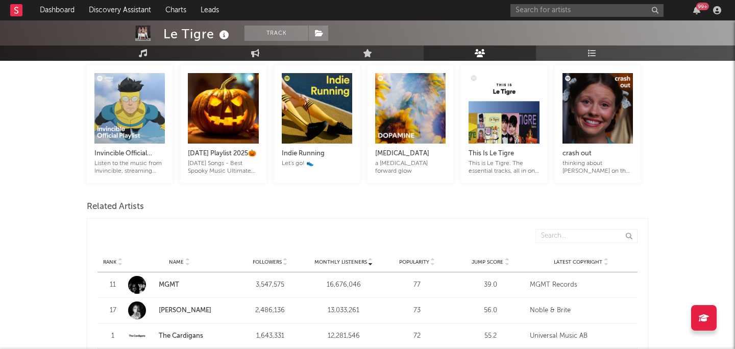
click at [356, 260] on span "Monthly Listeners" at bounding box center [340, 262] width 53 height 6
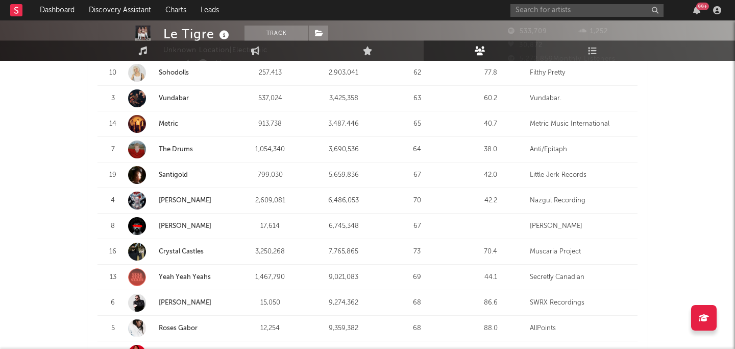
scroll to position [0, 0]
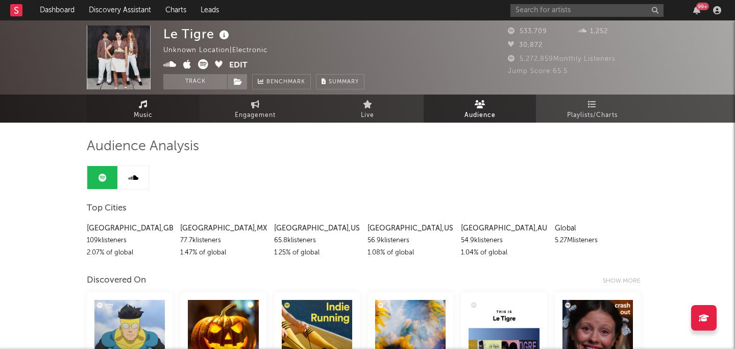
click at [161, 113] on link "Music" at bounding box center [143, 108] width 112 height 28
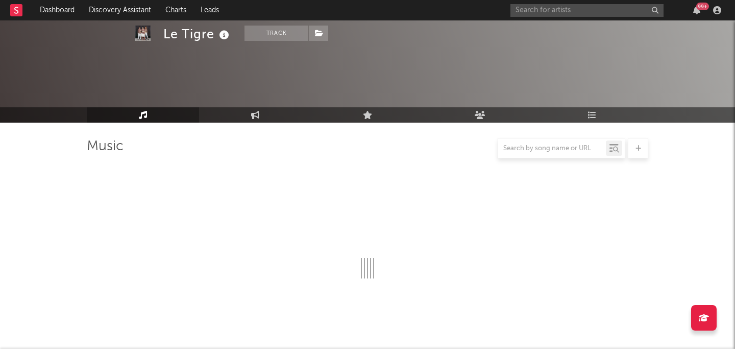
scroll to position [1019, 0]
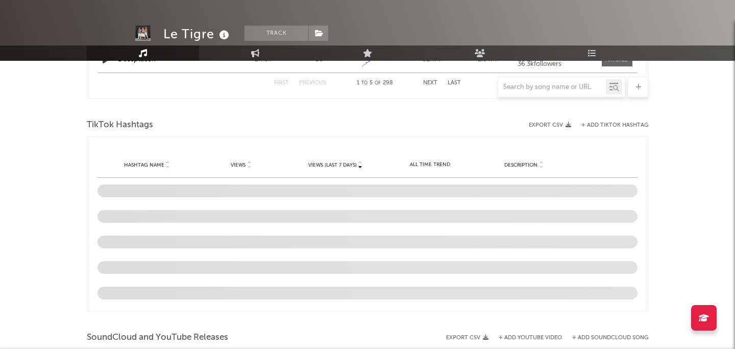
select select "6m"
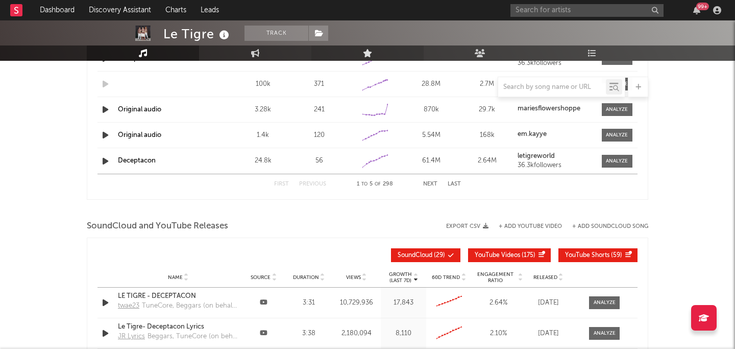
select select "6m"
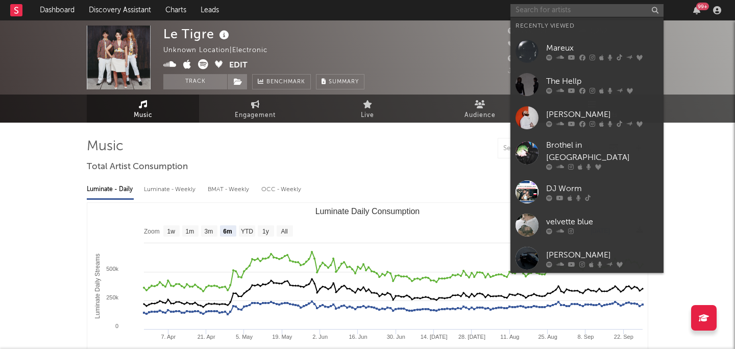
click at [535, 8] on input "text" at bounding box center [586, 10] width 153 height 13
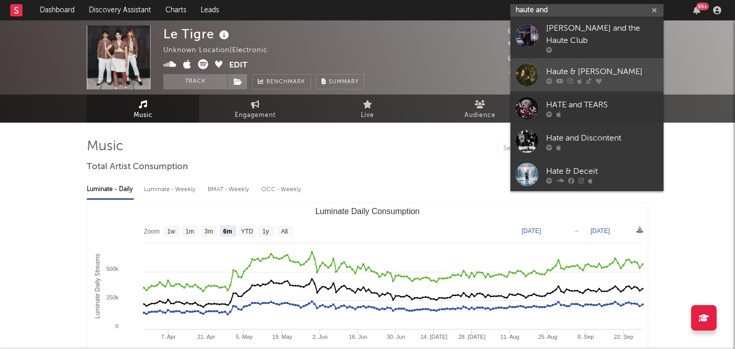
type input "haute and"
click at [601, 82] on div at bounding box center [602, 81] width 112 height 6
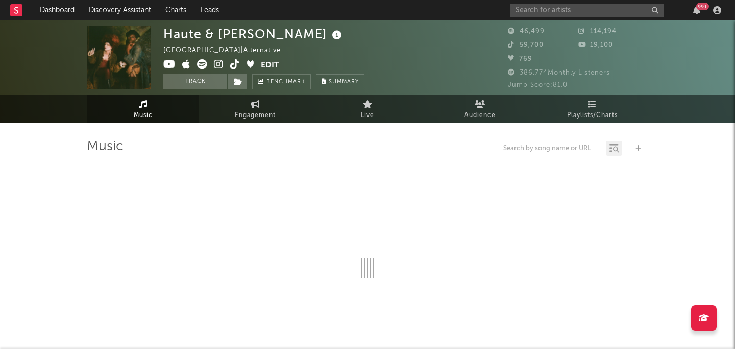
select select "6m"
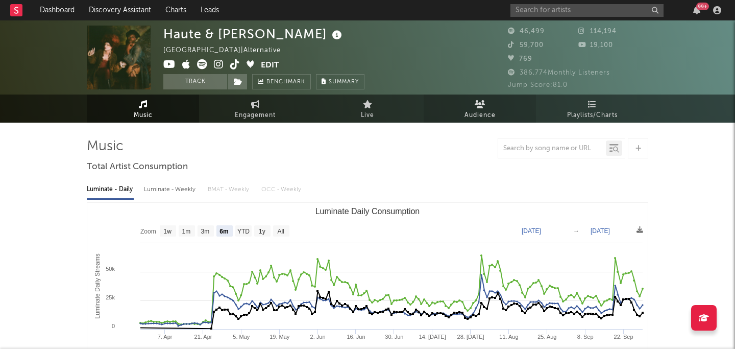
click at [495, 101] on link "Audience" at bounding box center [480, 108] width 112 height 28
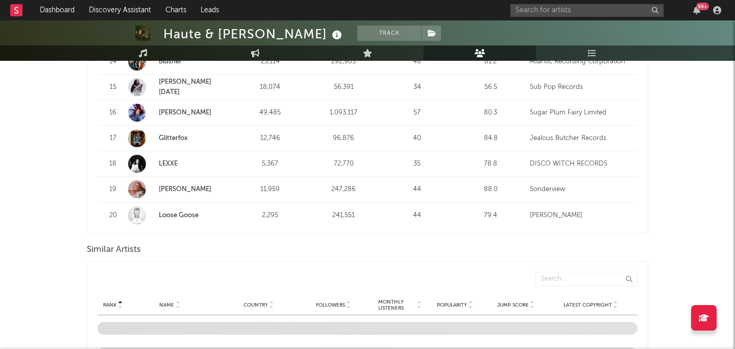
scroll to position [943, 0]
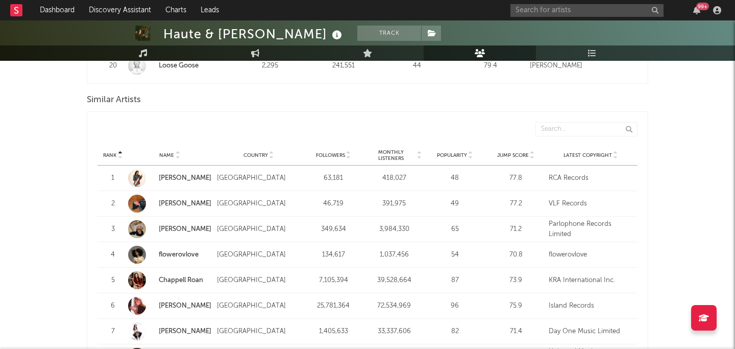
click at [397, 149] on span "Monthly Listeners" at bounding box center [391, 155] width 50 height 12
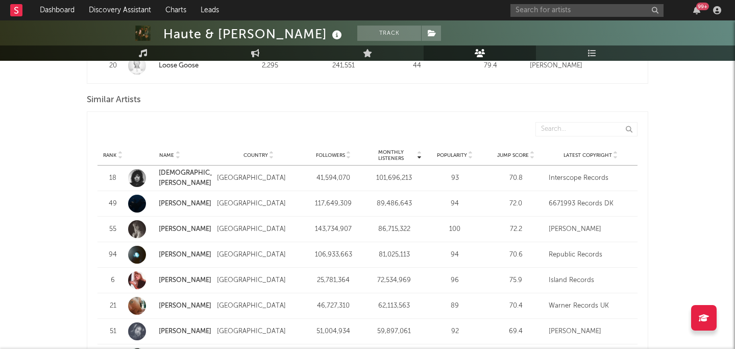
click at [397, 149] on span "Monthly Listeners" at bounding box center [391, 155] width 50 height 12
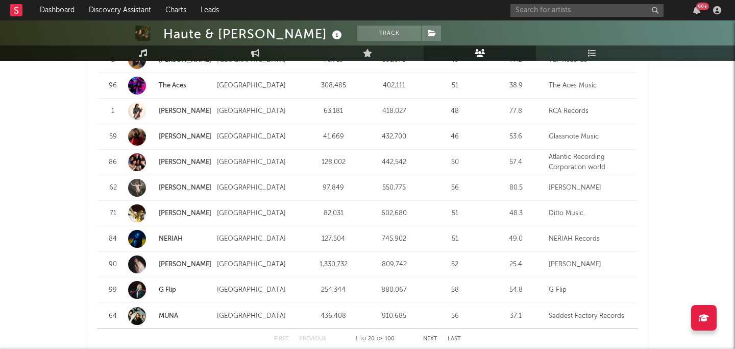
scroll to position [1294, 0]
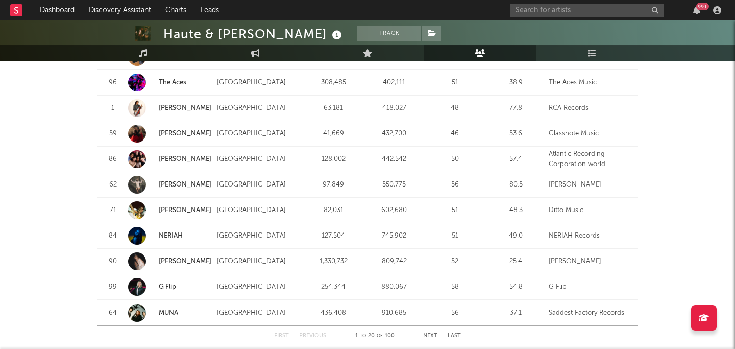
click at [282, 256] on div "[GEOGRAPHIC_DATA]" at bounding box center [259, 261] width 84 height 10
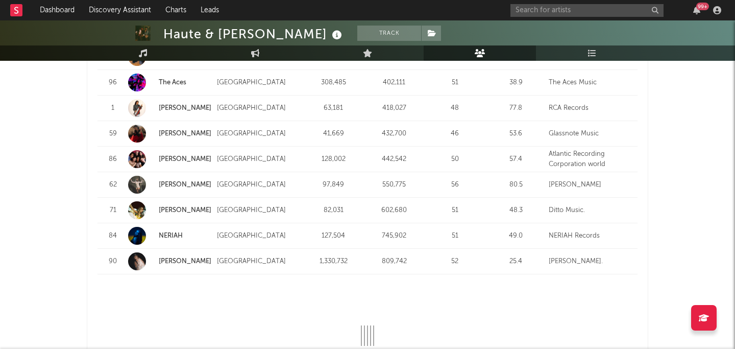
click at [179, 256] on strong "[PERSON_NAME]" at bounding box center [185, 261] width 53 height 10
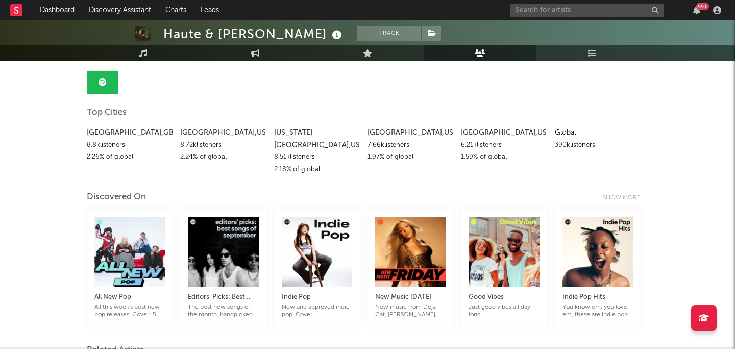
scroll to position [0, 0]
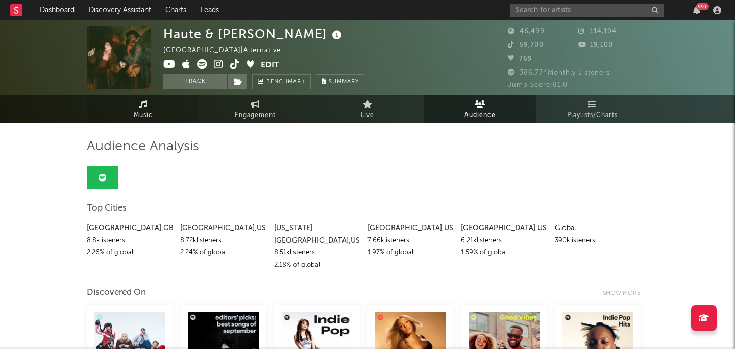
click at [168, 102] on link "Music" at bounding box center [143, 108] width 112 height 28
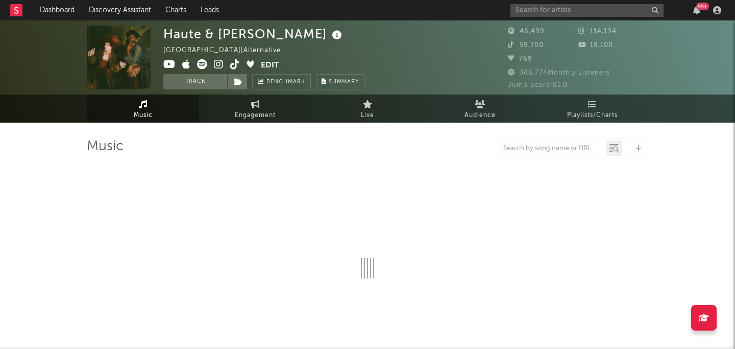
select select "6m"
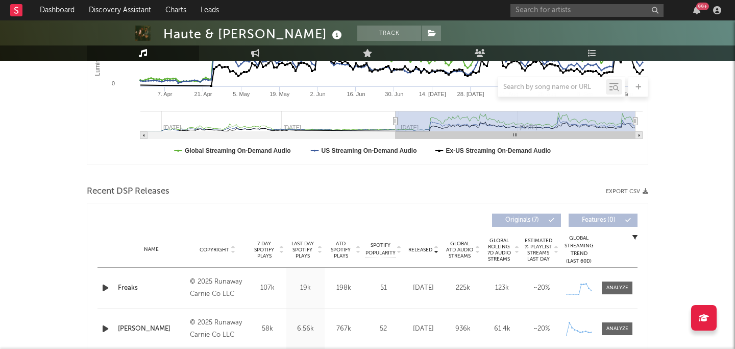
scroll to position [264, 0]
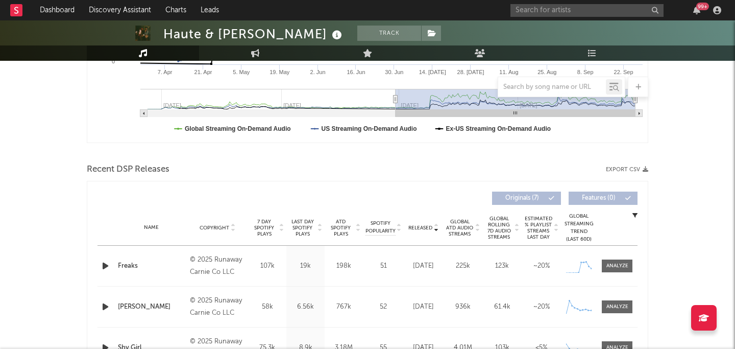
click at [419, 229] on span "Released" at bounding box center [420, 228] width 24 height 6
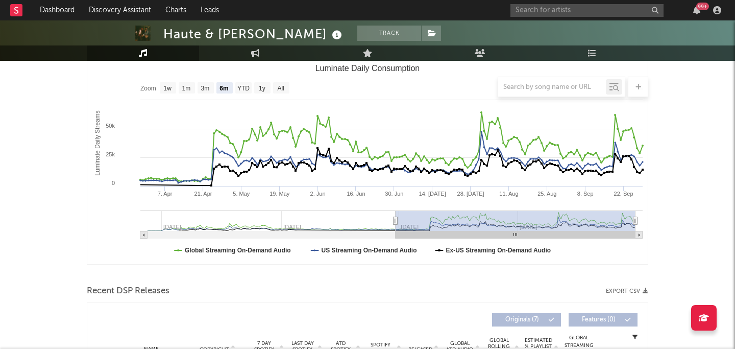
scroll to position [0, 0]
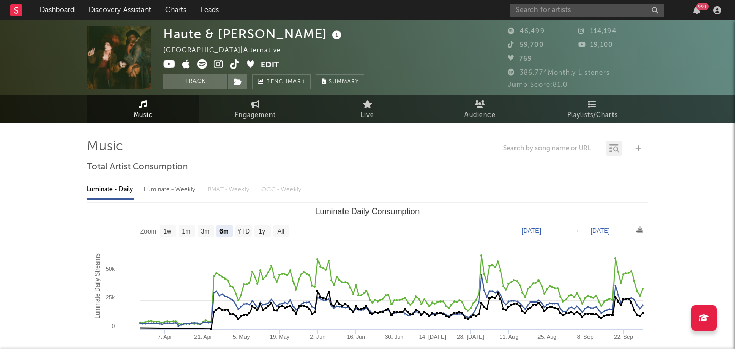
click at [142, 79] on img at bounding box center [119, 58] width 64 height 64
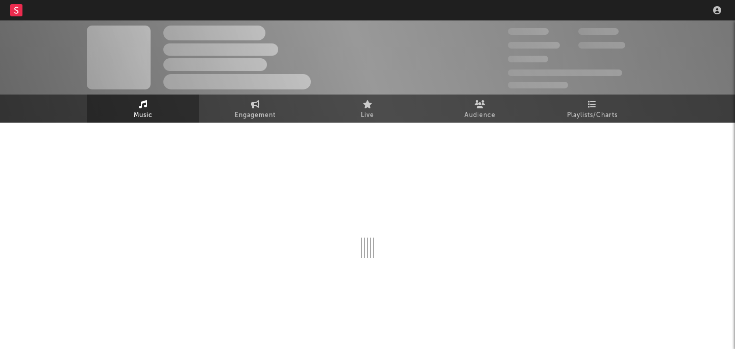
scroll to position [6, 0]
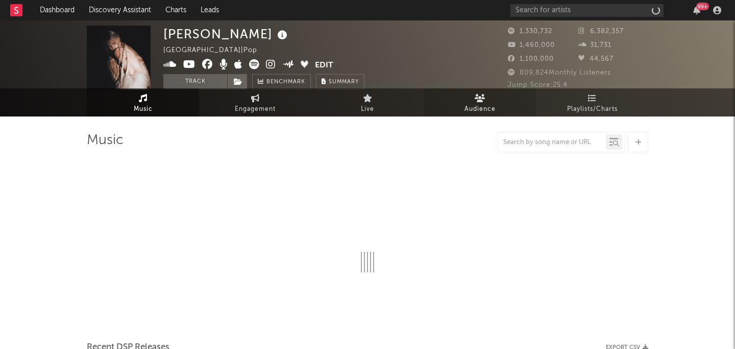
click at [484, 106] on span "Audience" at bounding box center [479, 109] width 31 height 12
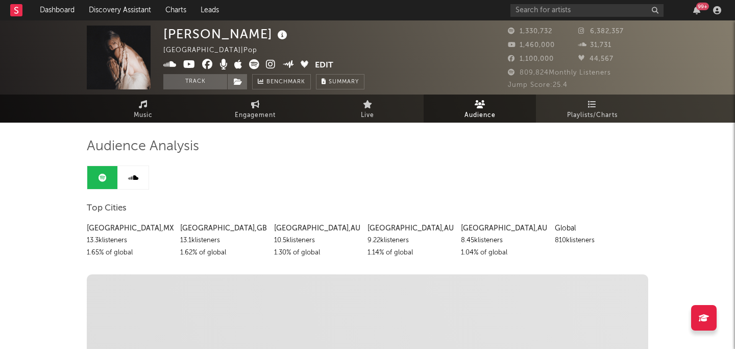
click at [478, 109] on span "Audience" at bounding box center [479, 115] width 31 height 12
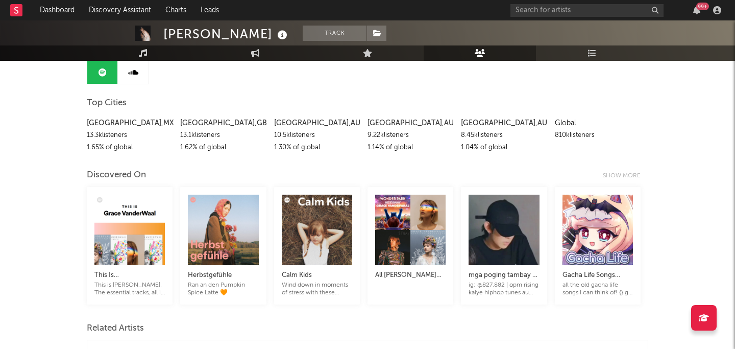
scroll to position [26, 0]
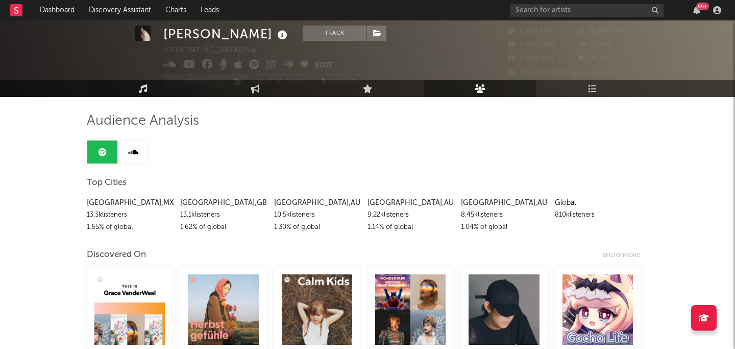
click at [145, 90] on icon at bounding box center [143, 88] width 9 height 9
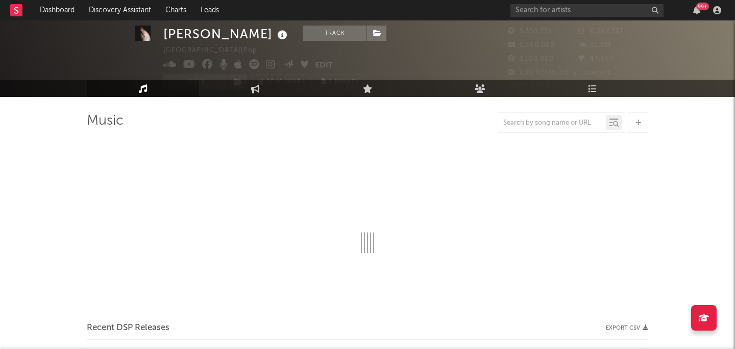
select select "6m"
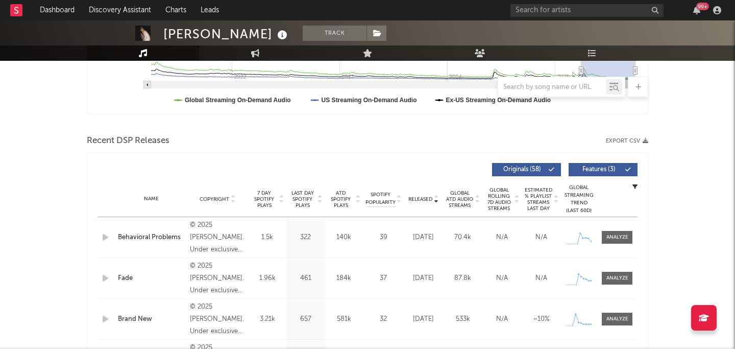
scroll to position [341, 0]
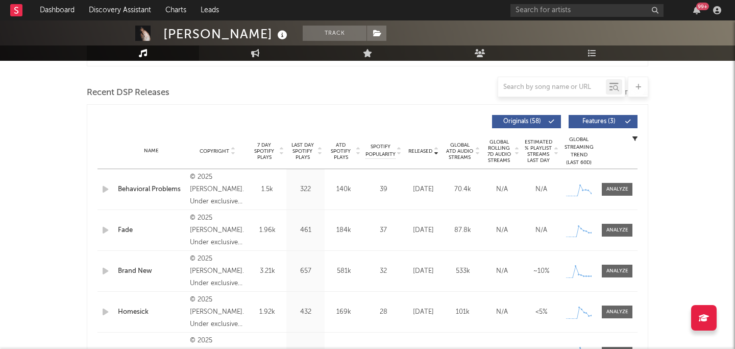
click at [422, 149] on span "Released" at bounding box center [420, 151] width 24 height 6
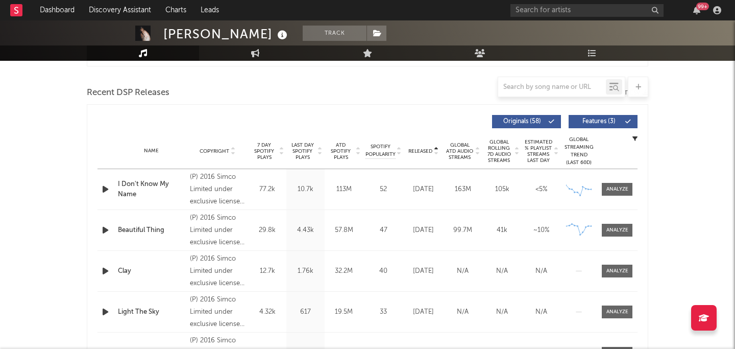
click at [422, 149] on span "Released" at bounding box center [420, 151] width 24 height 6
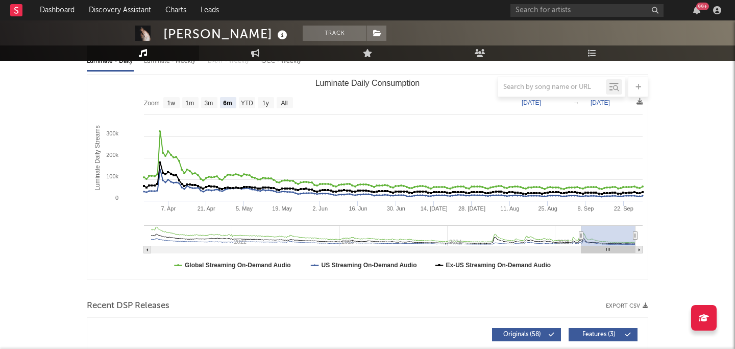
scroll to position [76, 0]
